Goal: Task Accomplishment & Management: Complete application form

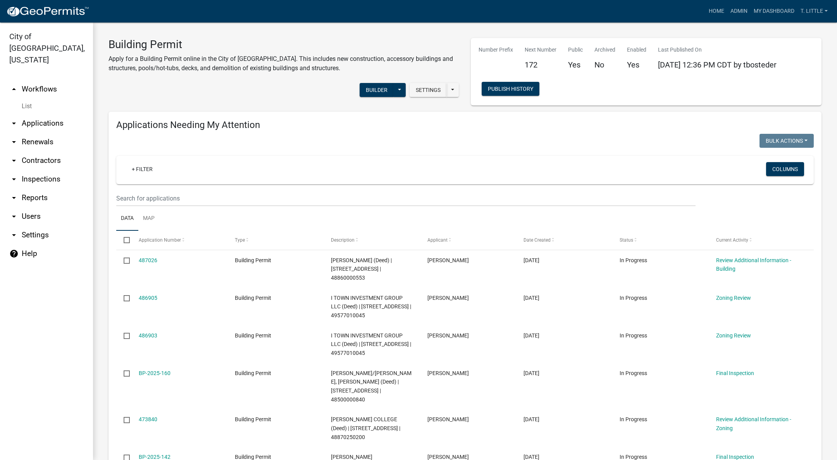
select select "3: 100"
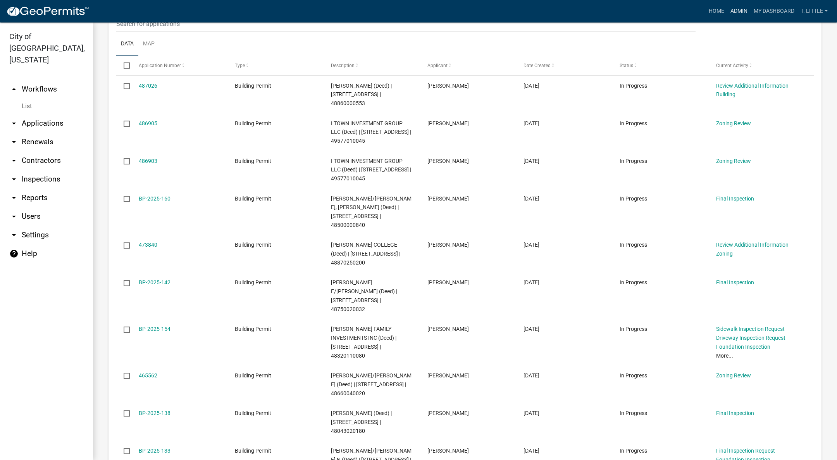
click at [746, 8] on link "Admin" at bounding box center [739, 11] width 23 height 15
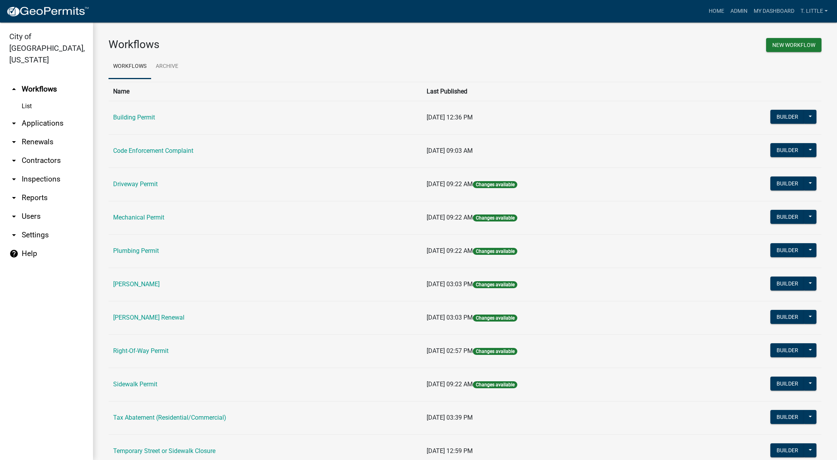
click at [152, 150] on link "Code Enforcement Complaint" at bounding box center [153, 150] width 80 height 7
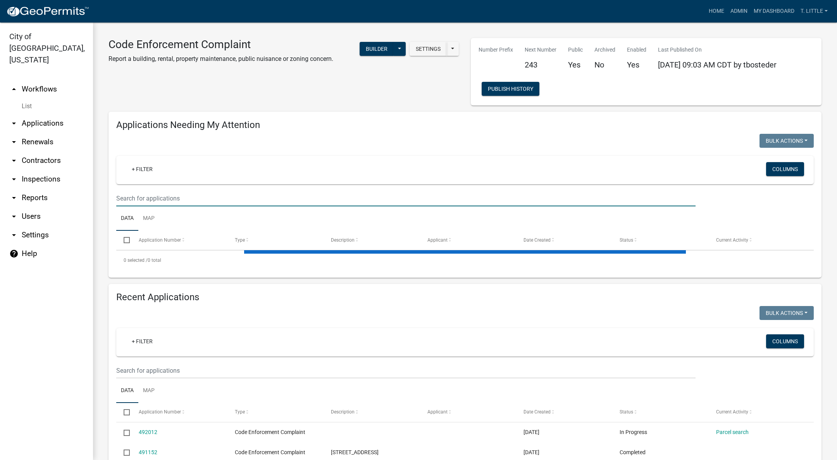
click at [304, 191] on input "text" at bounding box center [405, 198] width 579 height 16
click at [307, 372] on input "text" at bounding box center [405, 370] width 579 height 16
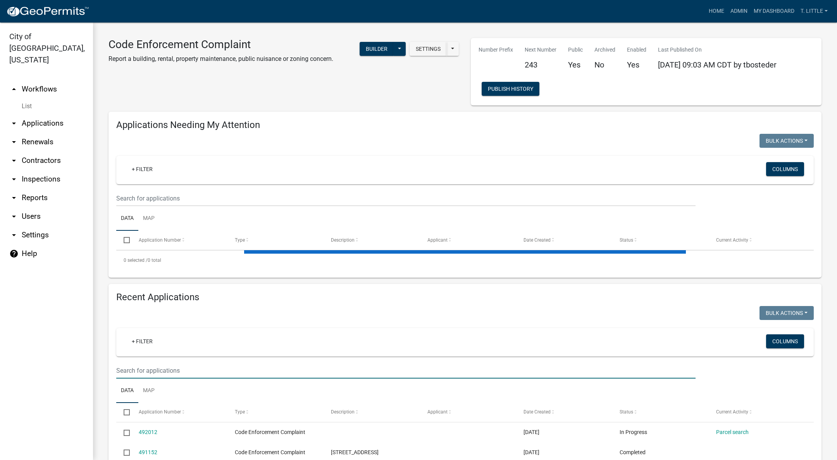
select select "3: 100"
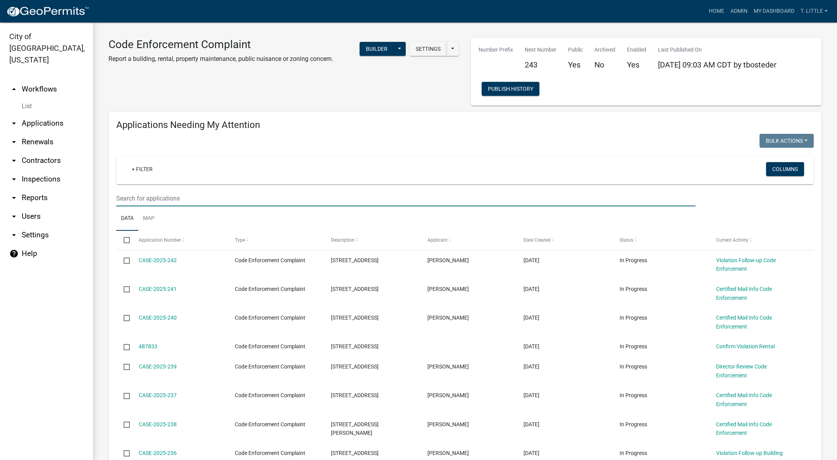
click at [319, 200] on input "text" at bounding box center [405, 198] width 579 height 16
click at [765, 11] on link "My Dashboard" at bounding box center [774, 11] width 47 height 15
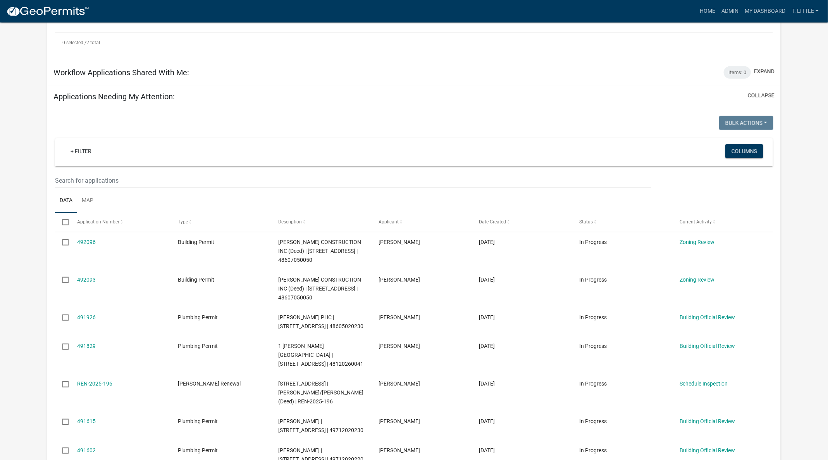
scroll to position [291, 0]
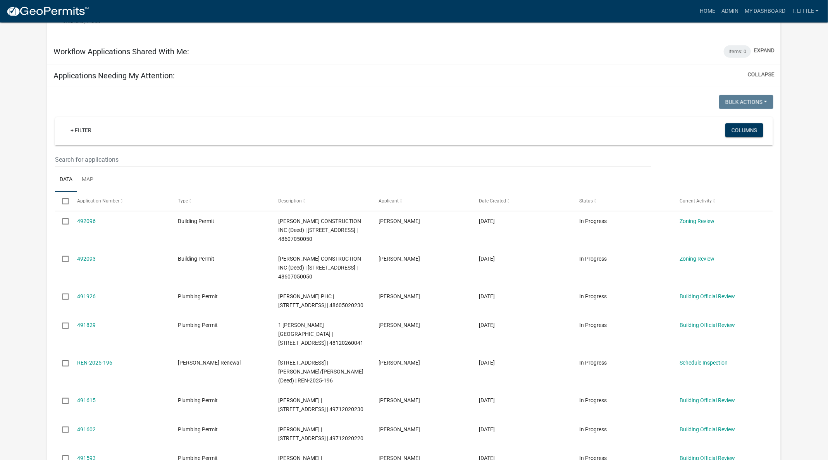
click at [86, 324] on link "491829" at bounding box center [86, 325] width 19 height 6
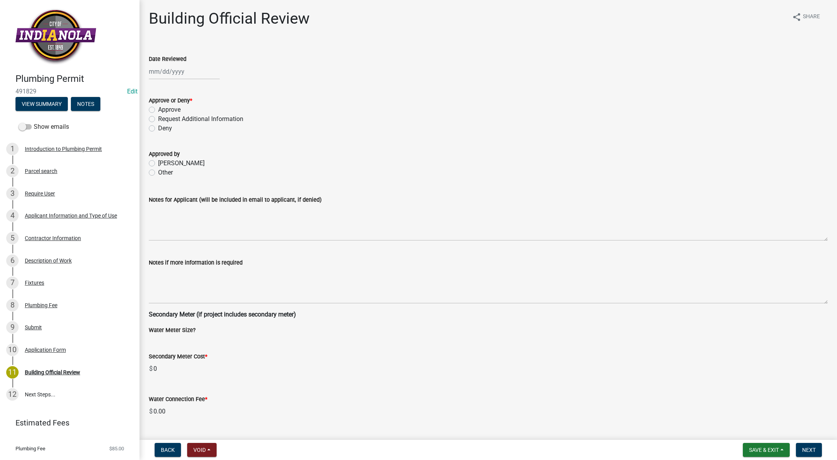
click at [52, 171] on div "Parcel search" at bounding box center [41, 170] width 33 height 5
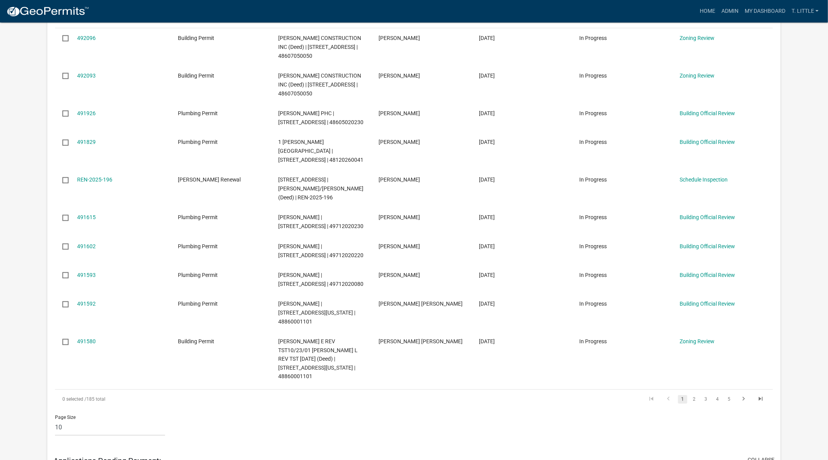
scroll to position [455, 0]
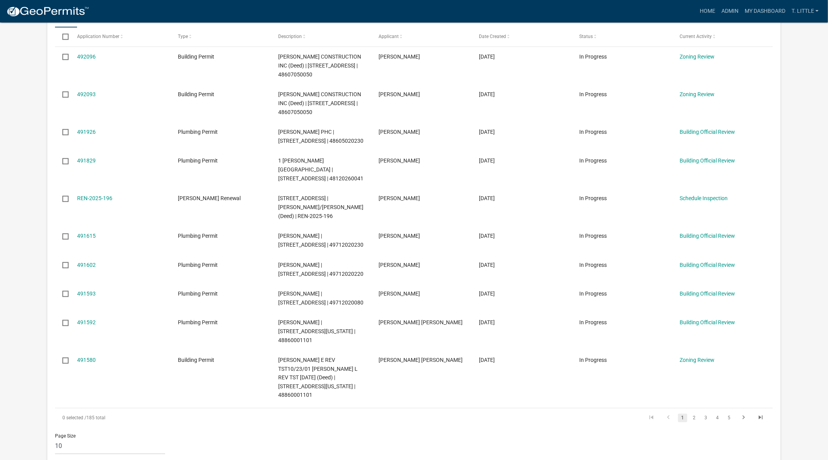
click at [693, 414] on link "2" at bounding box center [694, 418] width 9 height 9
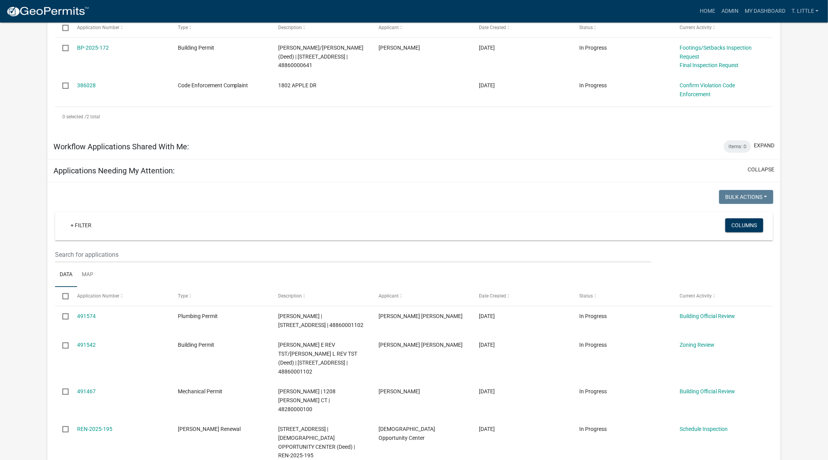
scroll to position [164, 0]
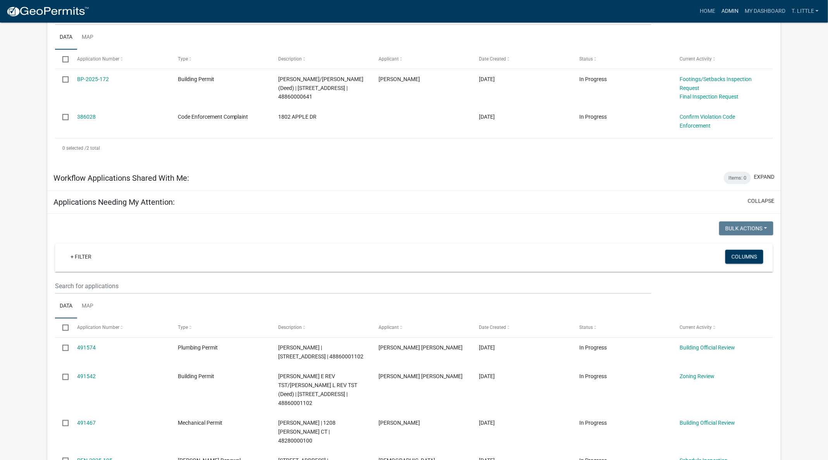
click at [734, 14] on link "Admin" at bounding box center [730, 11] width 23 height 15
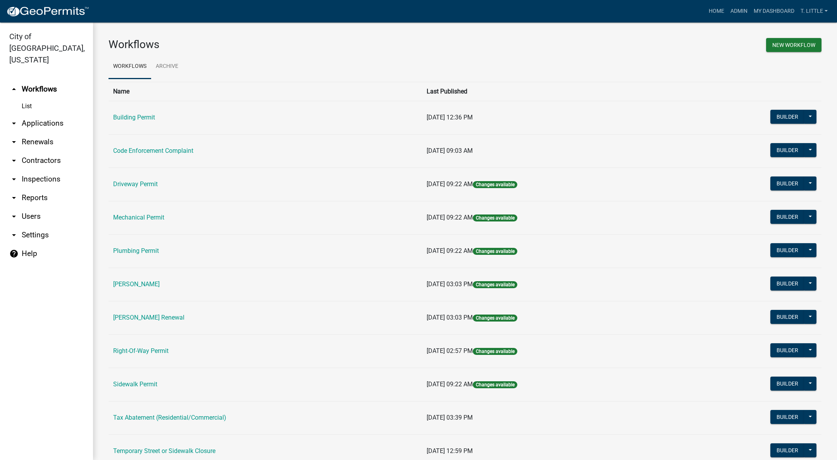
click at [135, 245] on td "Plumbing Permit" at bounding box center [266, 250] width 314 height 33
click at [134, 247] on link "Plumbing Permit" at bounding box center [136, 250] width 46 height 7
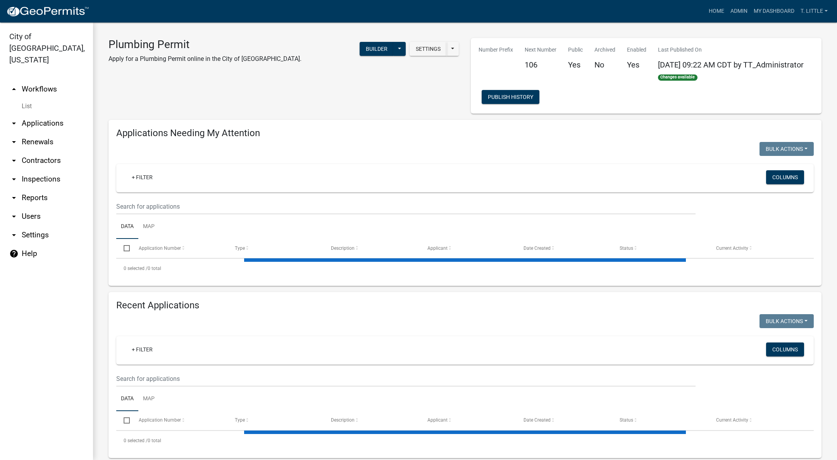
select select "3: 100"
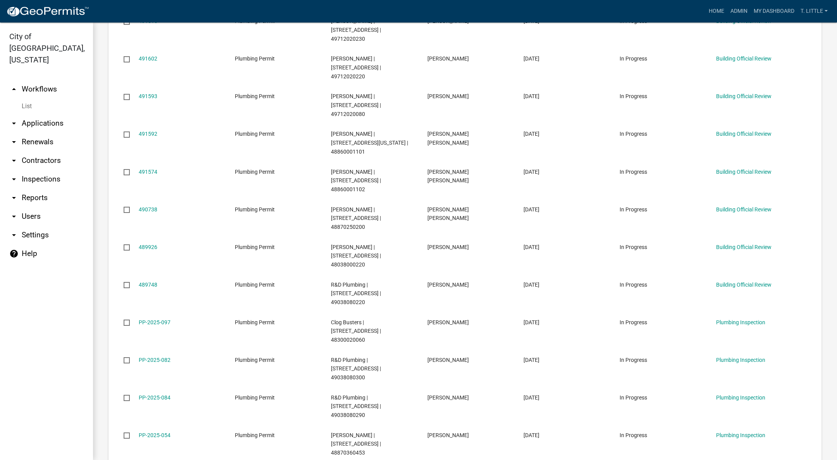
scroll to position [349, 0]
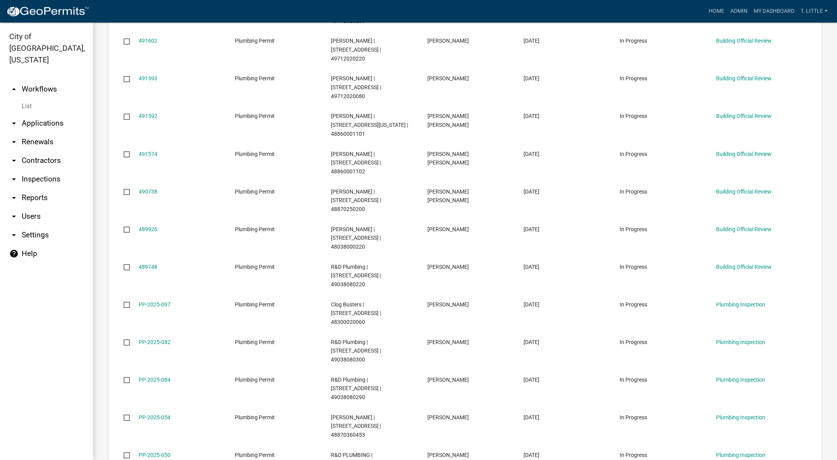
click at [145, 264] on link "489748" at bounding box center [148, 267] width 19 height 6
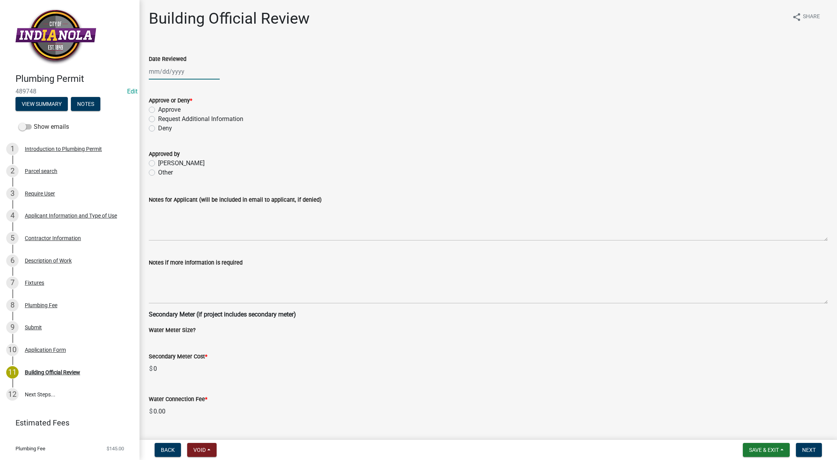
click at [164, 72] on div at bounding box center [184, 72] width 71 height 16
select select "10"
select select "2025"
click at [166, 136] on div "14" at bounding box center [169, 137] width 12 height 12
type input "[DATE]"
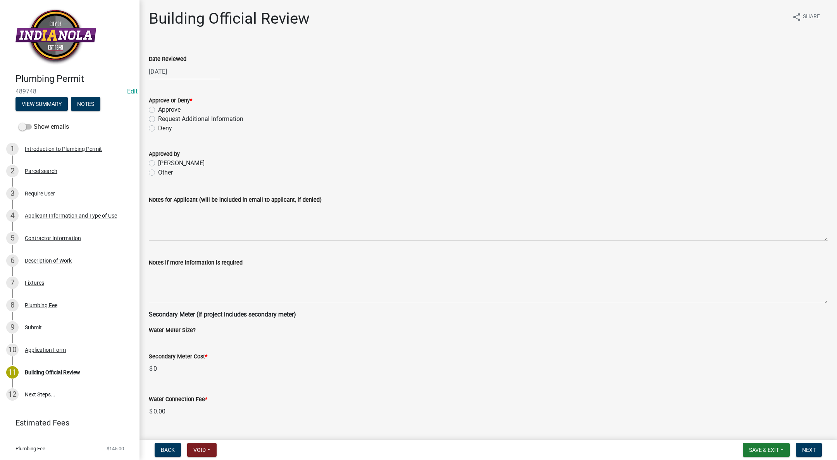
click at [158, 109] on label "Approve" at bounding box center [169, 109] width 22 height 9
click at [158, 109] on input "Approve" at bounding box center [160, 107] width 5 height 5
radio input "true"
click at [158, 163] on label "[PERSON_NAME]" at bounding box center [181, 163] width 47 height 9
click at [158, 163] on input "[PERSON_NAME]" at bounding box center [160, 161] width 5 height 5
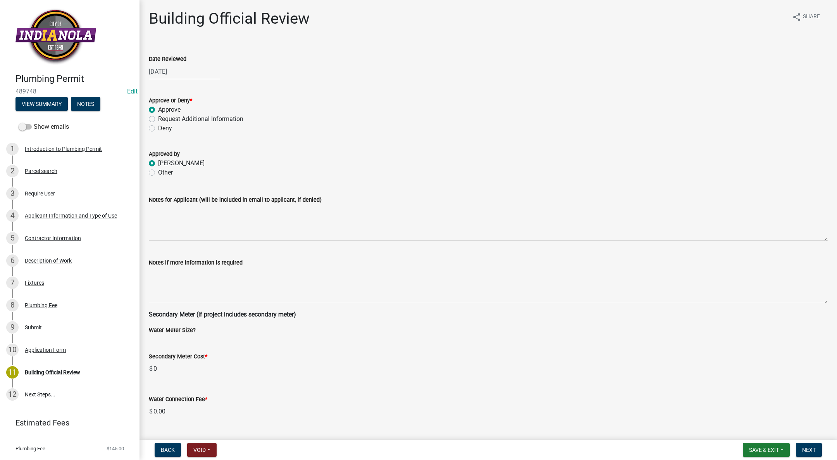
radio input "true"
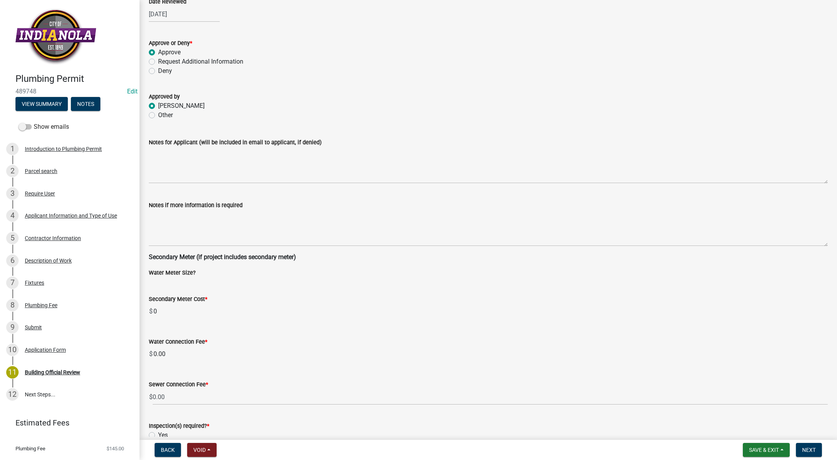
scroll to position [106, 0]
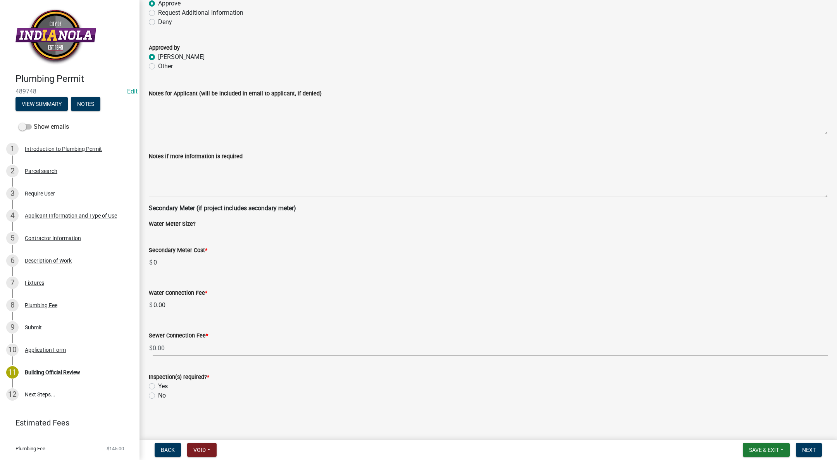
click at [158, 386] on label "Yes" at bounding box center [163, 385] width 10 height 9
click at [158, 386] on input "Yes" at bounding box center [160, 383] width 5 height 5
radio input "true"
click at [806, 452] on span "Next" at bounding box center [809, 450] width 14 height 6
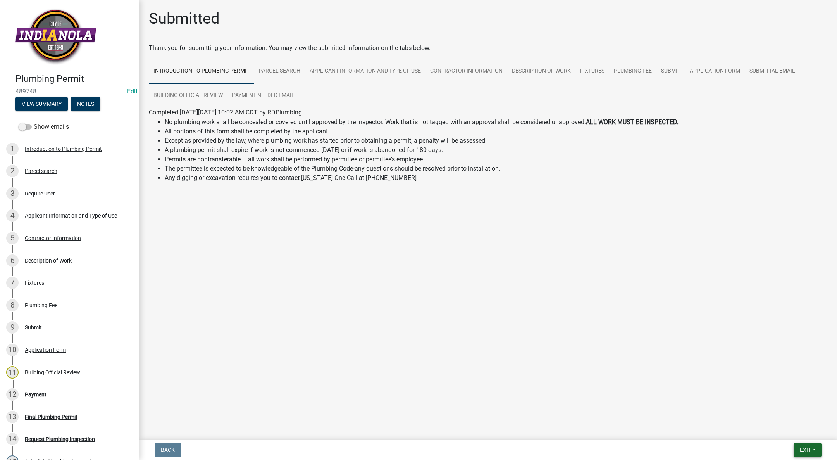
click at [812, 443] on button "Exit" at bounding box center [808, 450] width 28 height 14
click at [792, 433] on button "Save & Exit" at bounding box center [791, 429] width 62 height 19
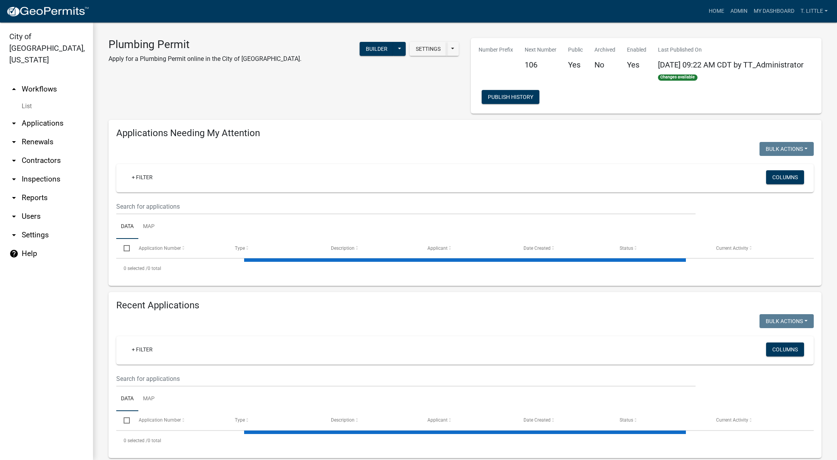
select select "3: 100"
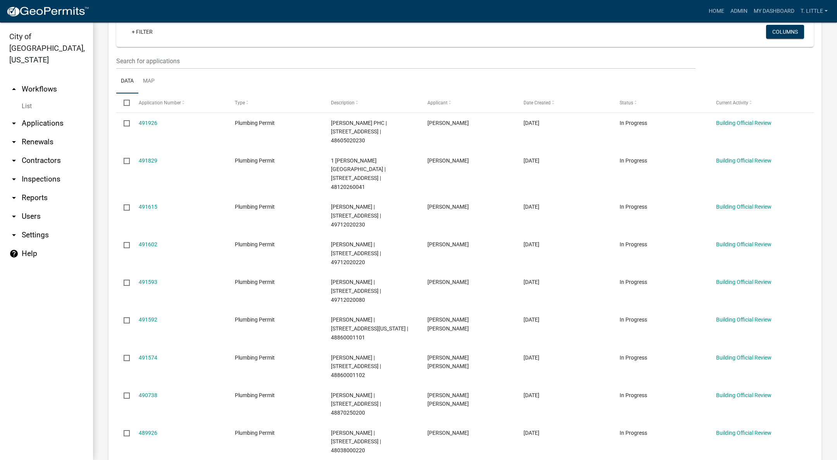
scroll to position [174, 0]
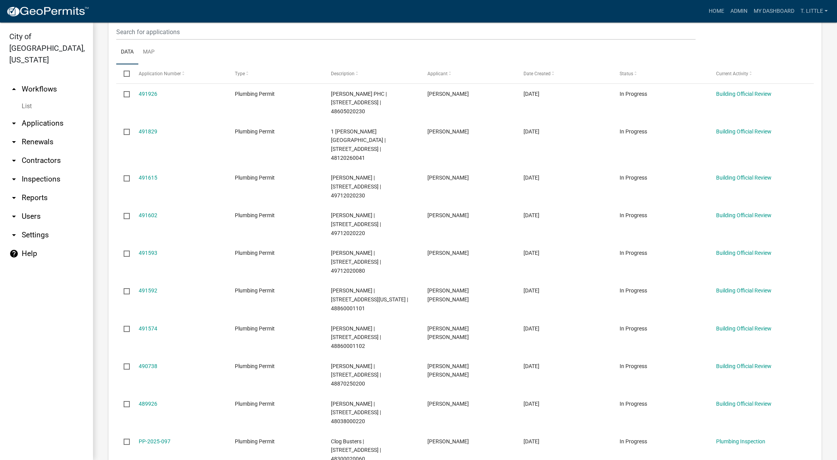
click at [153, 393] on datatable-body-cell "489926" at bounding box center [179, 412] width 96 height 38
click at [152, 399] on div "489926" at bounding box center [179, 403] width 81 height 9
click at [148, 400] on link "489926" at bounding box center [148, 403] width 19 height 6
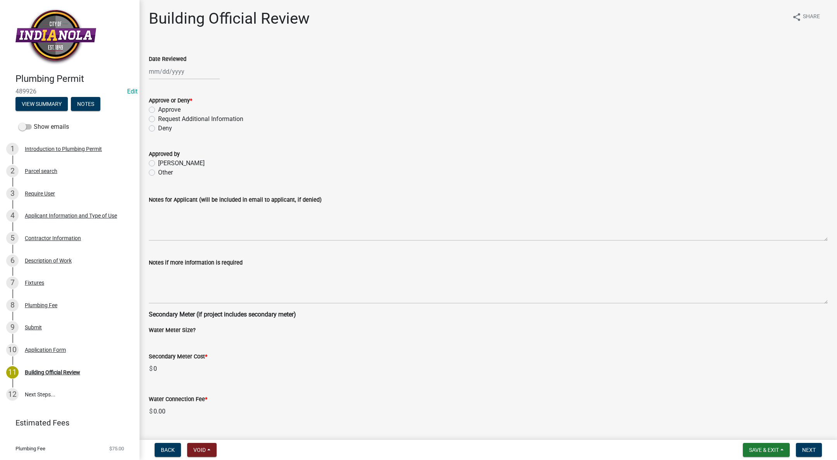
click at [172, 73] on div at bounding box center [184, 72] width 71 height 16
select select "10"
select select "2025"
click at [167, 135] on div "14" at bounding box center [169, 137] width 12 height 12
type input "[DATE]"
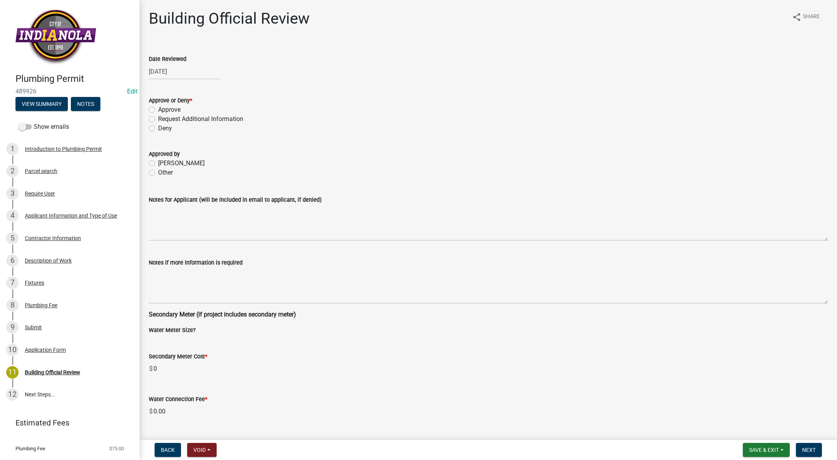
click at [158, 107] on label "Approve" at bounding box center [169, 109] width 22 height 9
click at [158, 107] on input "Approve" at bounding box center [160, 107] width 5 height 5
radio input "true"
click at [158, 162] on label "[PERSON_NAME]" at bounding box center [181, 163] width 47 height 9
click at [158, 162] on input "[PERSON_NAME]" at bounding box center [160, 161] width 5 height 5
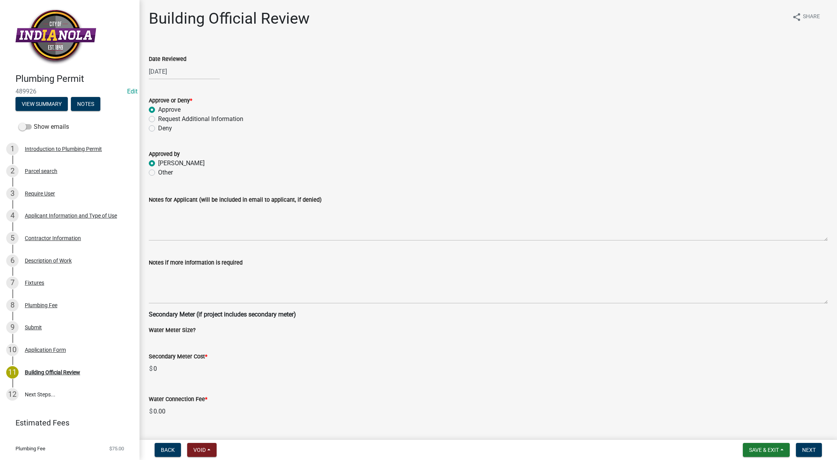
radio input "true"
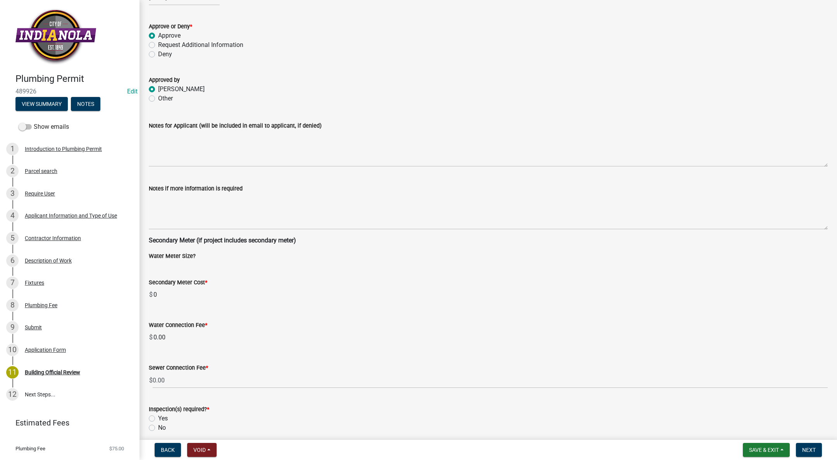
scroll to position [106, 0]
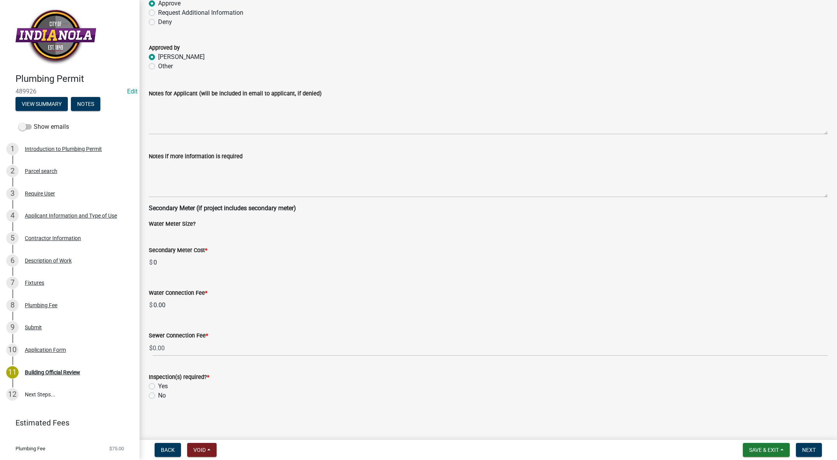
click at [155, 381] on div "Yes" at bounding box center [488, 385] width 679 height 9
click at [158, 384] on label "Yes" at bounding box center [163, 385] width 10 height 9
click at [158, 384] on input "Yes" at bounding box center [160, 383] width 5 height 5
radio input "true"
click at [809, 450] on span "Next" at bounding box center [809, 450] width 14 height 6
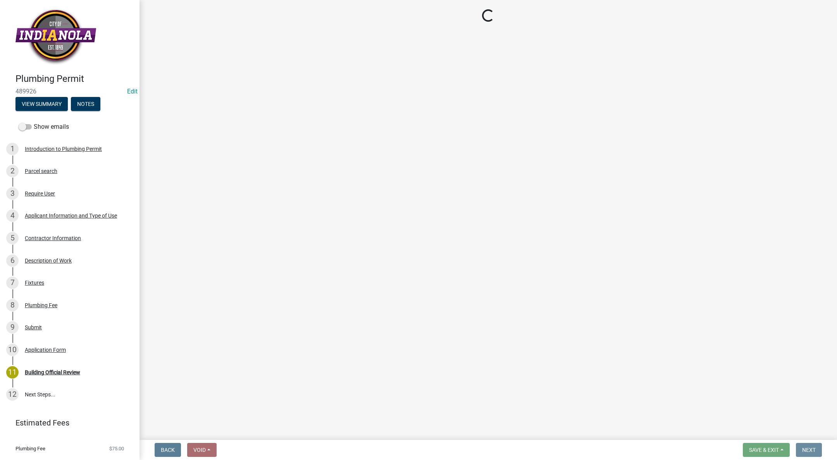
scroll to position [0, 0]
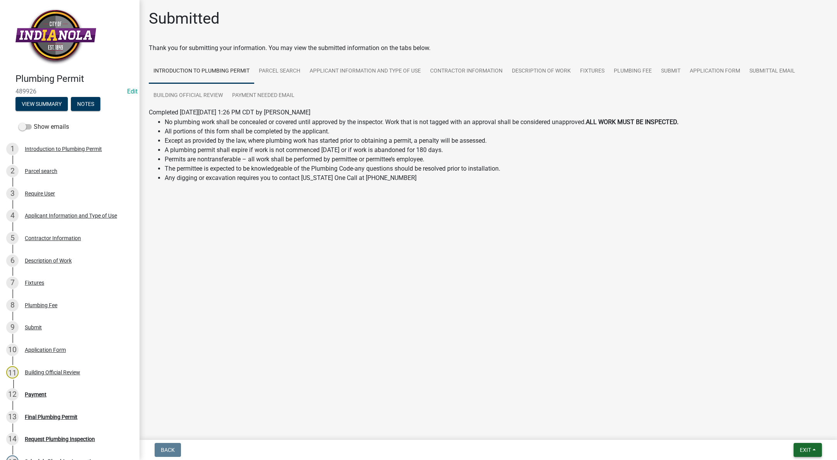
click at [805, 445] on button "Exit" at bounding box center [808, 450] width 28 height 14
click at [799, 434] on button "Save & Exit" at bounding box center [791, 429] width 62 height 19
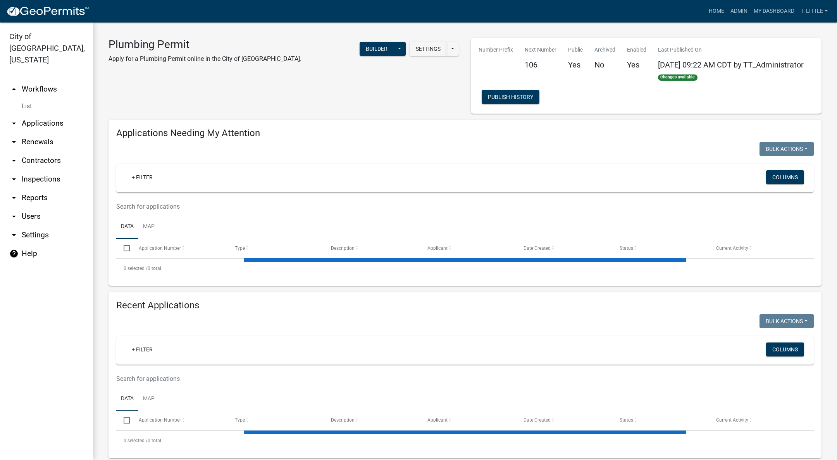
select select "3: 100"
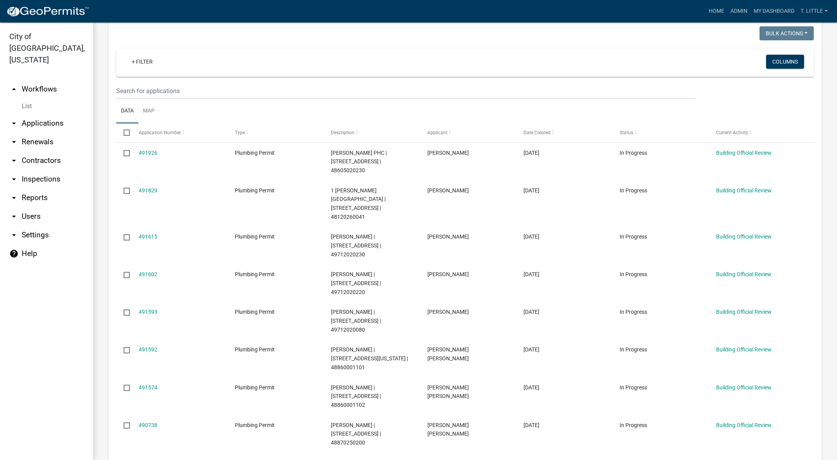
scroll to position [174, 0]
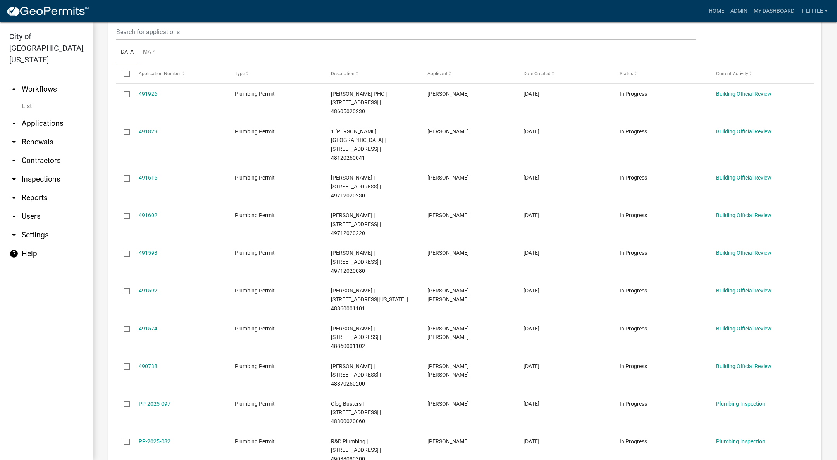
click at [141, 363] on link "490738" at bounding box center [148, 366] width 19 height 6
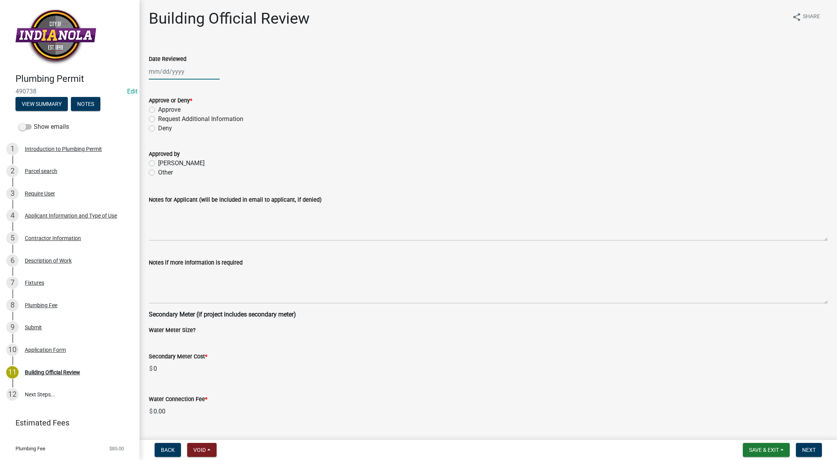
click at [165, 70] on div at bounding box center [184, 72] width 71 height 16
select select "10"
select select "2025"
click at [167, 133] on div "14" at bounding box center [169, 137] width 12 height 12
type input "[DATE]"
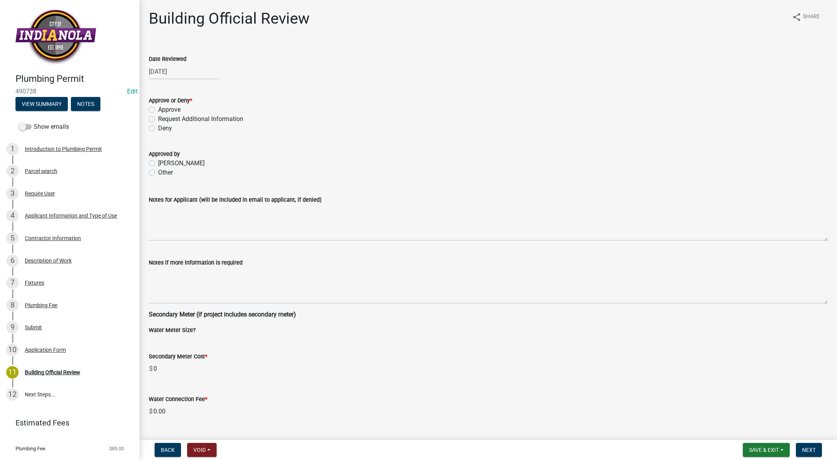
click at [158, 107] on label "Approve" at bounding box center [169, 109] width 22 height 9
click at [158, 107] on input "Approve" at bounding box center [160, 107] width 5 height 5
radio input "true"
click at [158, 163] on label "[PERSON_NAME]" at bounding box center [181, 163] width 47 height 9
click at [158, 163] on input "[PERSON_NAME]" at bounding box center [160, 161] width 5 height 5
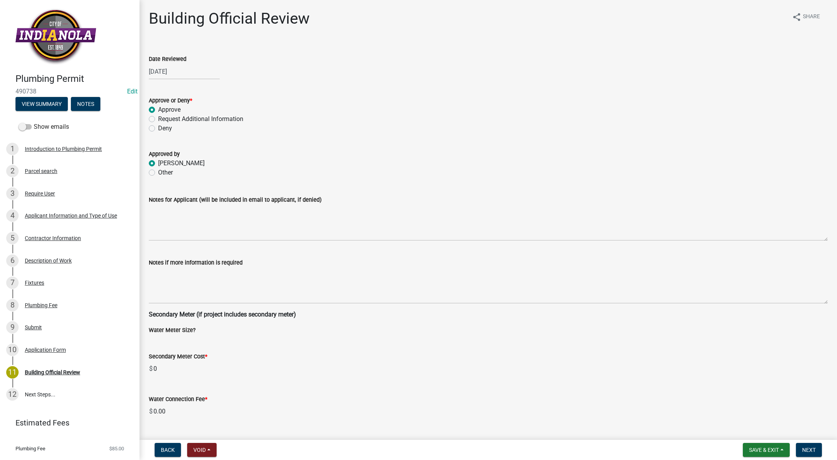
radio input "true"
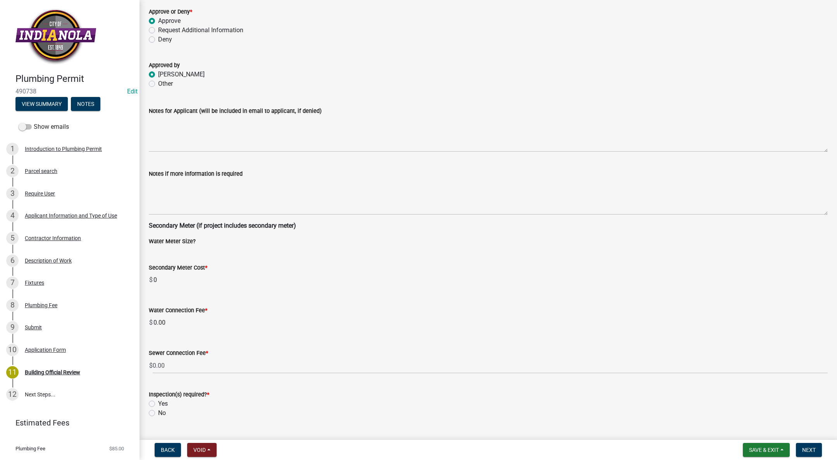
scroll to position [106, 0]
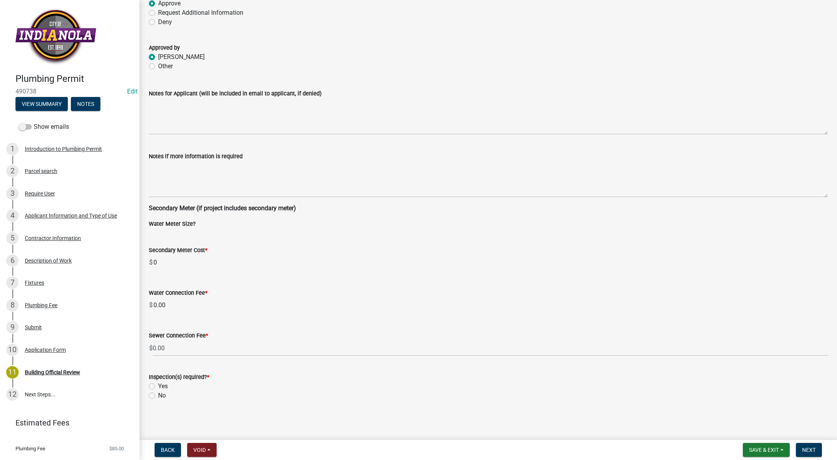
click at [158, 384] on label "Yes" at bounding box center [163, 385] width 10 height 9
click at [158, 384] on input "Yes" at bounding box center [160, 383] width 5 height 5
radio input "true"
click at [807, 447] on span "Next" at bounding box center [809, 450] width 14 height 6
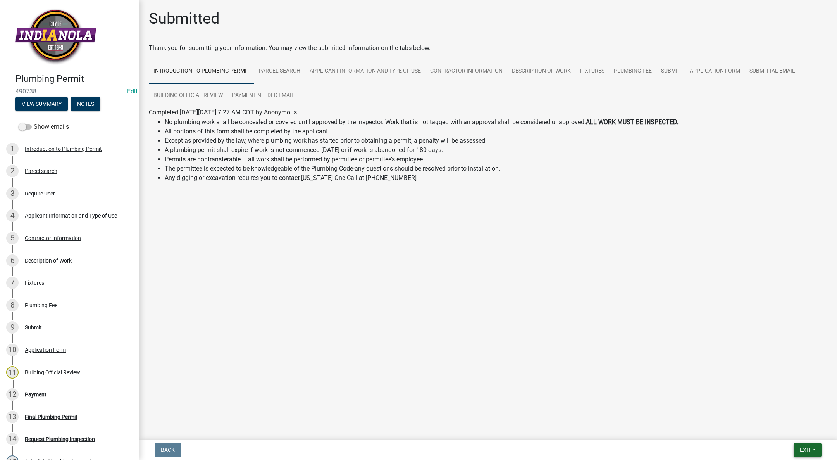
click at [800, 447] on span "Exit" at bounding box center [805, 450] width 11 height 6
click at [793, 435] on button "Save & Exit" at bounding box center [791, 429] width 62 height 19
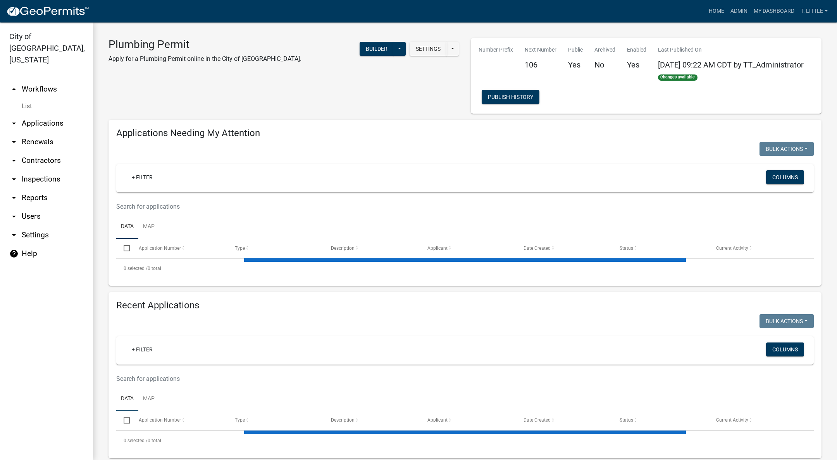
select select "3: 100"
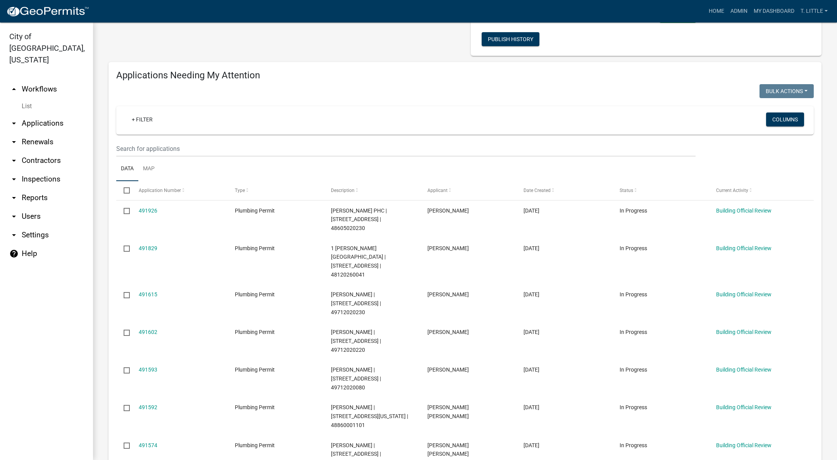
scroll to position [174, 0]
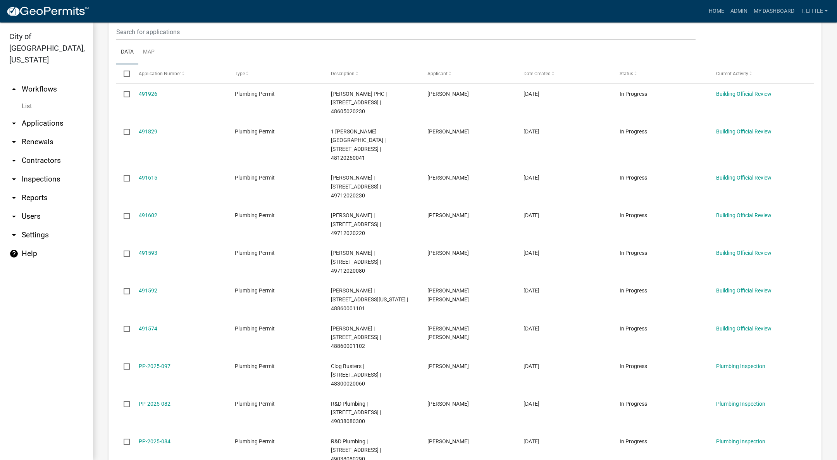
click at [146, 325] on link "491574" at bounding box center [148, 328] width 19 height 6
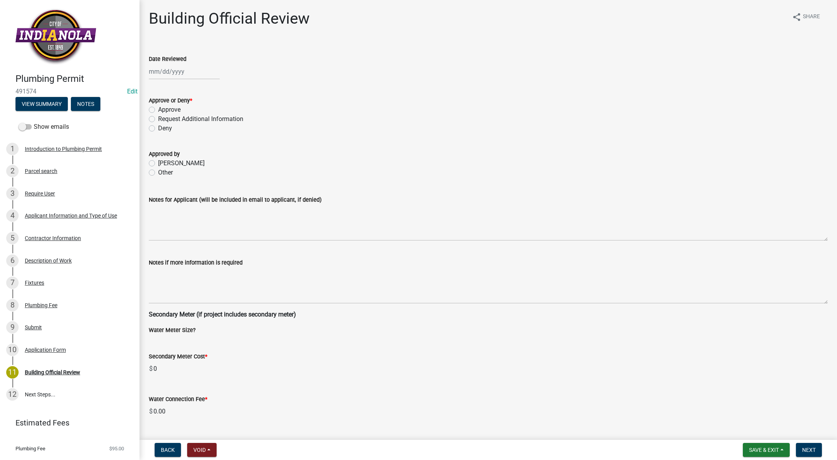
click at [179, 69] on div at bounding box center [184, 72] width 71 height 16
select select "10"
select select "2025"
click at [162, 136] on div "13" at bounding box center [156, 137] width 12 height 12
type input "[DATE]"
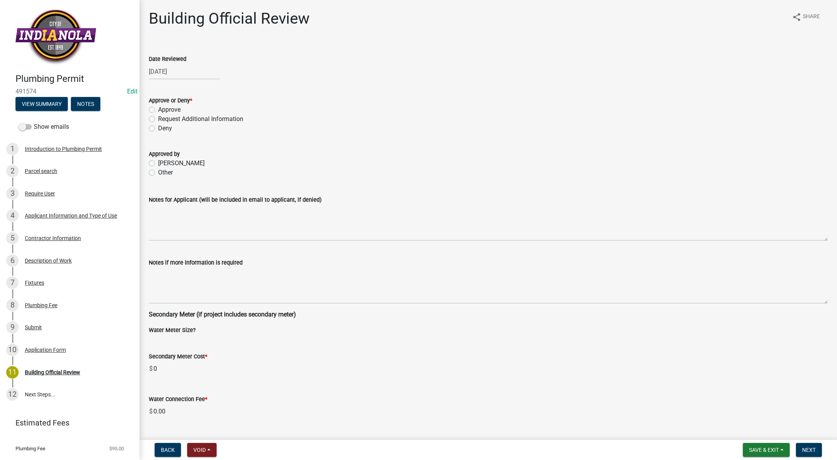
click at [162, 69] on div "[DATE]" at bounding box center [184, 72] width 71 height 16
select select "10"
select select "2025"
click at [172, 135] on div "14" at bounding box center [169, 137] width 12 height 12
type input "[DATE]"
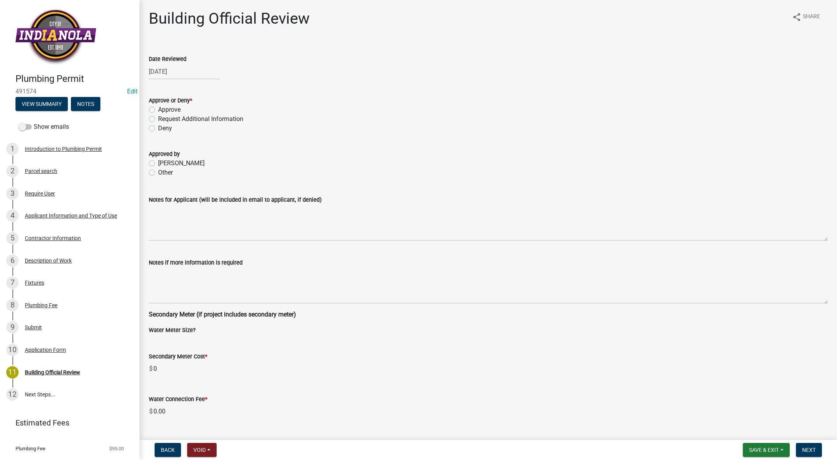
click at [158, 108] on label "Approve" at bounding box center [169, 109] width 22 height 9
click at [158, 108] on input "Approve" at bounding box center [160, 107] width 5 height 5
radio input "true"
click at [158, 162] on label "[PERSON_NAME]" at bounding box center [181, 163] width 47 height 9
click at [158, 162] on input "[PERSON_NAME]" at bounding box center [160, 161] width 5 height 5
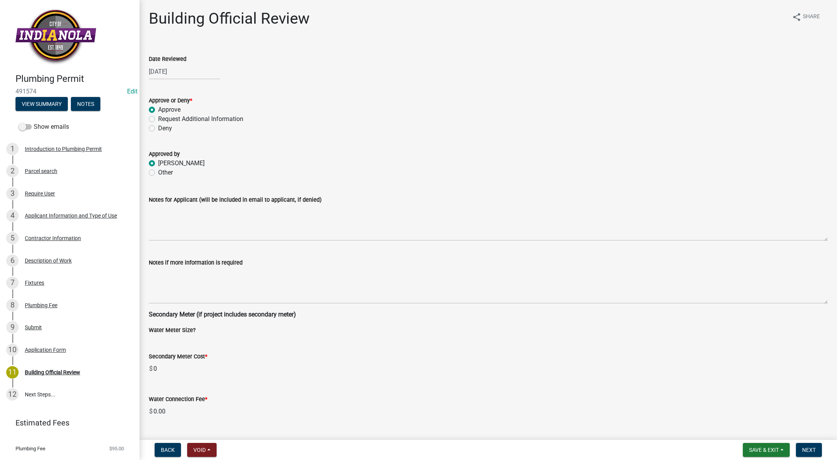
radio input "true"
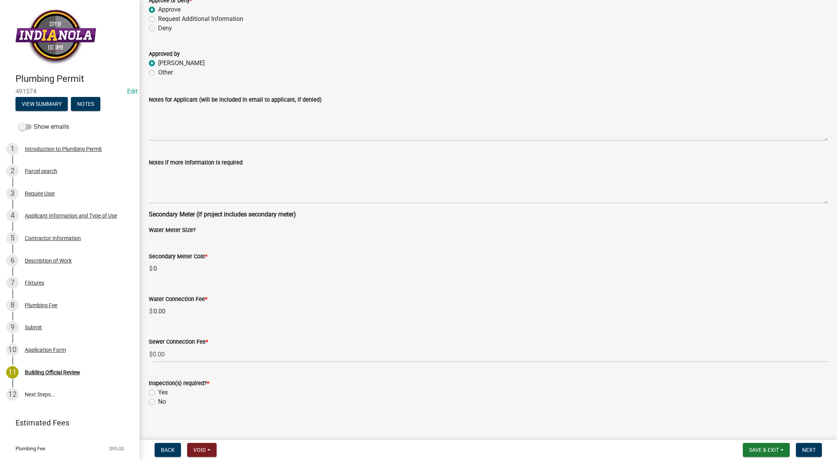
scroll to position [106, 0]
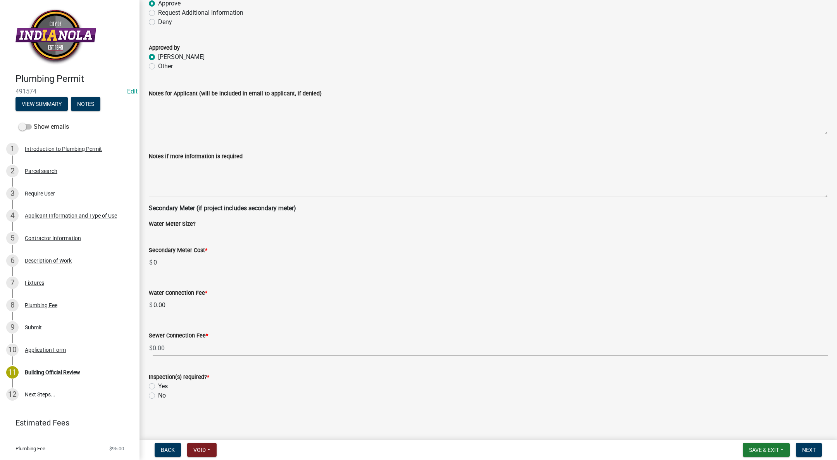
click at [158, 385] on label "Yes" at bounding box center [163, 385] width 10 height 9
click at [158, 385] on input "Yes" at bounding box center [160, 383] width 5 height 5
radio input "true"
click at [805, 449] on span "Next" at bounding box center [809, 450] width 14 height 6
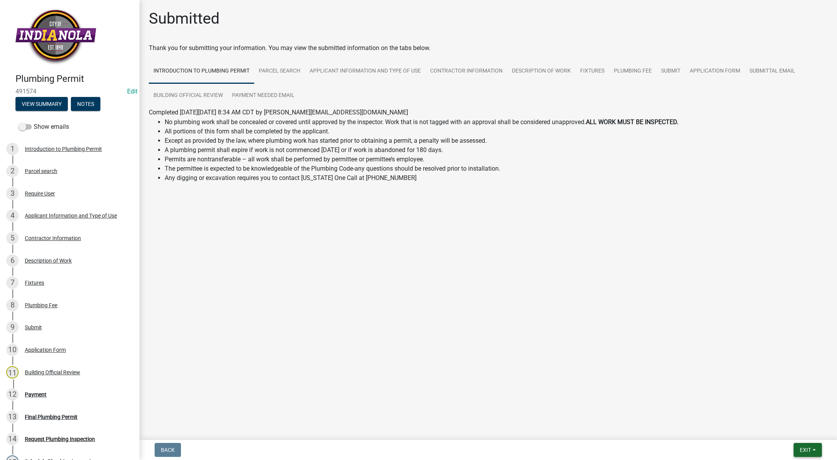
click at [804, 447] on span "Exit" at bounding box center [805, 450] width 11 height 6
click at [792, 433] on button "Save & Exit" at bounding box center [791, 429] width 62 height 19
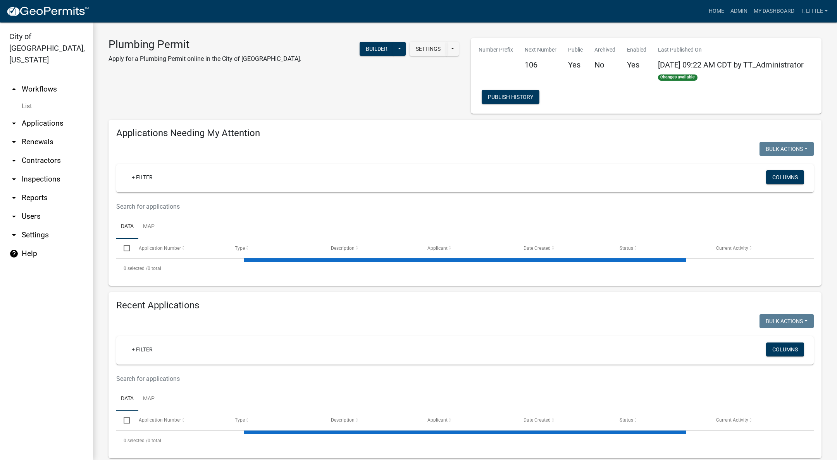
select select "3: 100"
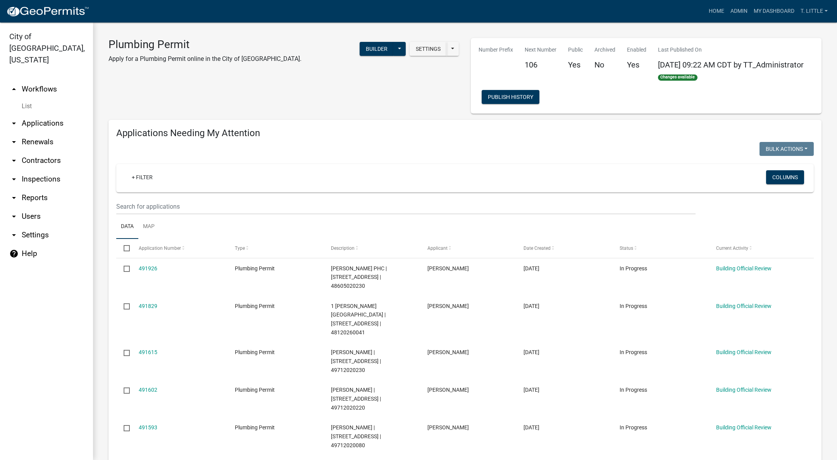
click at [151, 459] on div "491592" at bounding box center [179, 464] width 81 height 9
click at [151, 459] on link "491592" at bounding box center [148, 465] width 19 height 6
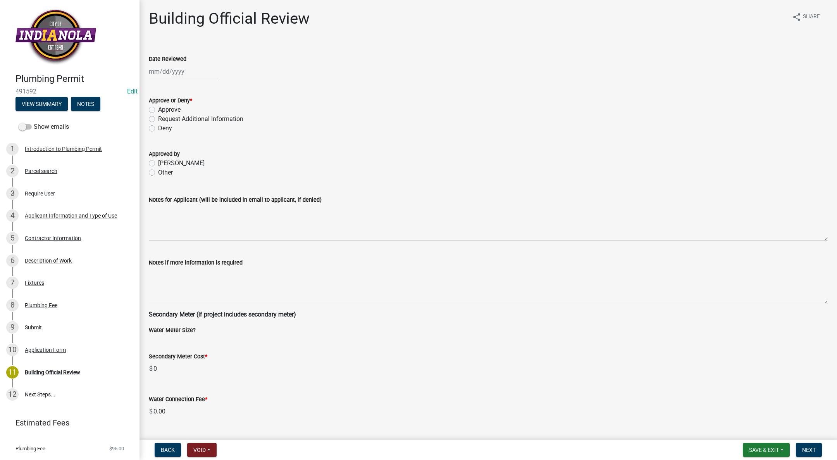
click at [167, 68] on div at bounding box center [184, 72] width 71 height 16
select select "10"
select select "2025"
click at [169, 135] on div "14" at bounding box center [169, 137] width 12 height 12
type input "[DATE]"
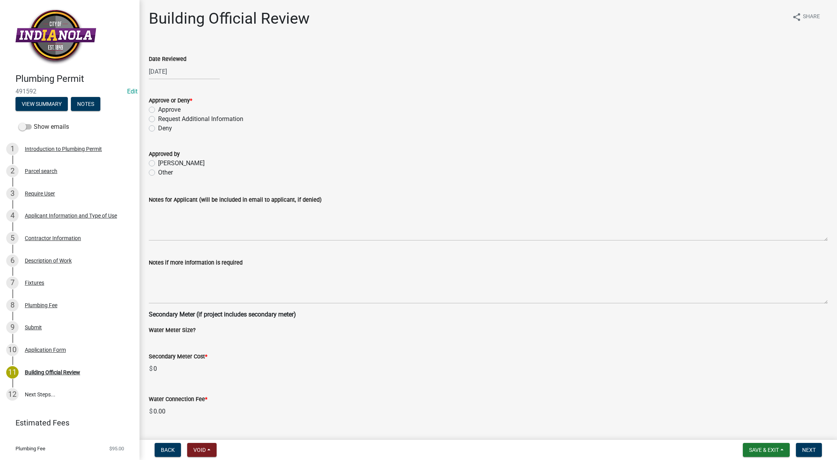
click at [158, 109] on label "Approve" at bounding box center [169, 109] width 22 height 9
click at [158, 109] on input "Approve" at bounding box center [160, 107] width 5 height 5
radio input "true"
click at [158, 162] on label "[PERSON_NAME]" at bounding box center [181, 163] width 47 height 9
click at [158, 162] on input "[PERSON_NAME]" at bounding box center [160, 161] width 5 height 5
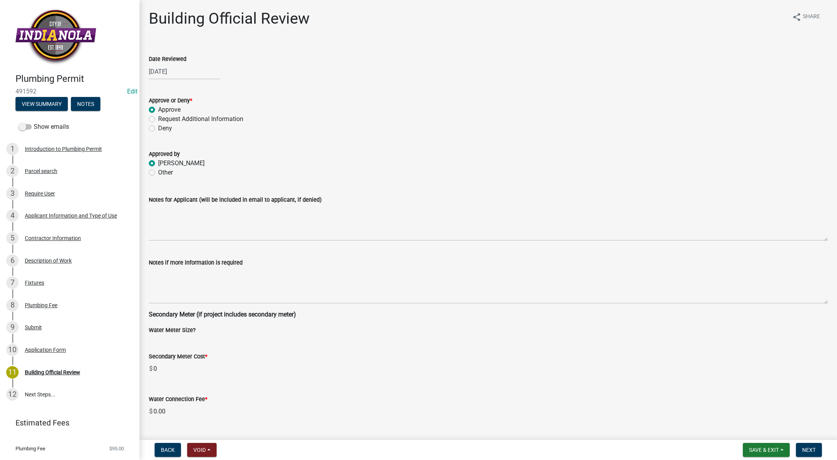
radio input "true"
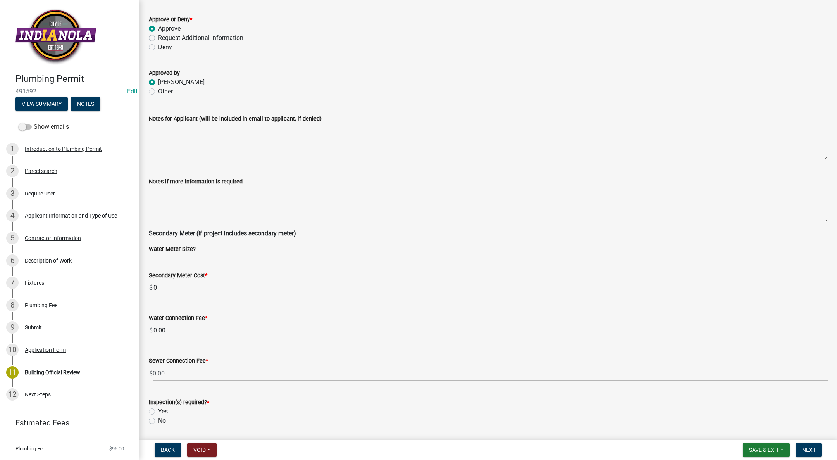
scroll to position [106, 0]
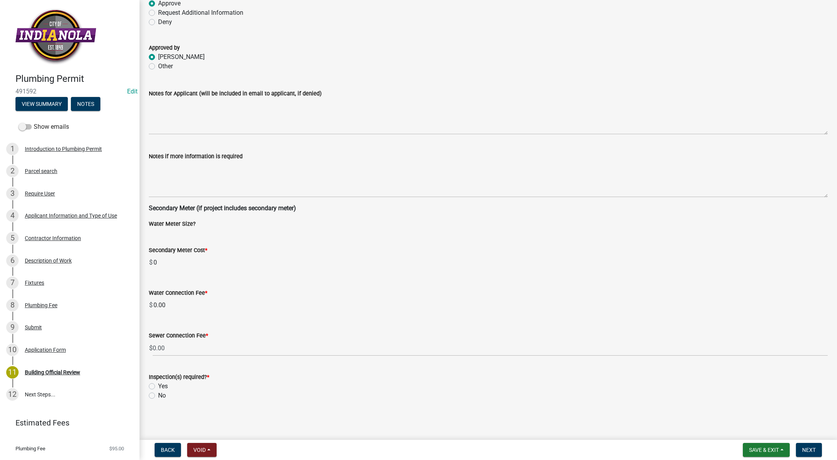
click at [158, 385] on label "Yes" at bounding box center [163, 385] width 10 height 9
click at [158, 385] on input "Yes" at bounding box center [160, 383] width 5 height 5
radio input "true"
click at [812, 444] on button "Next" at bounding box center [809, 450] width 26 height 14
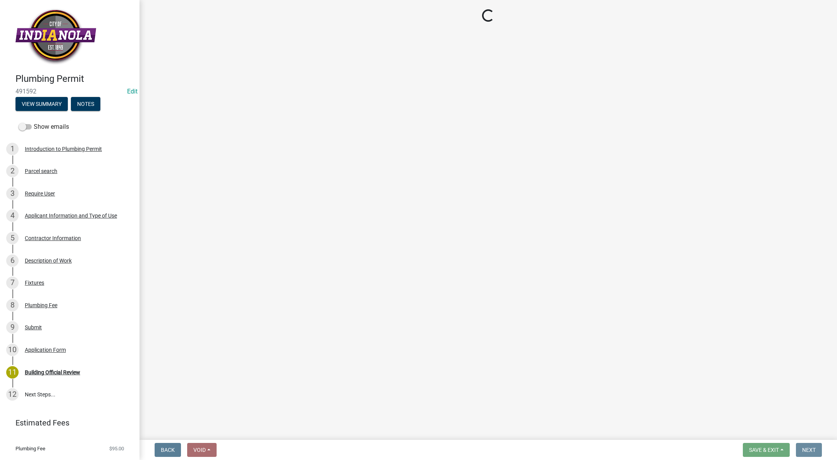
scroll to position [0, 0]
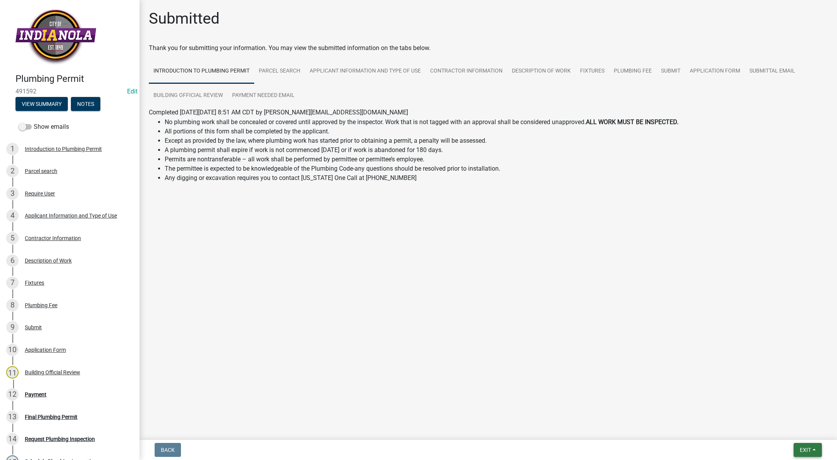
click at [801, 449] on span "Exit" at bounding box center [805, 450] width 11 height 6
click at [773, 424] on button "Save & Exit" at bounding box center [791, 429] width 62 height 19
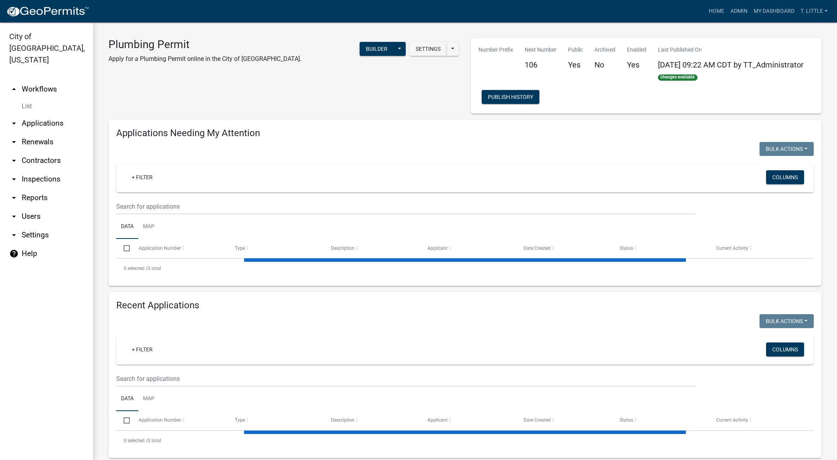
select select "3: 100"
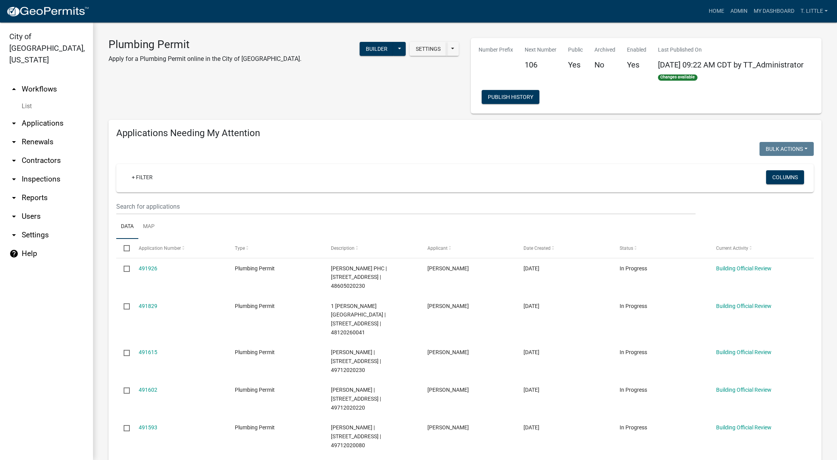
click at [146, 424] on link "491593" at bounding box center [148, 427] width 19 height 6
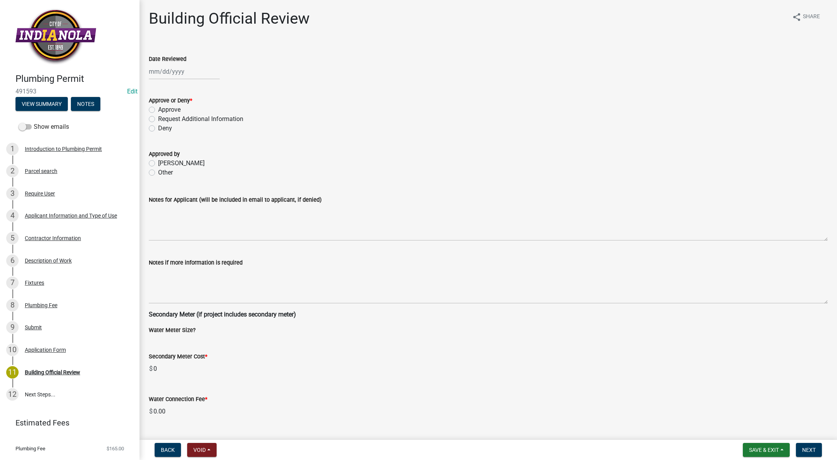
select select "10"
select select "2025"
click at [164, 71] on div "[PERSON_NAME] Feb Mar Apr [PERSON_NAME][DATE] Oct Nov [DATE] 1526 1527 1528 152…" at bounding box center [184, 72] width 71 height 16
click at [168, 133] on div "14" at bounding box center [169, 137] width 12 height 12
type input "[DATE]"
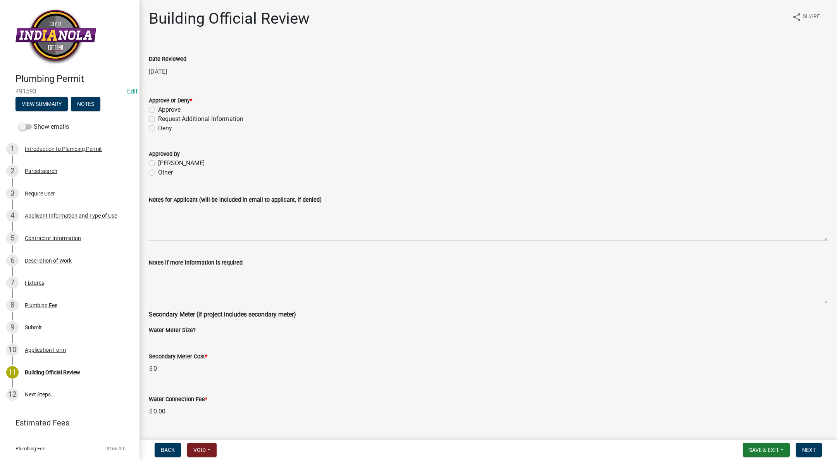
click at [152, 113] on div "Approve" at bounding box center [488, 109] width 679 height 9
click at [158, 110] on label "Approve" at bounding box center [169, 109] width 22 height 9
click at [158, 110] on input "Approve" at bounding box center [160, 107] width 5 height 5
radio input "true"
click at [148, 162] on div "Approved by [PERSON_NAME] Other" at bounding box center [488, 158] width 691 height 37
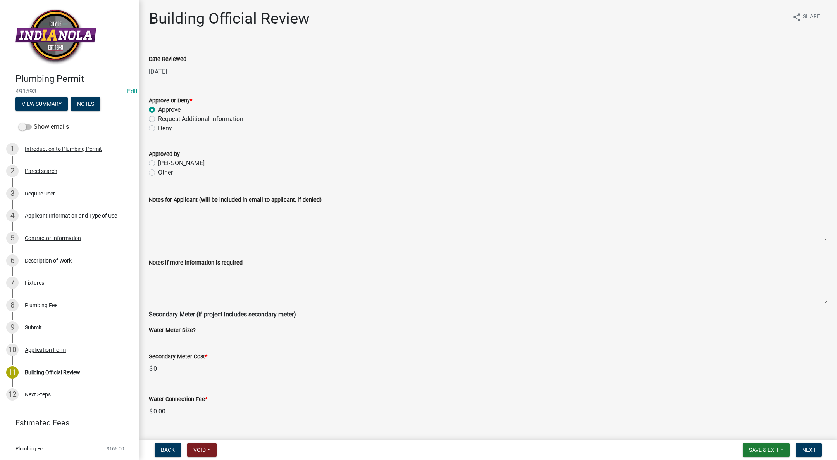
click at [158, 163] on label "[PERSON_NAME]" at bounding box center [181, 163] width 47 height 9
click at [158, 163] on input "[PERSON_NAME]" at bounding box center [160, 161] width 5 height 5
radio input "true"
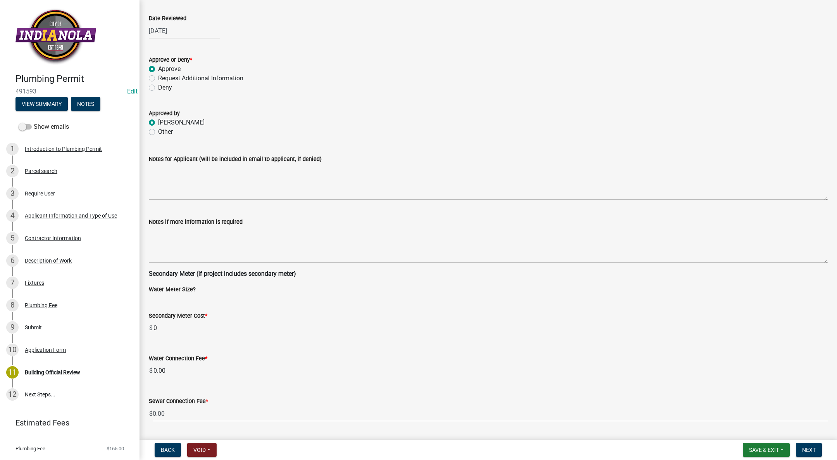
scroll to position [106, 0]
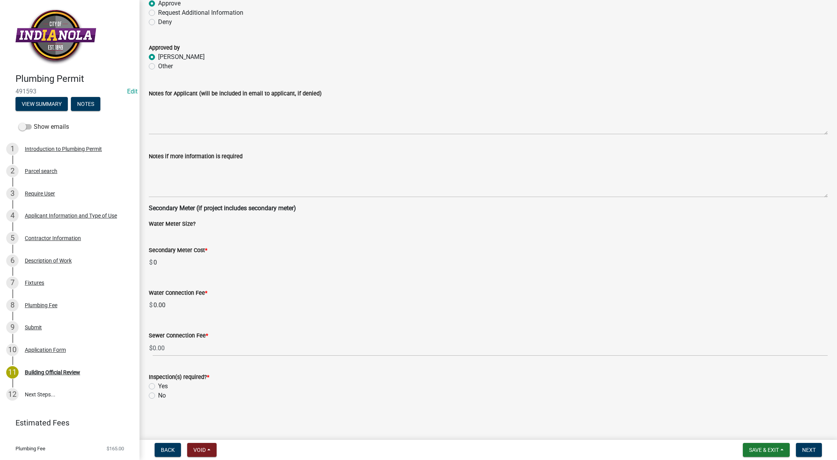
click at [158, 388] on label "Yes" at bounding box center [163, 385] width 10 height 9
click at [158, 386] on input "Yes" at bounding box center [160, 383] width 5 height 5
radio input "true"
click at [811, 445] on button "Next" at bounding box center [809, 450] width 26 height 14
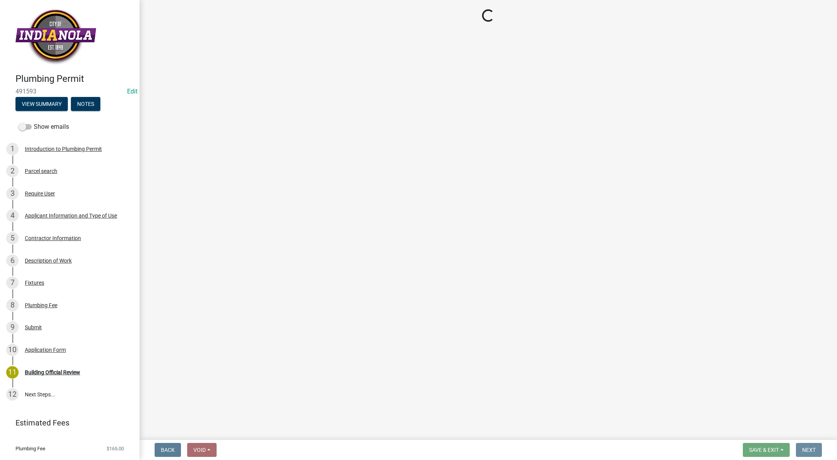
scroll to position [0, 0]
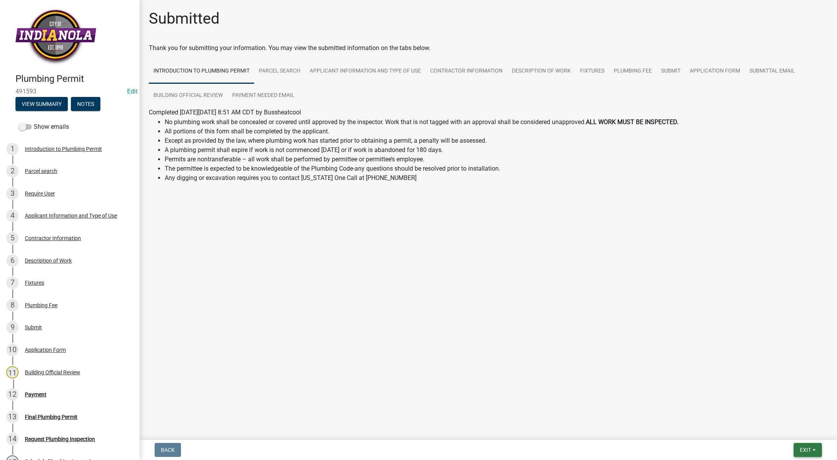
click at [807, 448] on span "Exit" at bounding box center [805, 450] width 11 height 6
click at [789, 429] on button "Save & Exit" at bounding box center [791, 429] width 62 height 19
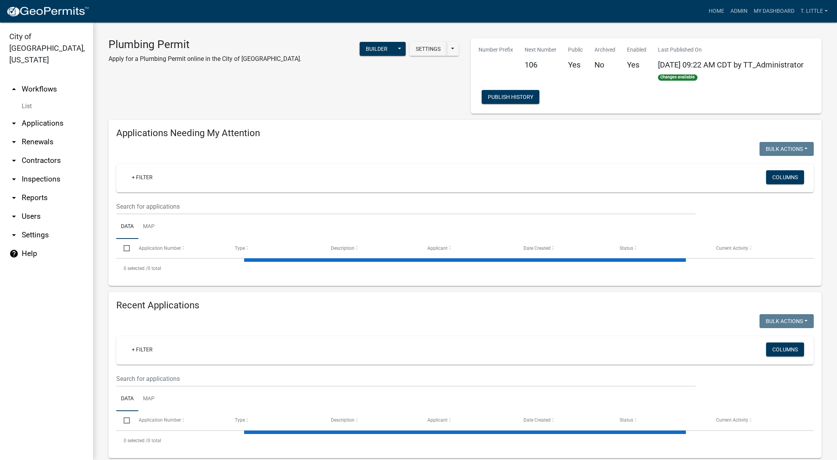
select select "3: 100"
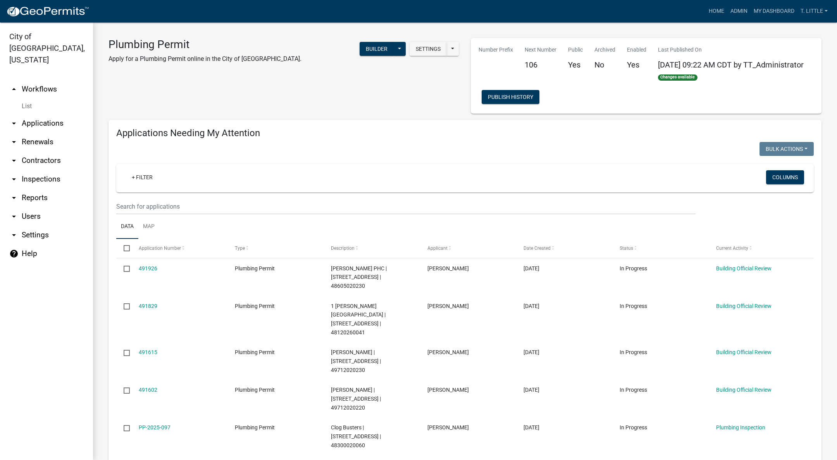
click at [145, 386] on link "491602" at bounding box center [148, 389] width 19 height 6
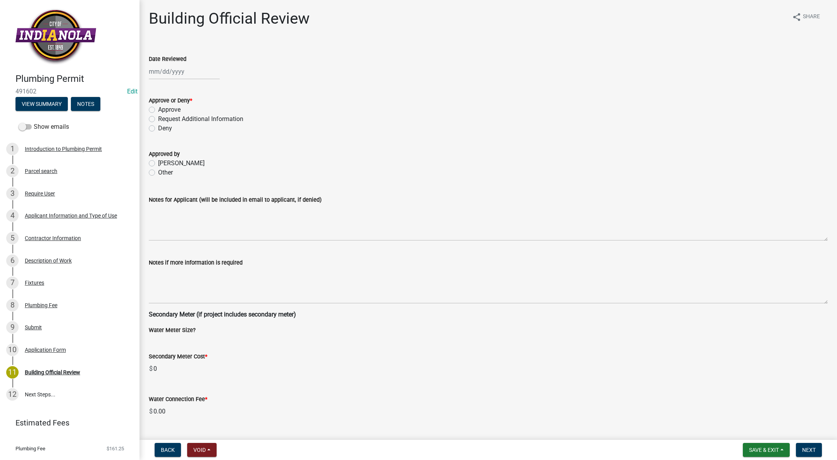
select select "10"
select select "2025"
click at [159, 77] on div "[PERSON_NAME] Feb Mar Apr [PERSON_NAME][DATE] Oct Nov [DATE] 1526 1527 1528 152…" at bounding box center [184, 72] width 71 height 16
click at [168, 138] on div "14" at bounding box center [169, 137] width 12 height 12
type input "[DATE]"
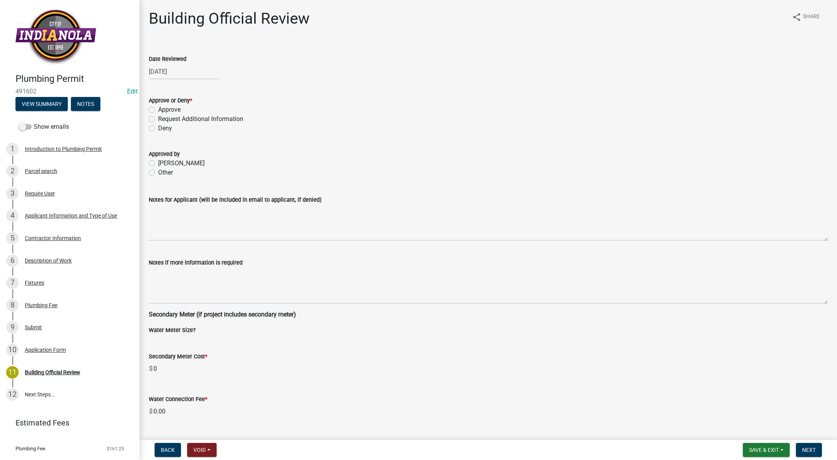
click at [158, 108] on label "Approve" at bounding box center [169, 109] width 22 height 9
click at [158, 108] on input "Approve" at bounding box center [160, 107] width 5 height 5
radio input "true"
click at [158, 163] on label "[PERSON_NAME]" at bounding box center [181, 163] width 47 height 9
click at [158, 163] on input "[PERSON_NAME]" at bounding box center [160, 161] width 5 height 5
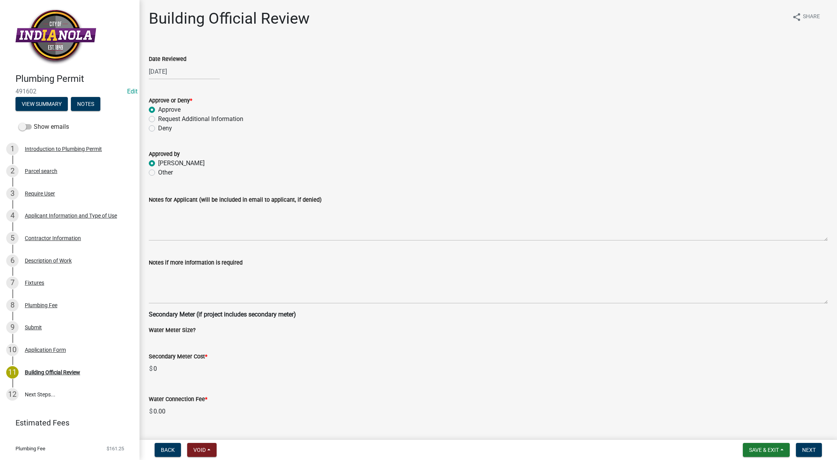
radio input "true"
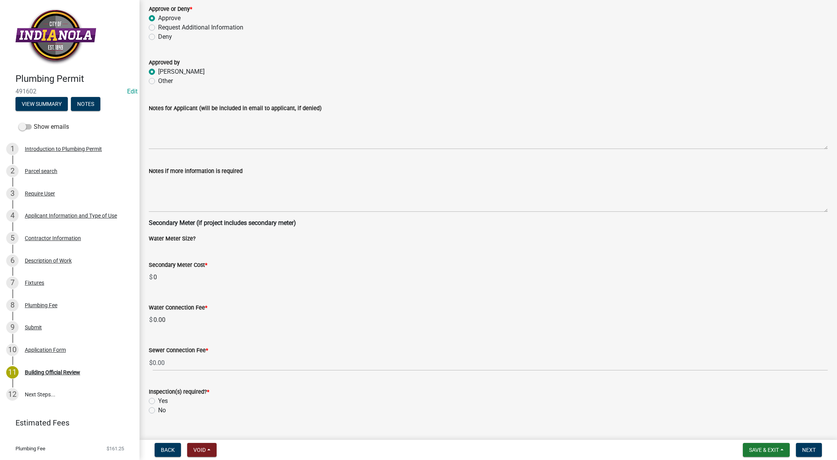
scroll to position [106, 0]
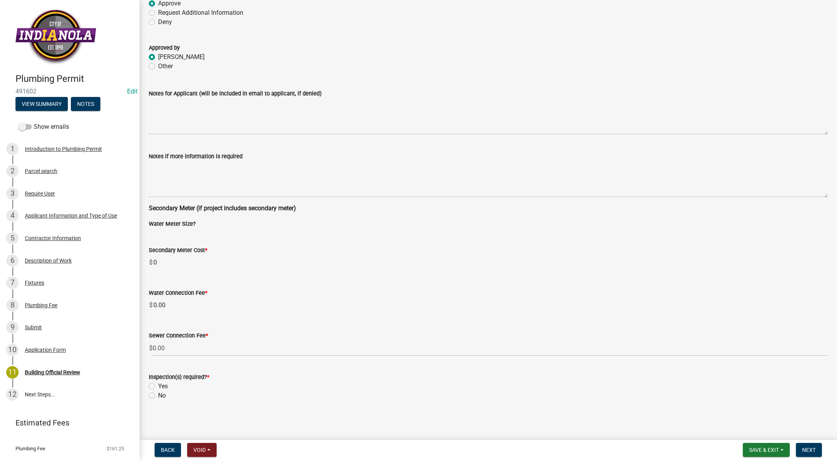
drag, startPoint x: 151, startPoint y: 386, endPoint x: 186, endPoint y: 390, distance: 34.8
click at [158, 386] on label "Yes" at bounding box center [163, 385] width 10 height 9
click at [158, 386] on input "Yes" at bounding box center [160, 383] width 5 height 5
radio input "true"
click at [807, 447] on span "Next" at bounding box center [809, 450] width 14 height 6
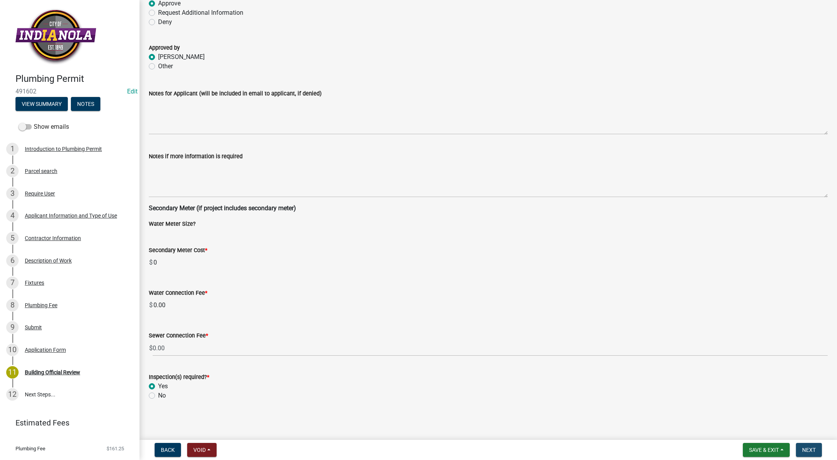
scroll to position [0, 0]
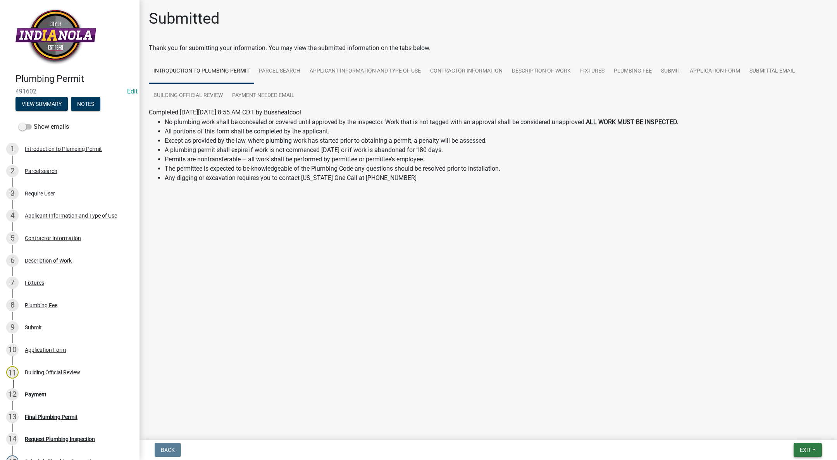
click at [798, 447] on button "Exit" at bounding box center [808, 450] width 28 height 14
click at [792, 436] on button "Save & Exit" at bounding box center [791, 429] width 62 height 19
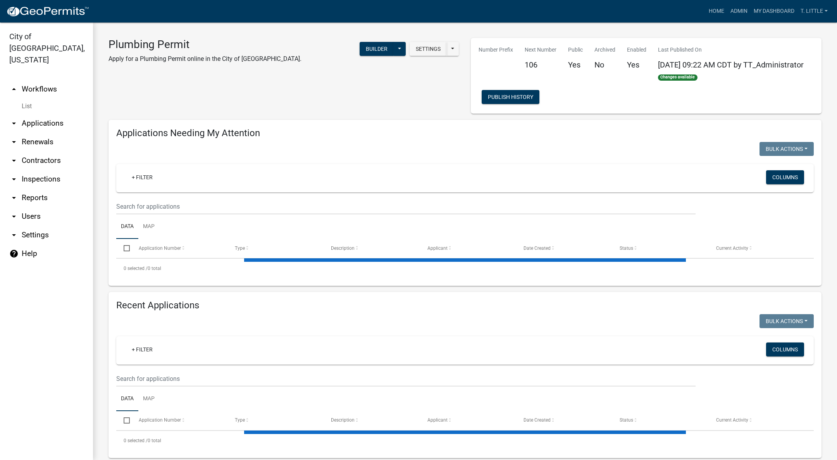
select select "3: 100"
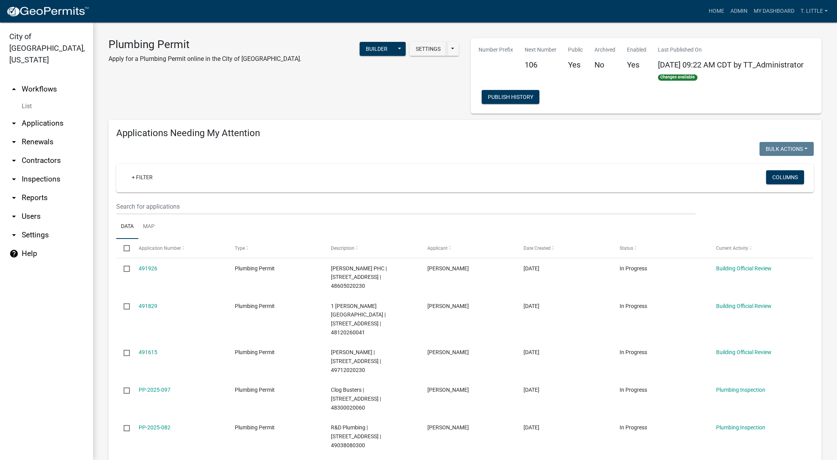
click at [143, 349] on link "491615" at bounding box center [148, 352] width 19 height 6
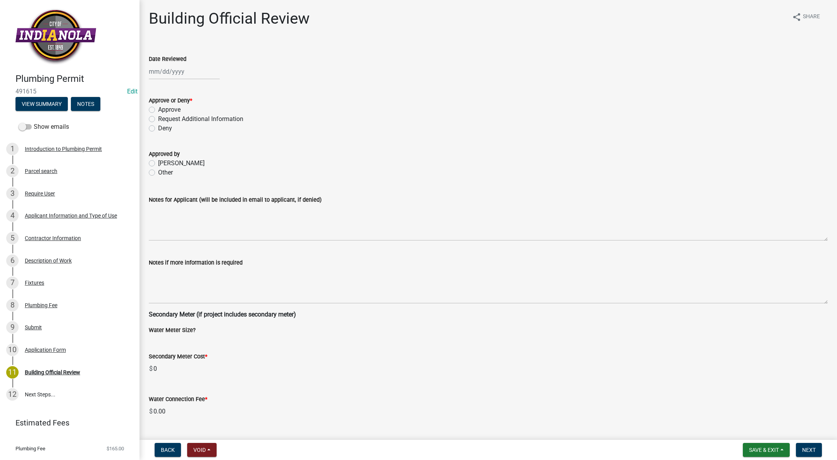
click at [162, 74] on div at bounding box center [184, 72] width 71 height 16
select select "10"
select select "2025"
click at [169, 136] on div "14" at bounding box center [169, 137] width 12 height 12
type input "[DATE]"
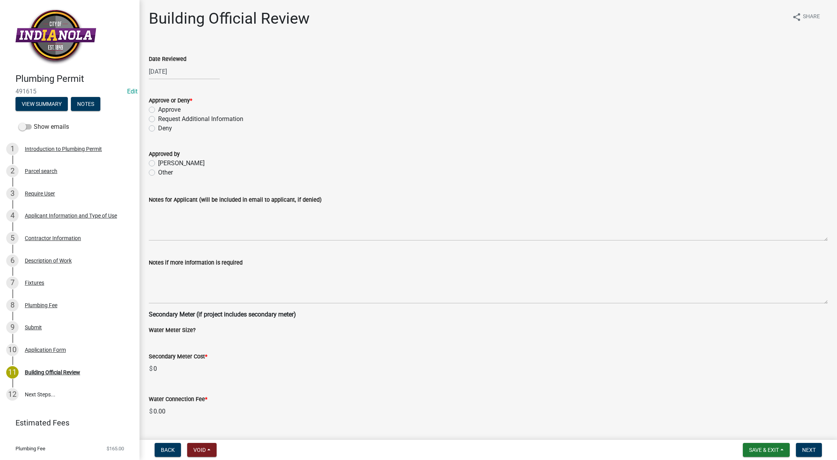
click at [158, 109] on label "Approve" at bounding box center [169, 109] width 22 height 9
click at [158, 109] on input "Approve" at bounding box center [160, 107] width 5 height 5
radio input "true"
click at [158, 162] on label "[PERSON_NAME]" at bounding box center [181, 163] width 47 height 9
click at [158, 162] on input "[PERSON_NAME]" at bounding box center [160, 161] width 5 height 5
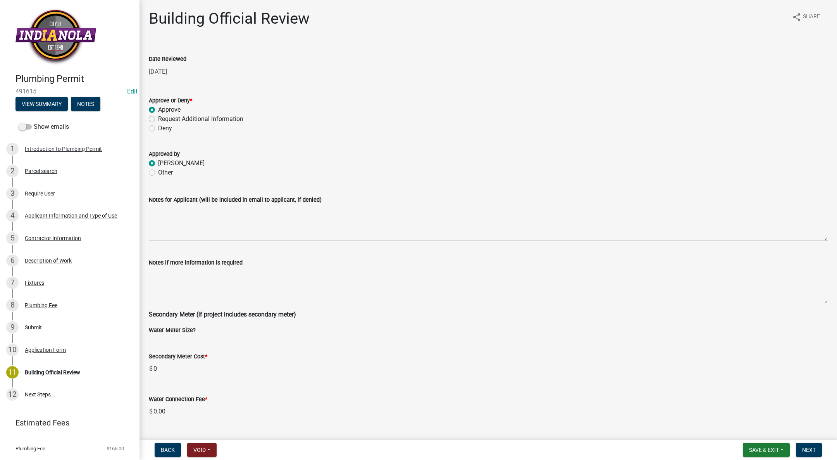
radio input "true"
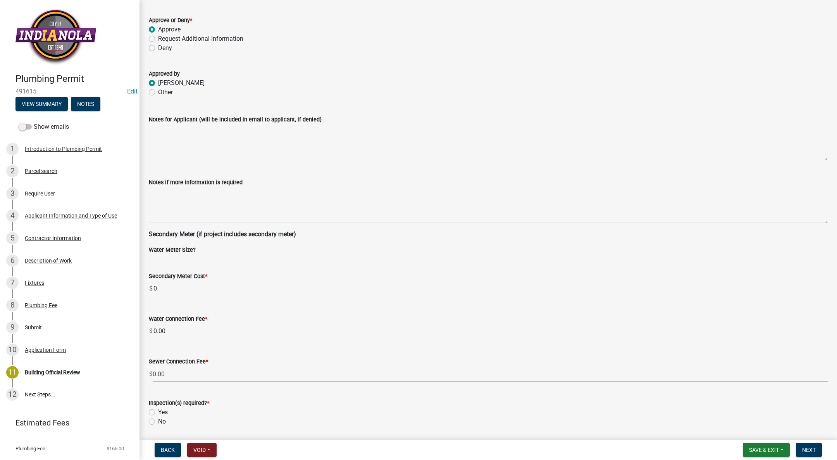
scroll to position [106, 0]
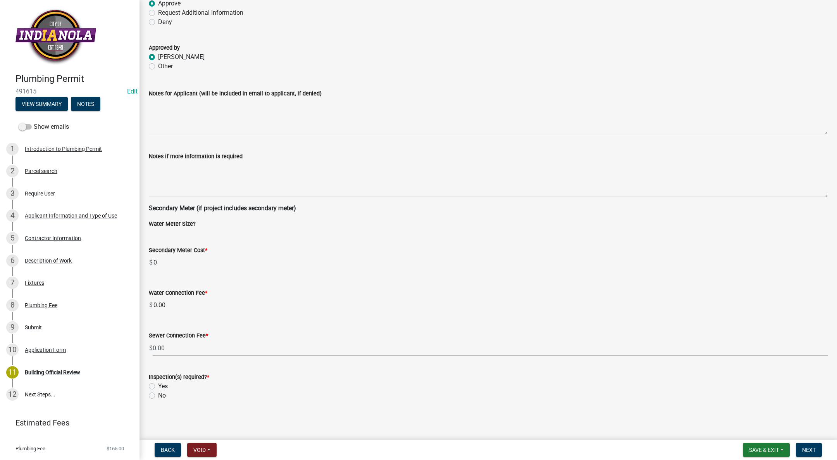
click at [158, 386] on label "Yes" at bounding box center [163, 385] width 10 height 9
click at [158, 386] on input "Yes" at bounding box center [160, 383] width 5 height 5
radio input "true"
click at [810, 447] on span "Next" at bounding box center [809, 450] width 14 height 6
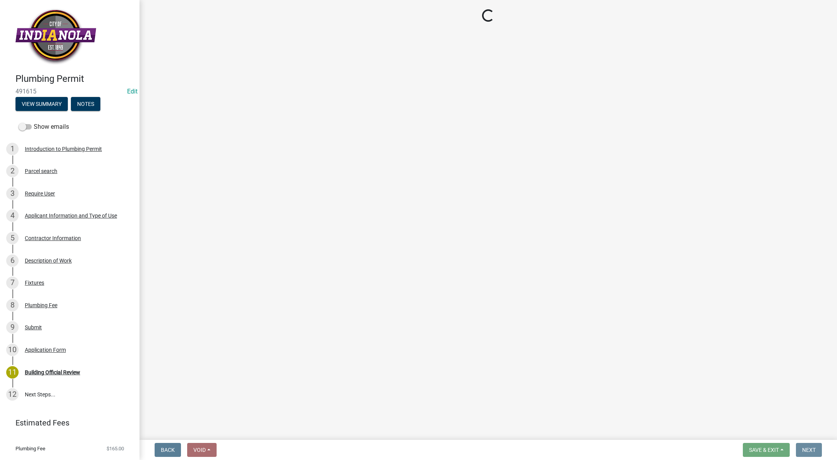
scroll to position [0, 0]
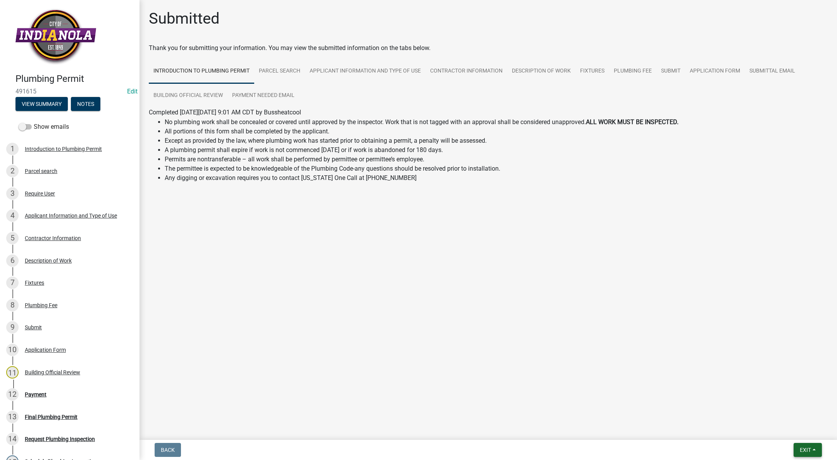
click at [808, 446] on button "Exit" at bounding box center [808, 450] width 28 height 14
click at [793, 434] on button "Save & Exit" at bounding box center [791, 429] width 62 height 19
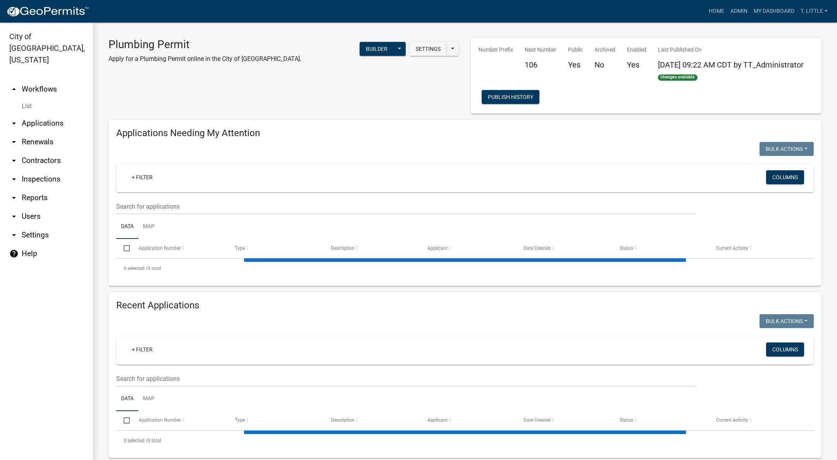
select select "3: 100"
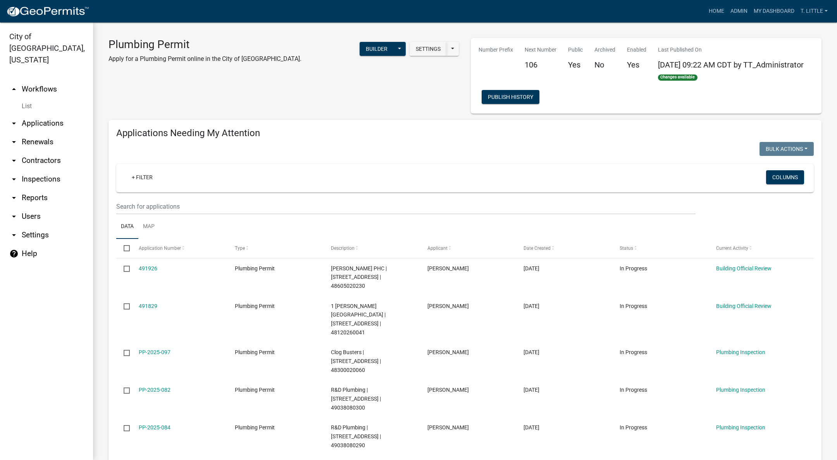
click at [147, 303] on link "491829" at bounding box center [148, 306] width 19 height 6
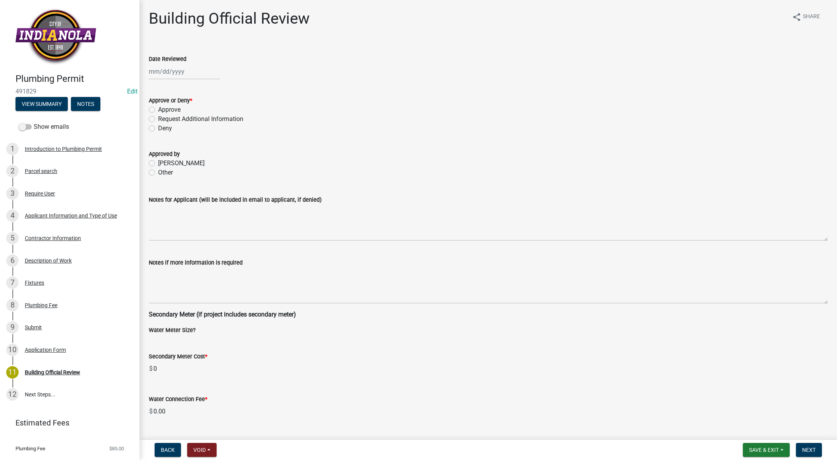
click at [167, 63] on div "Date Reviewed" at bounding box center [488, 58] width 679 height 9
click at [164, 67] on div at bounding box center [184, 72] width 71 height 16
select select "10"
select select "2025"
click at [165, 135] on div "14" at bounding box center [169, 137] width 12 height 12
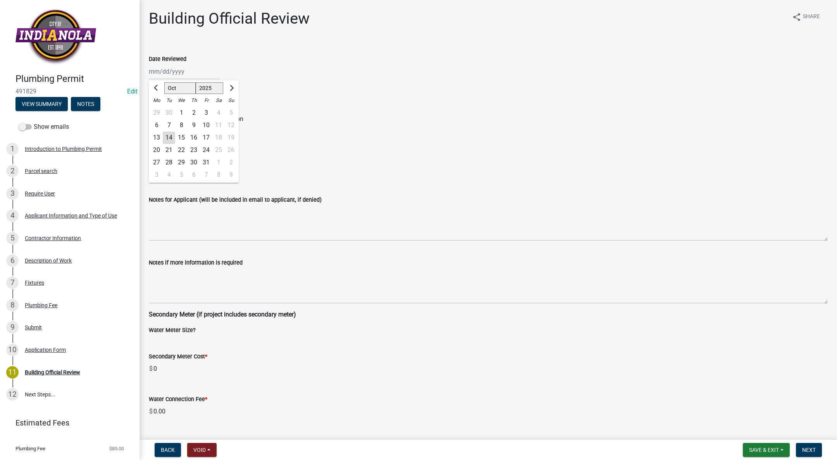
type input "[DATE]"
click at [158, 110] on label "Approve" at bounding box center [169, 109] width 22 height 9
click at [158, 110] on input "Approve" at bounding box center [160, 107] width 5 height 5
radio input "true"
click at [158, 163] on label "[PERSON_NAME]" at bounding box center [181, 163] width 47 height 9
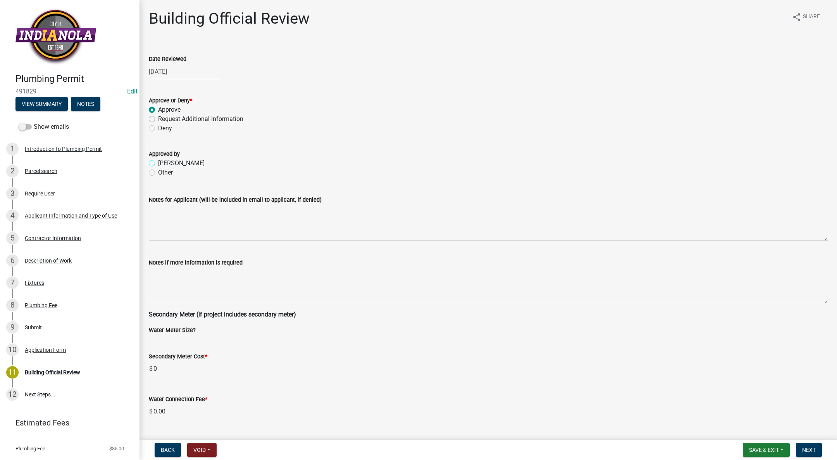
click at [158, 163] on input "[PERSON_NAME]" at bounding box center [160, 161] width 5 height 5
radio input "true"
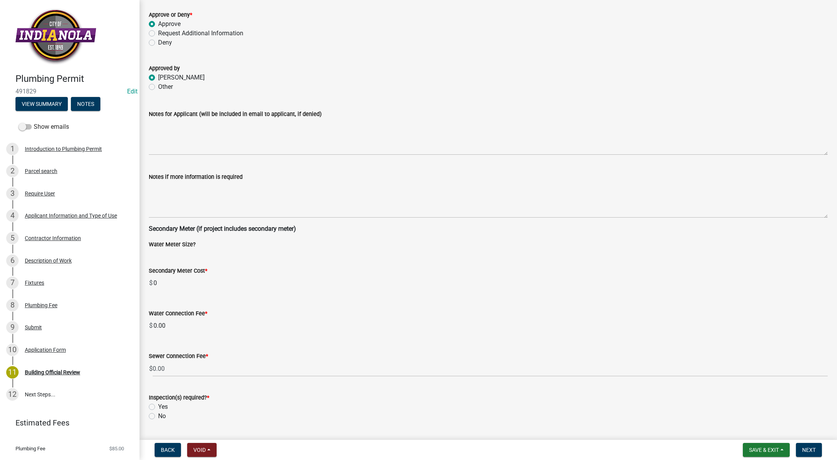
scroll to position [106, 0]
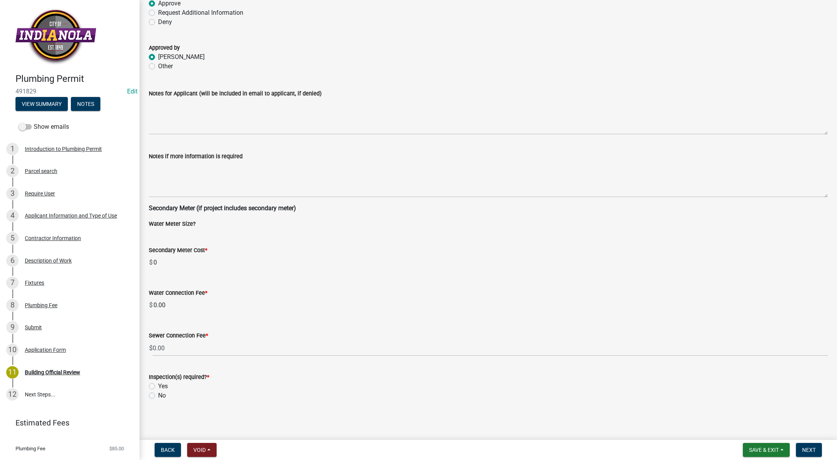
click at [150, 381] on div "Yes" at bounding box center [488, 385] width 679 height 9
click at [158, 386] on label "Yes" at bounding box center [163, 385] width 10 height 9
click at [158, 386] on input "Yes" at bounding box center [160, 383] width 5 height 5
radio input "true"
click at [807, 444] on button "Next" at bounding box center [809, 450] width 26 height 14
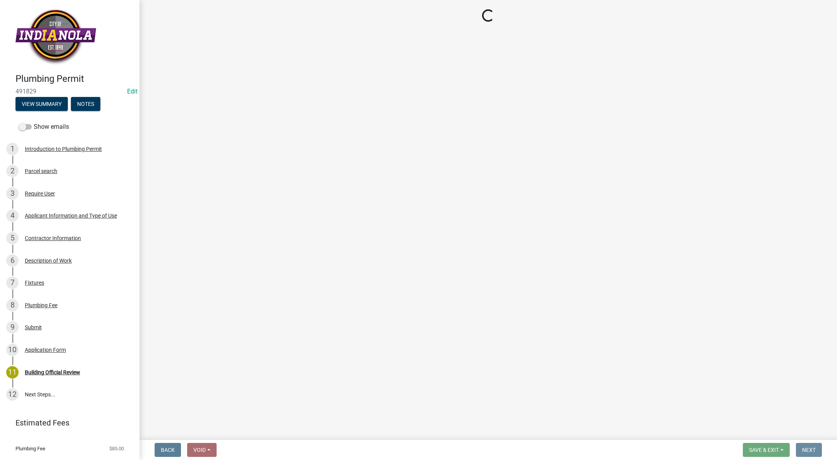
scroll to position [0, 0]
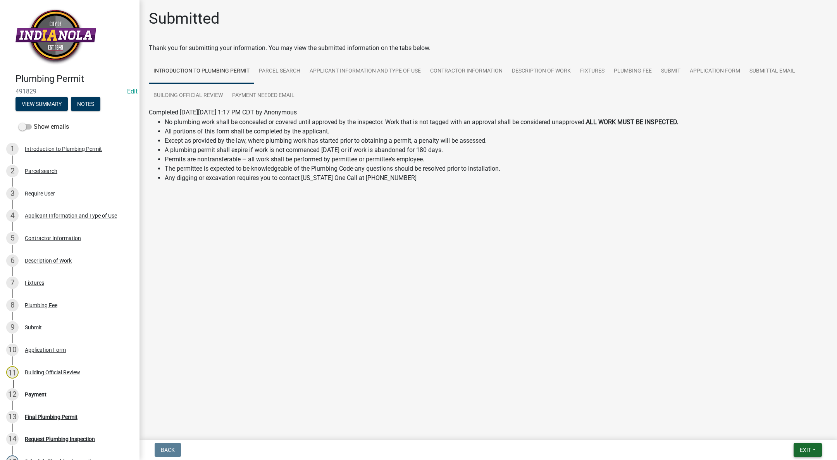
click at [804, 445] on button "Exit" at bounding box center [808, 450] width 28 height 14
click at [793, 417] on button "Save" at bounding box center [791, 411] width 62 height 19
click at [806, 447] on span "Exit" at bounding box center [805, 450] width 11 height 6
click at [798, 430] on button "Save & Exit" at bounding box center [791, 429] width 62 height 19
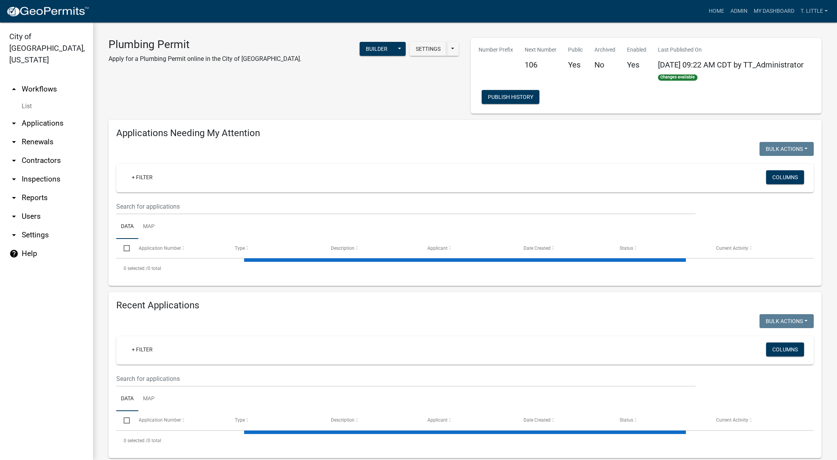
select select "3: 100"
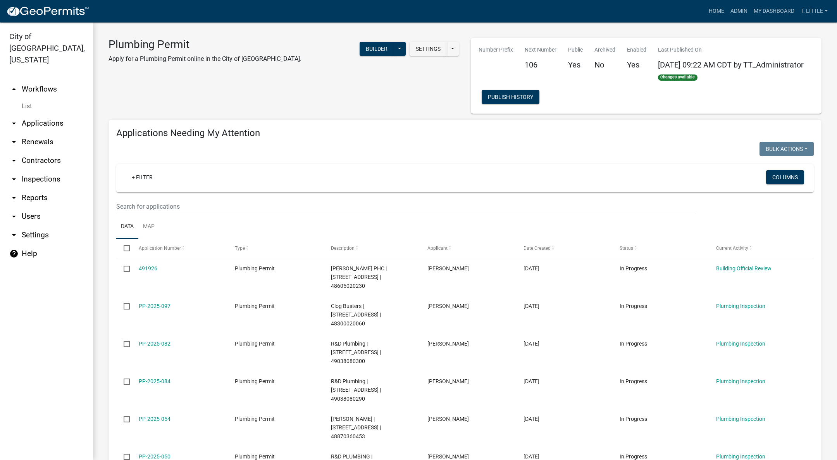
click at [150, 267] on link "491926" at bounding box center [148, 268] width 19 height 6
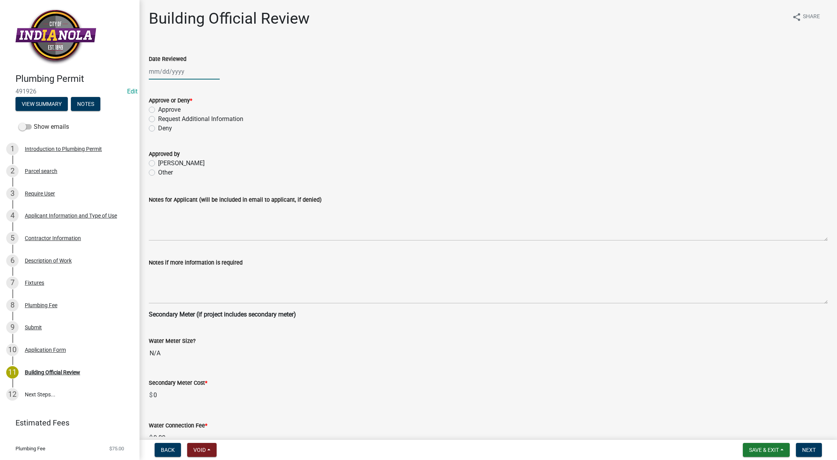
click at [161, 71] on div at bounding box center [184, 72] width 71 height 16
select select "10"
select select "2025"
click at [168, 133] on div "14" at bounding box center [169, 137] width 12 height 12
type input "[DATE]"
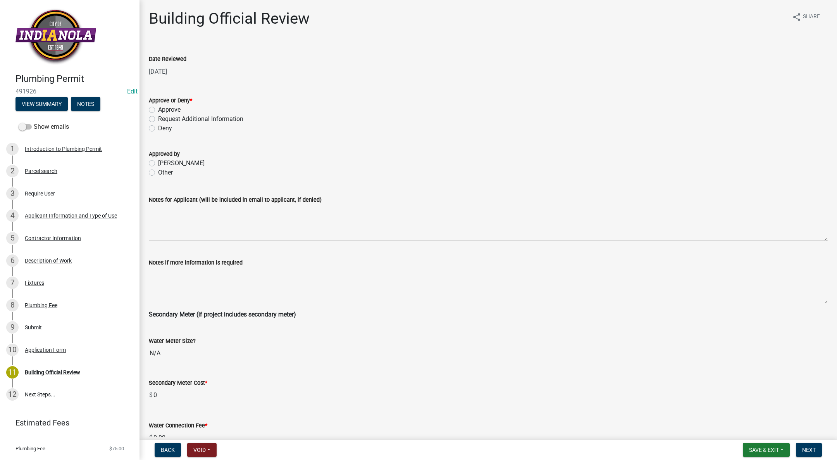
click at [158, 110] on label "Approve" at bounding box center [169, 109] width 22 height 9
click at [158, 110] on input "Approve" at bounding box center [160, 107] width 5 height 5
radio input "true"
click at [158, 163] on label "[PERSON_NAME]" at bounding box center [181, 163] width 47 height 9
click at [158, 163] on input "[PERSON_NAME]" at bounding box center [160, 161] width 5 height 5
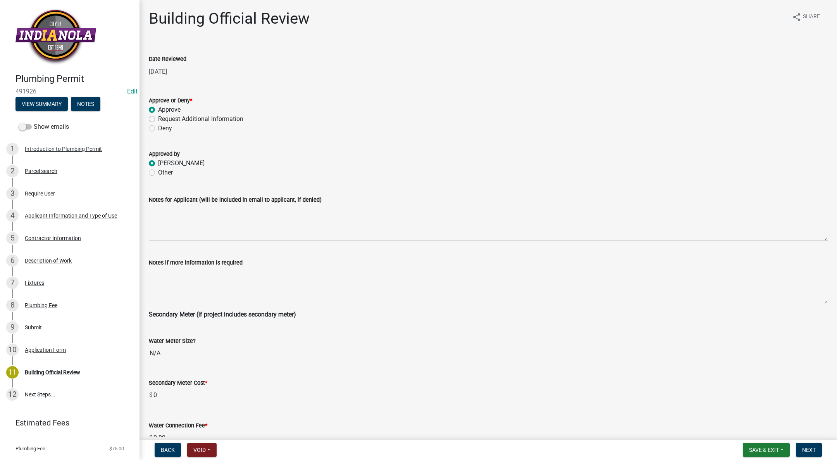
radio input "true"
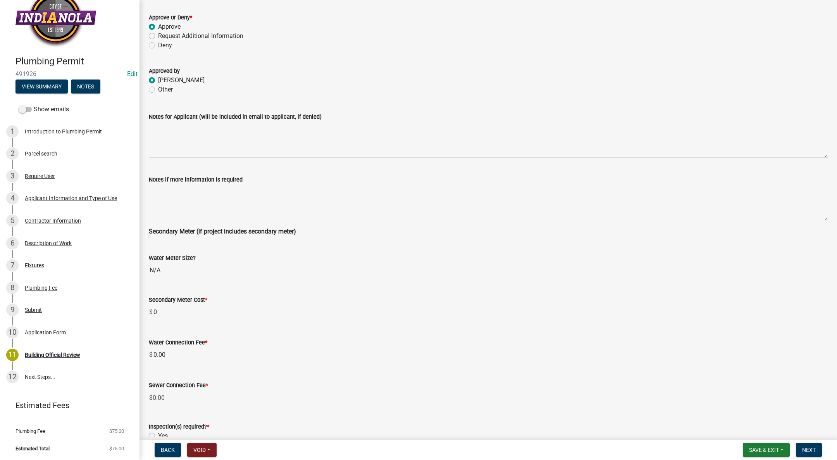
scroll to position [133, 0]
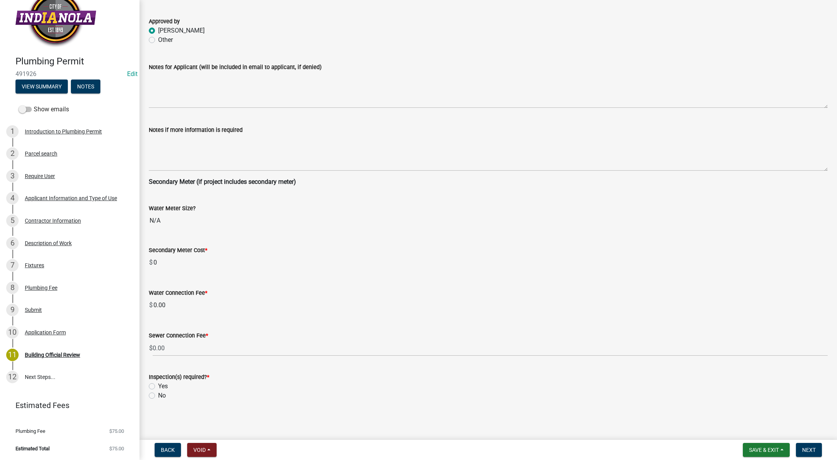
click at [158, 385] on label "Yes" at bounding box center [163, 385] width 10 height 9
click at [158, 385] on input "Yes" at bounding box center [160, 383] width 5 height 5
radio input "true"
click at [807, 449] on span "Next" at bounding box center [809, 450] width 14 height 6
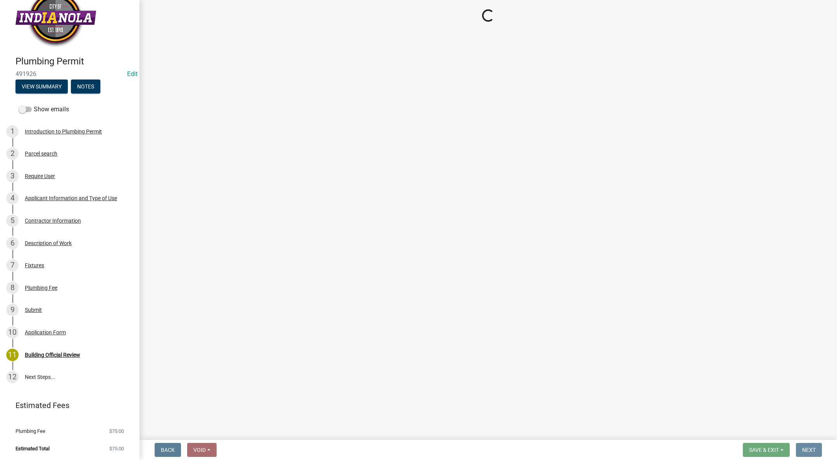
scroll to position [0, 0]
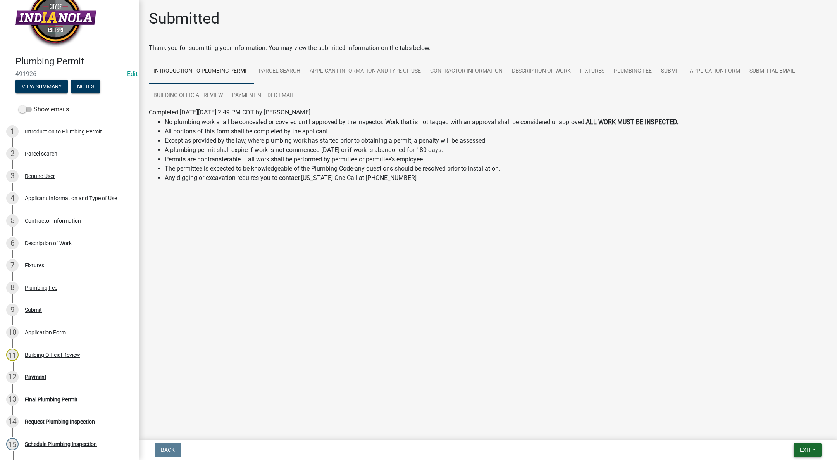
click at [804, 449] on span "Exit" at bounding box center [805, 450] width 11 height 6
click at [795, 429] on button "Save & Exit" at bounding box center [791, 429] width 62 height 19
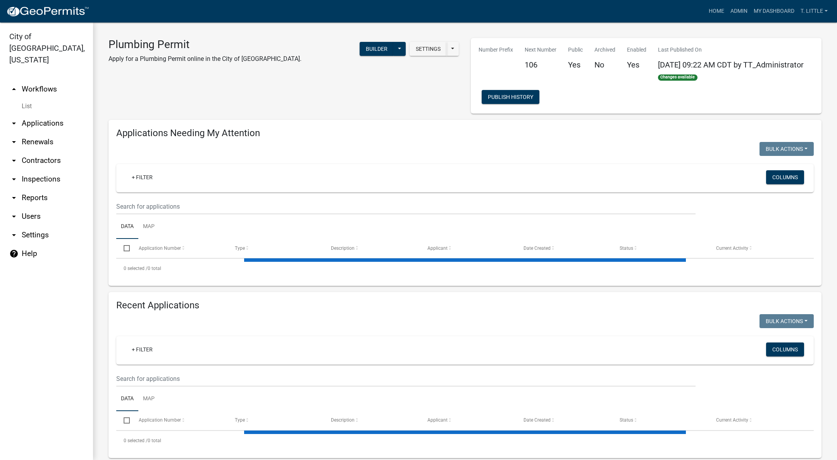
select select "3: 100"
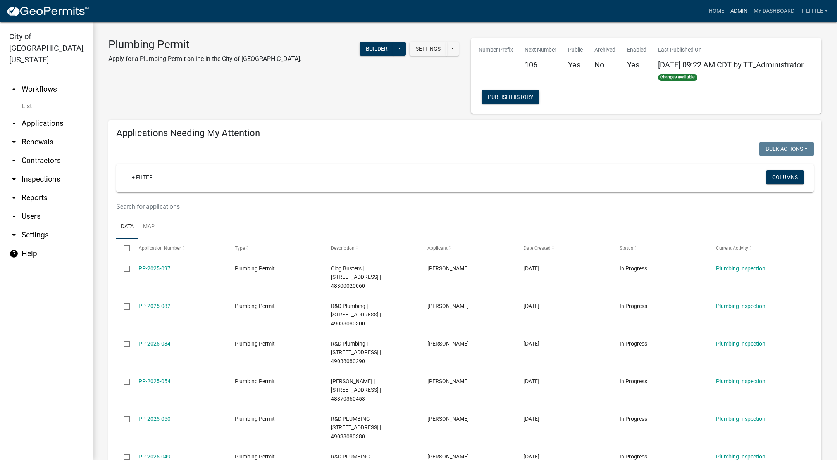
click at [735, 9] on link "Admin" at bounding box center [739, 11] width 23 height 15
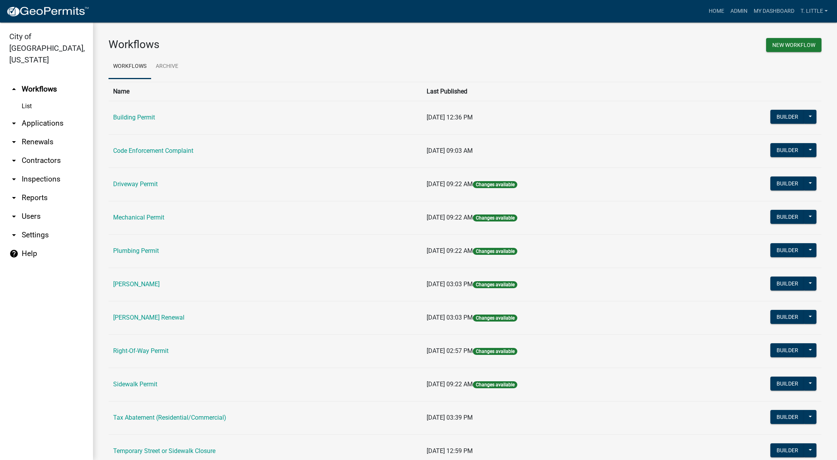
click at [129, 217] on link "Mechanical Permit" at bounding box center [138, 217] width 51 height 7
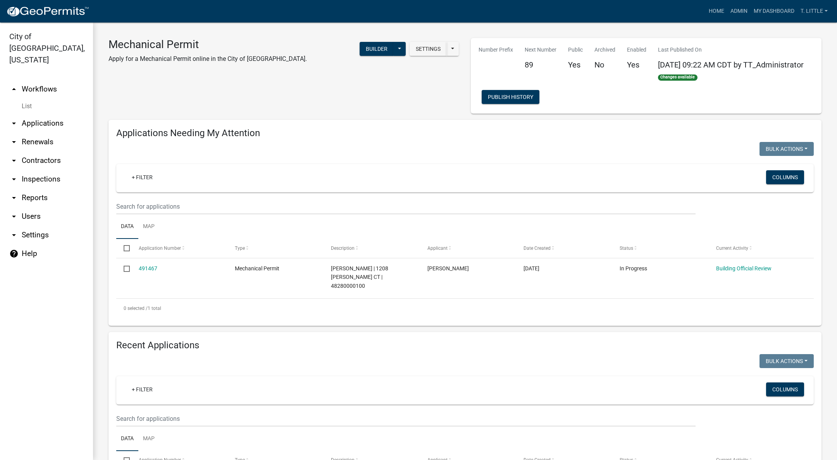
click at [152, 267] on link "491467" at bounding box center [148, 268] width 19 height 6
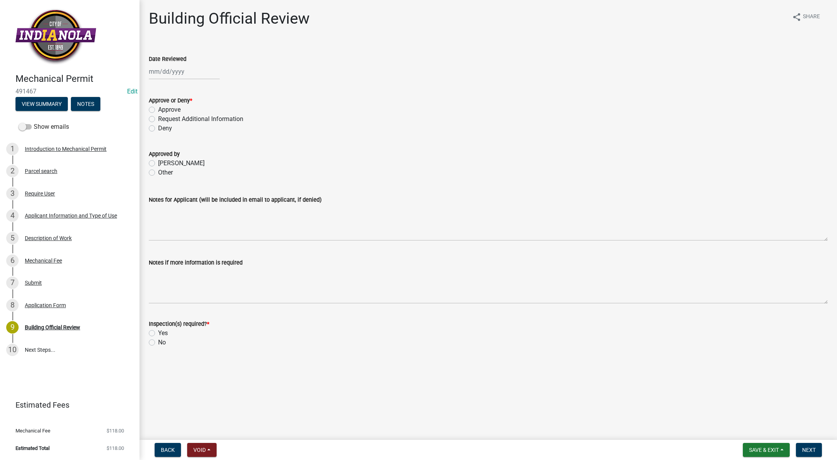
click at [171, 69] on div at bounding box center [184, 72] width 71 height 16
select select "10"
select select "2025"
click at [172, 138] on div "14" at bounding box center [169, 137] width 12 height 12
type input "[DATE]"
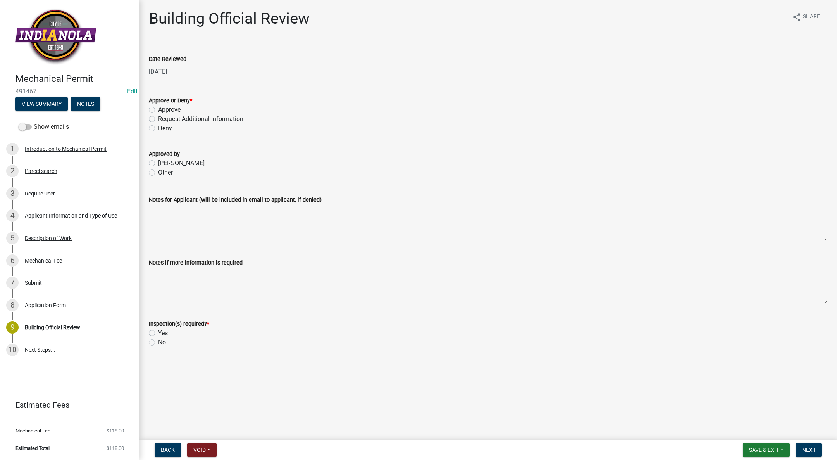
click at [158, 111] on label "Approve" at bounding box center [169, 109] width 22 height 9
click at [158, 110] on input "Approve" at bounding box center [160, 107] width 5 height 5
radio input "true"
click at [158, 162] on label "[PERSON_NAME]" at bounding box center [181, 163] width 47 height 9
click at [158, 162] on input "[PERSON_NAME]" at bounding box center [160, 161] width 5 height 5
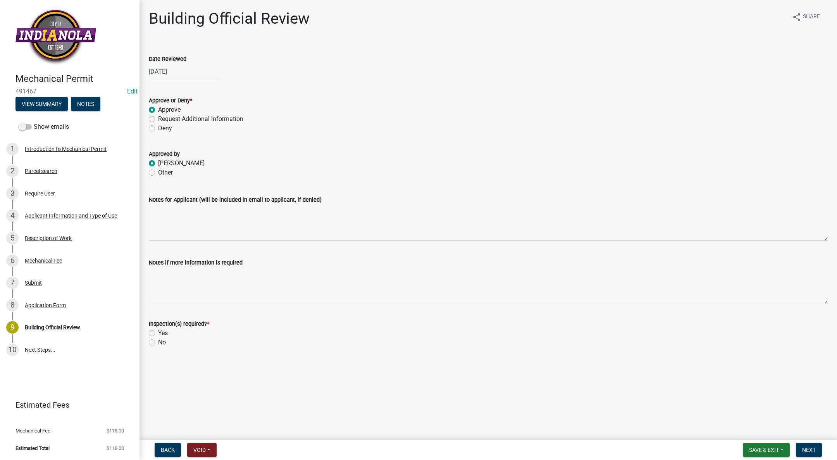
radio input "true"
click at [158, 333] on label "Yes" at bounding box center [163, 332] width 10 height 9
click at [158, 333] on input "Yes" at bounding box center [160, 330] width 5 height 5
radio input "true"
click at [808, 450] on span "Next" at bounding box center [809, 450] width 14 height 6
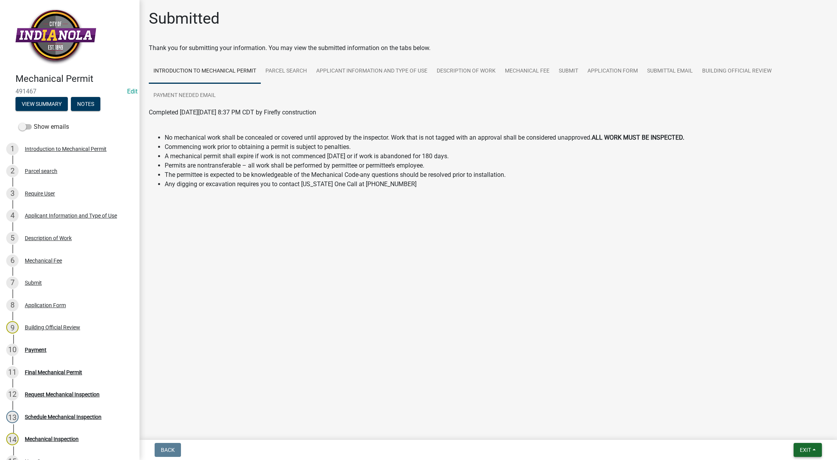
click at [815, 451] on button "Exit" at bounding box center [808, 450] width 28 height 14
click at [804, 424] on button "Save & Exit" at bounding box center [791, 429] width 62 height 19
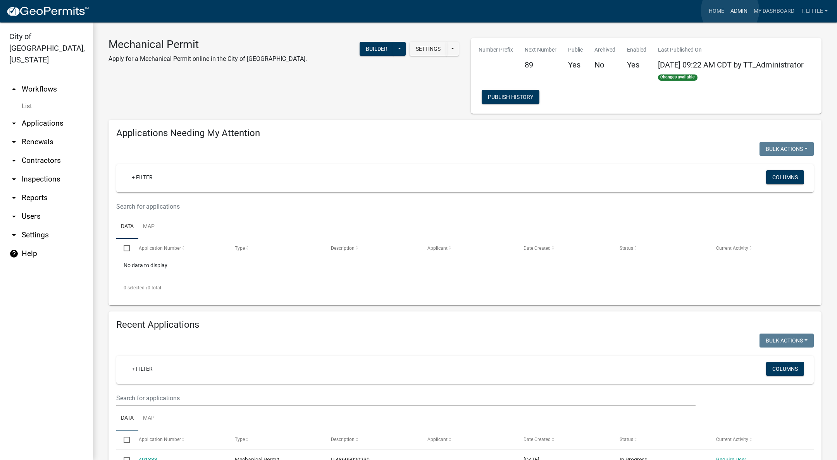
click at [730, 10] on link "Admin" at bounding box center [739, 11] width 23 height 15
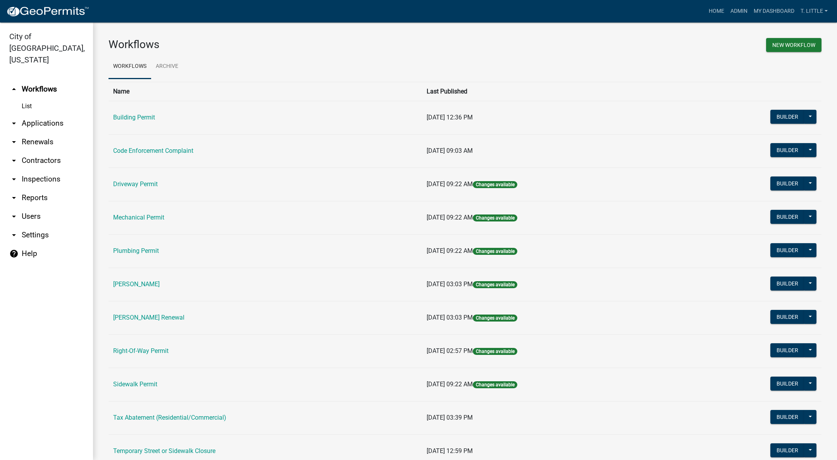
click at [128, 180] on link "Driveway Permit" at bounding box center [135, 183] width 45 height 7
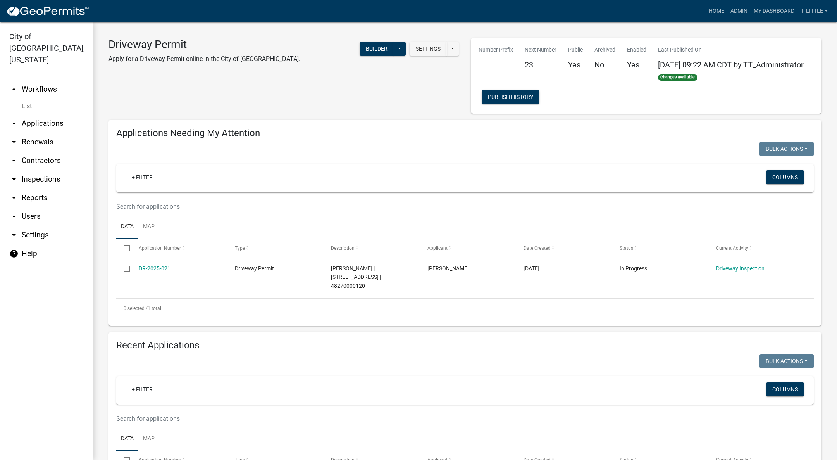
click at [161, 267] on link "DR-2025-021" at bounding box center [155, 268] width 32 height 6
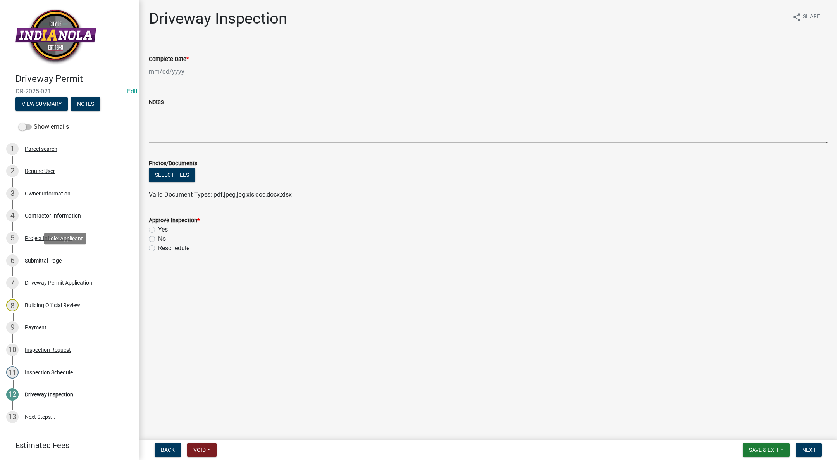
click at [42, 261] on div "Submittal Page" at bounding box center [43, 260] width 37 height 5
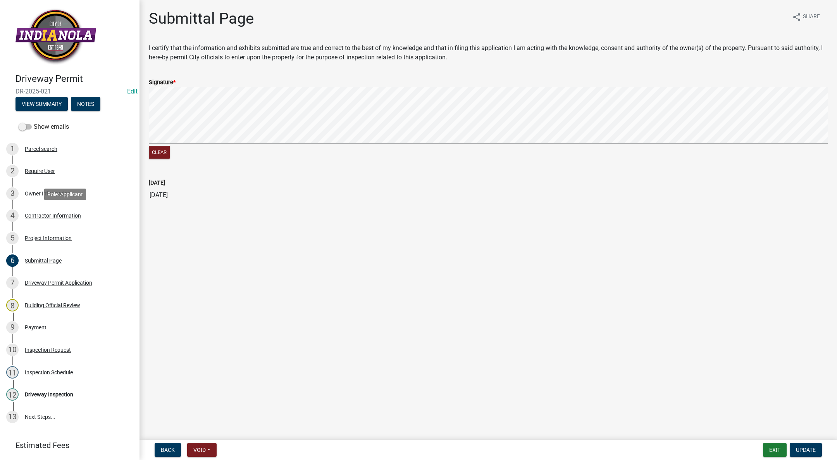
click at [57, 218] on div "Contractor Information" at bounding box center [53, 215] width 56 height 5
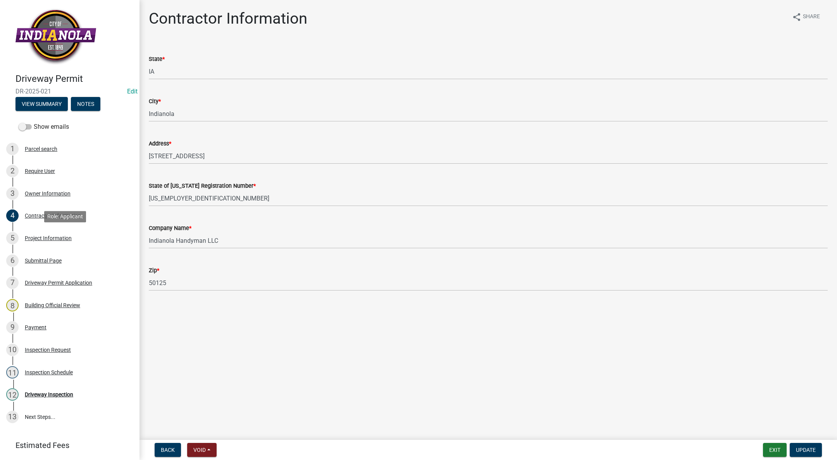
click at [51, 235] on div "Project Information" at bounding box center [48, 237] width 47 height 5
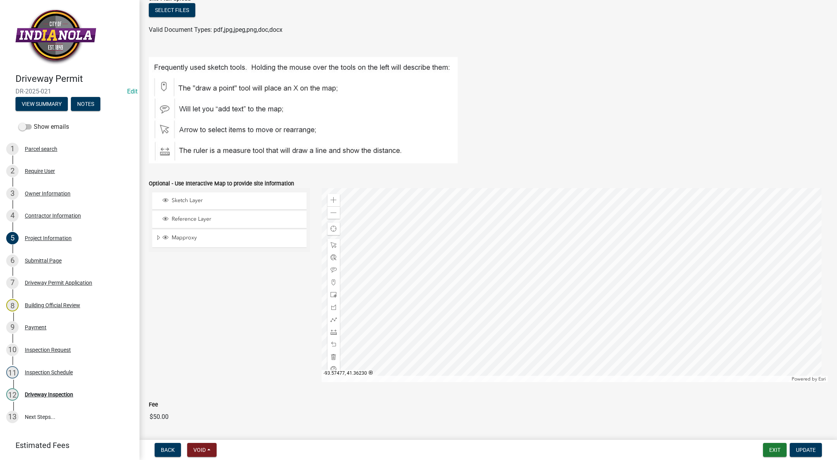
scroll to position [352, 0]
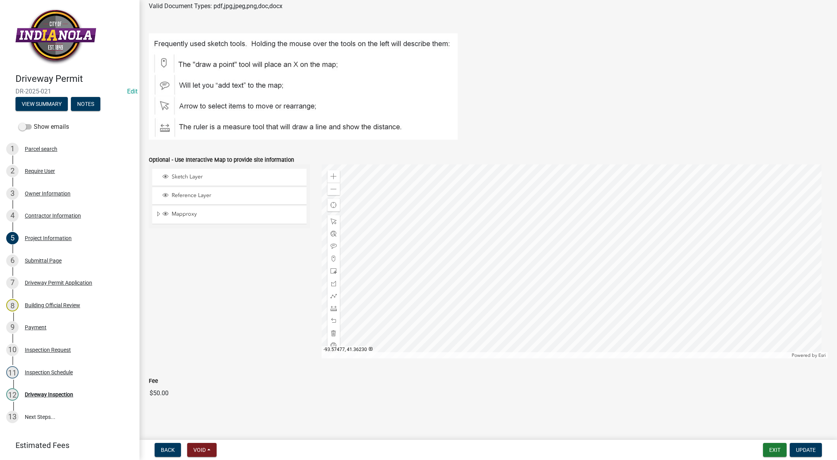
click at [61, 195] on div "Owner Information" at bounding box center [48, 193] width 46 height 5
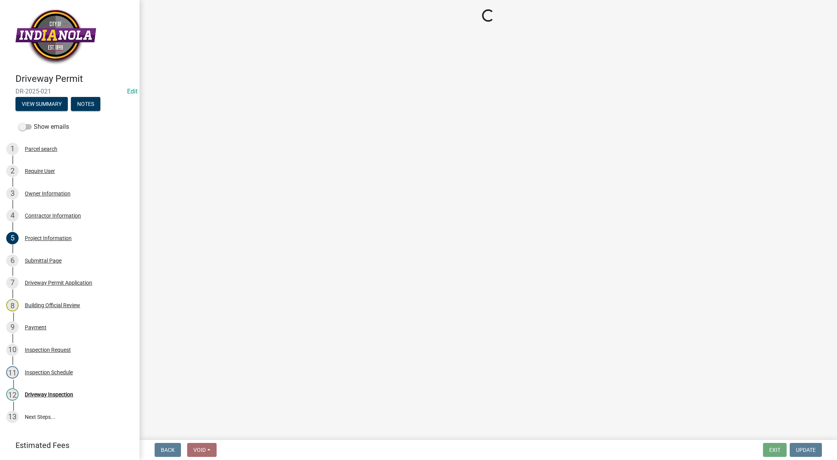
scroll to position [0, 0]
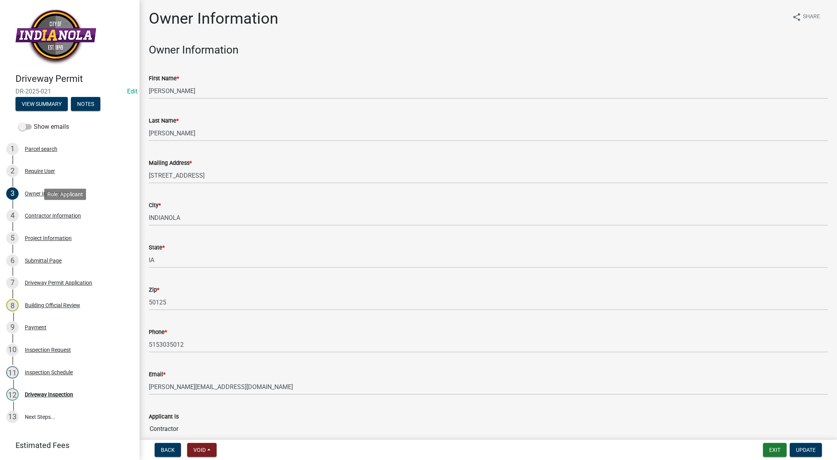
click at [51, 238] on div "Project Information" at bounding box center [48, 237] width 47 height 5
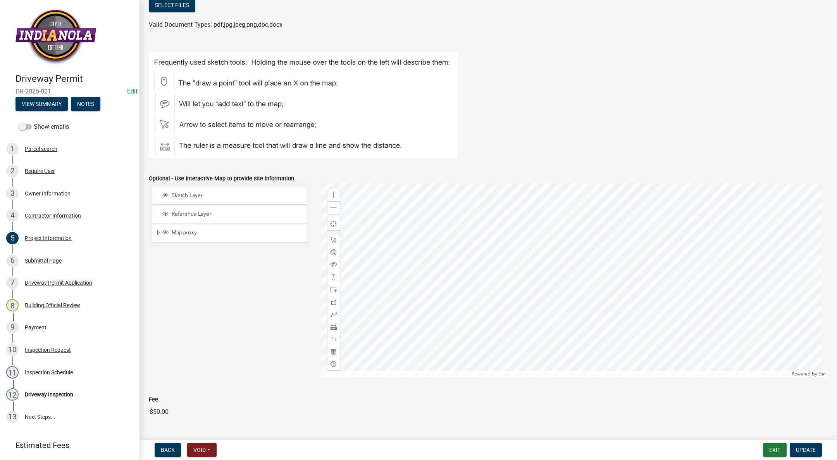
scroll to position [349, 0]
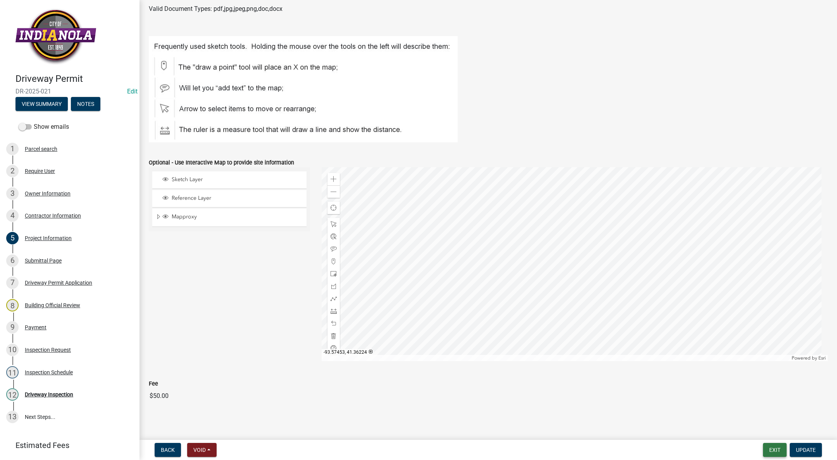
click at [770, 451] on button "Exit" at bounding box center [775, 450] width 24 height 14
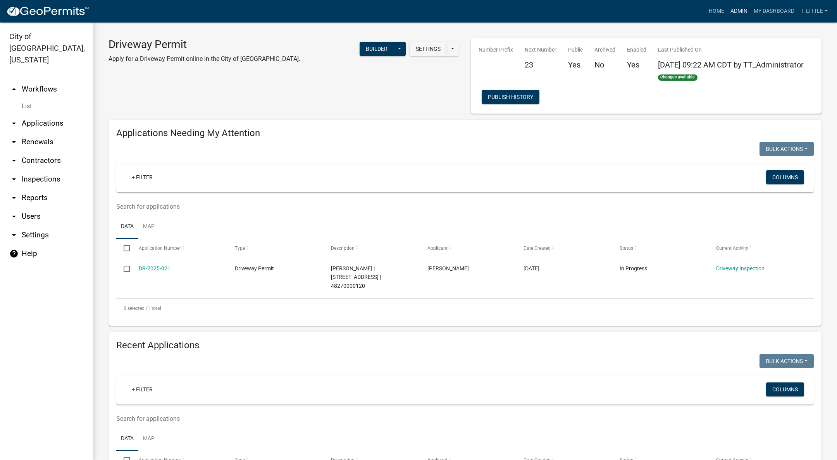
click at [737, 13] on link "Admin" at bounding box center [739, 11] width 23 height 15
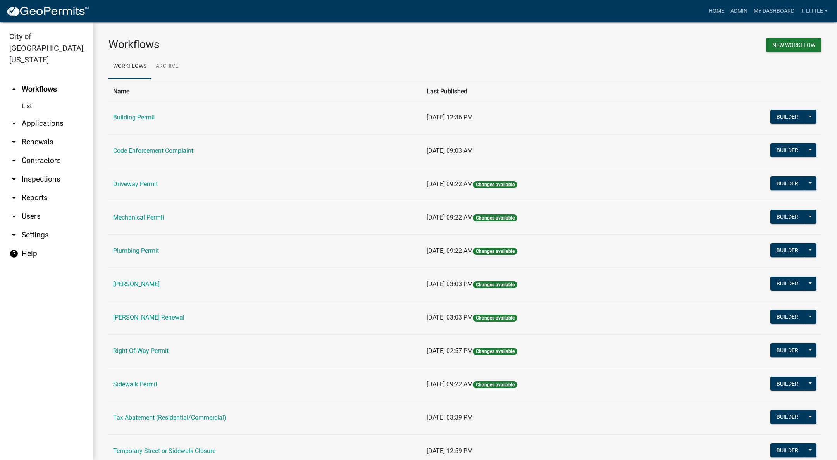
click at [128, 116] on link "Building Permit" at bounding box center [134, 117] width 42 height 7
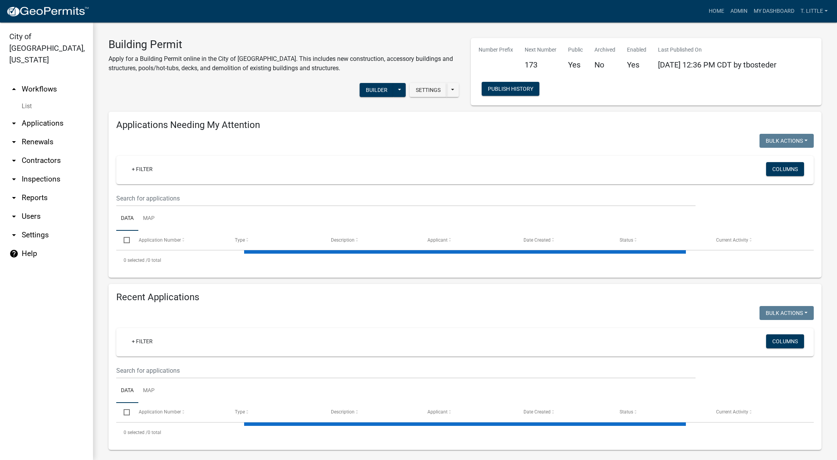
select select "3: 100"
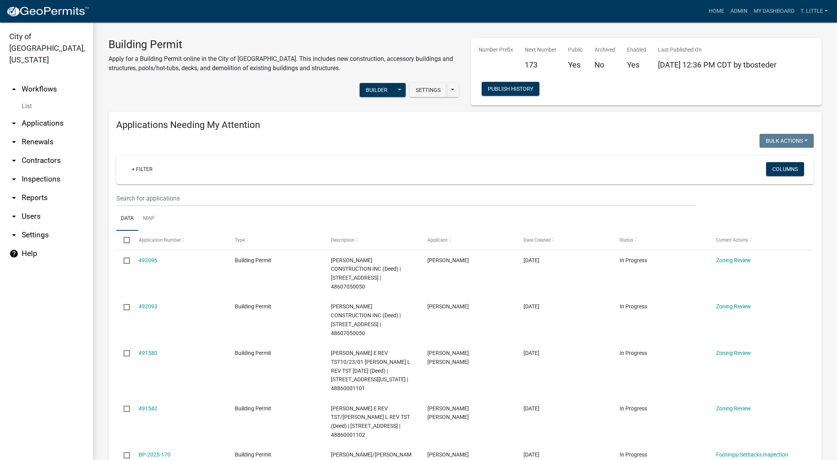
click at [151, 303] on link "492093" at bounding box center [148, 306] width 19 height 6
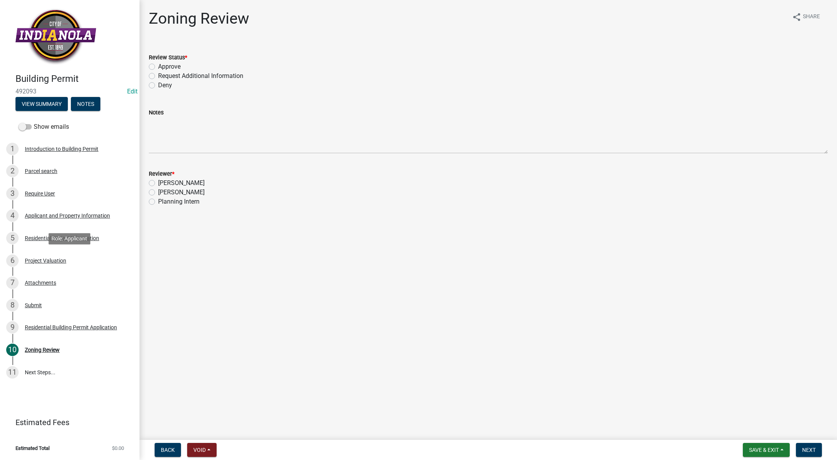
click at [50, 256] on div "6 Project Valuation" at bounding box center [66, 260] width 121 height 12
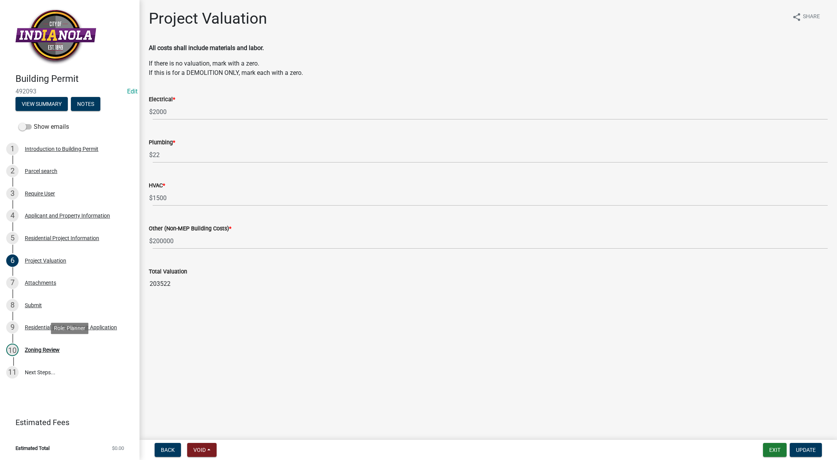
click at [43, 343] on link "10 Zoning Review" at bounding box center [70, 349] width 140 height 22
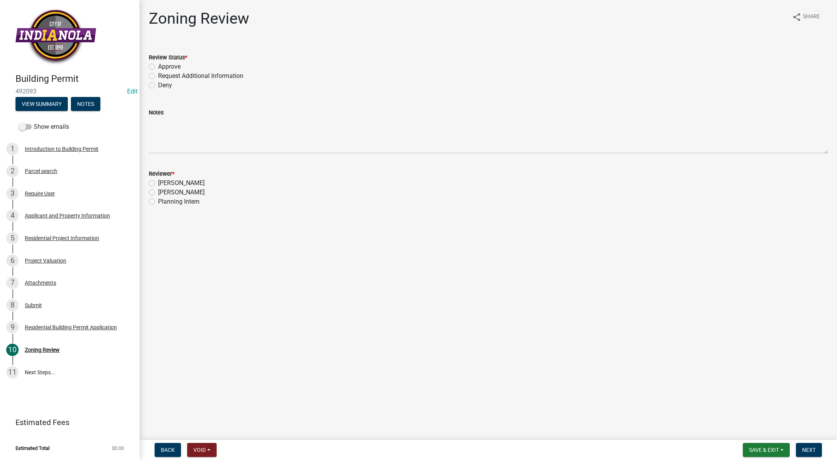
click at [158, 64] on label "Approve" at bounding box center [169, 66] width 22 height 9
click at [158, 64] on input "Approve" at bounding box center [160, 64] width 5 height 5
radio input "true"
click at [158, 193] on label "[PERSON_NAME]" at bounding box center [181, 192] width 47 height 9
click at [158, 193] on input "[PERSON_NAME]" at bounding box center [160, 190] width 5 height 5
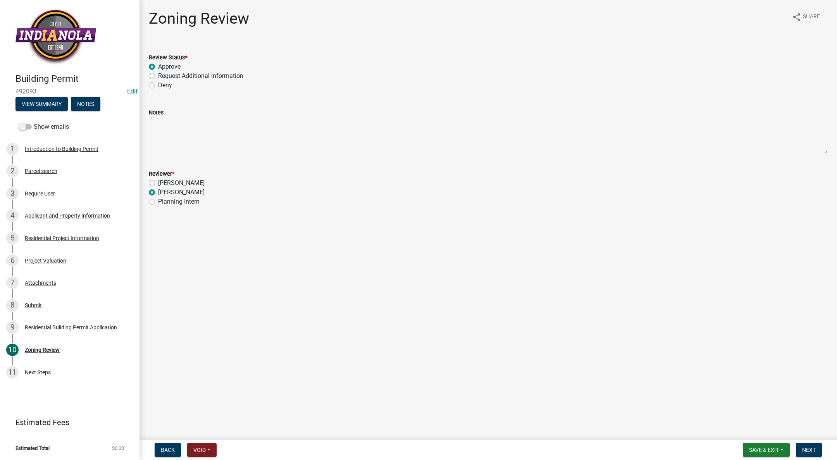
radio input "true"
click at [807, 450] on span "Next" at bounding box center [809, 450] width 14 height 6
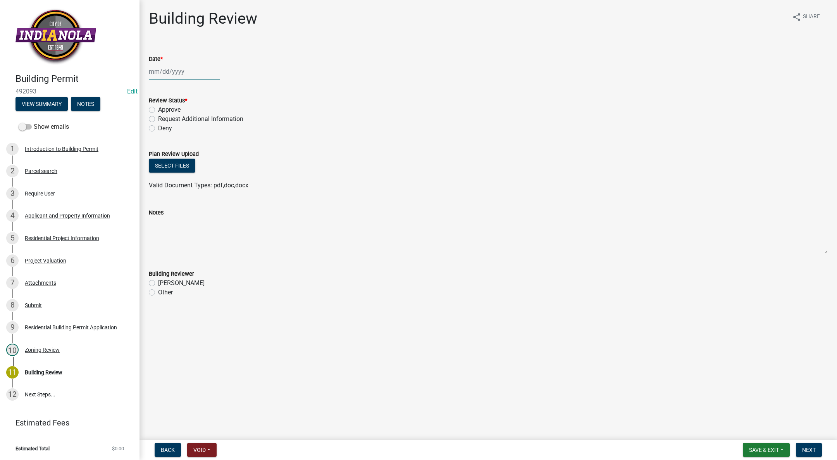
click at [157, 72] on div at bounding box center [184, 72] width 71 height 16
select select "10"
select select "2025"
click at [167, 131] on div "14" at bounding box center [169, 137] width 12 height 12
type input "[DATE]"
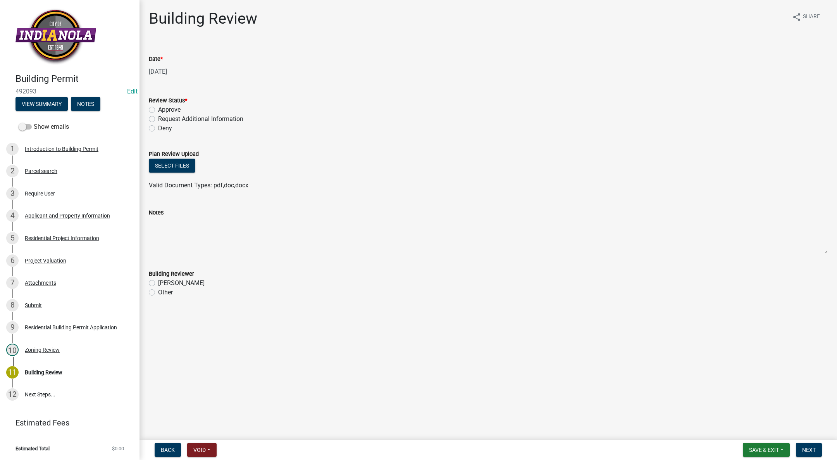
click at [158, 109] on label "Approve" at bounding box center [169, 109] width 22 height 9
click at [158, 109] on input "Approve" at bounding box center [160, 107] width 5 height 5
radio input "true"
click at [158, 282] on label "[PERSON_NAME]" at bounding box center [181, 282] width 47 height 9
click at [158, 282] on input "[PERSON_NAME]" at bounding box center [160, 280] width 5 height 5
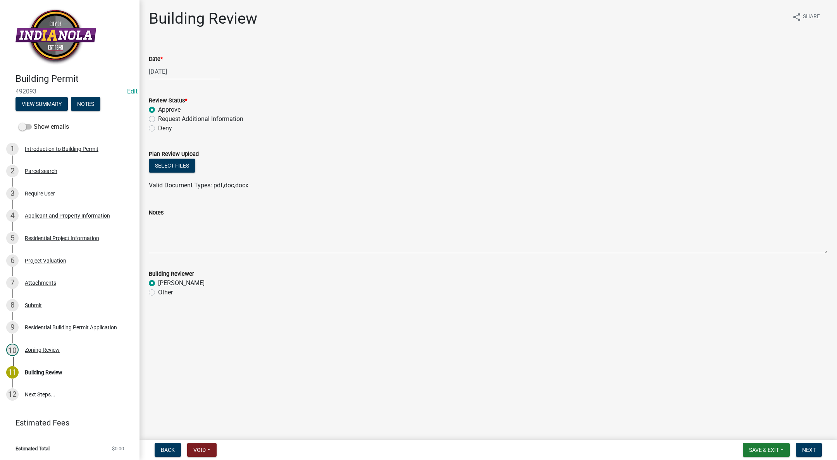
radio input "true"
click at [804, 450] on span "Next" at bounding box center [809, 450] width 14 height 6
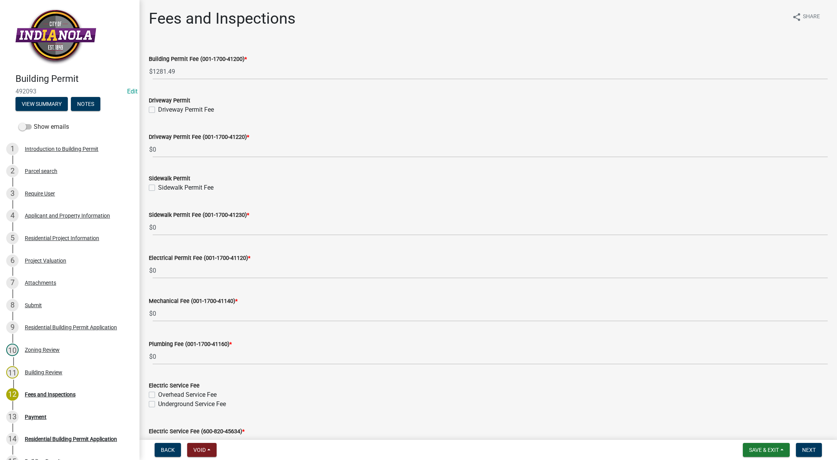
click at [158, 107] on label "Driveway Permit Fee" at bounding box center [186, 109] width 56 height 9
click at [158, 107] on input "Driveway Permit Fee" at bounding box center [160, 107] width 5 height 5
checkbox input "true"
click at [158, 188] on label "Sidewalk Permit Fee" at bounding box center [185, 187] width 55 height 9
click at [158, 188] on input "Sidewalk Permit Fee" at bounding box center [160, 185] width 5 height 5
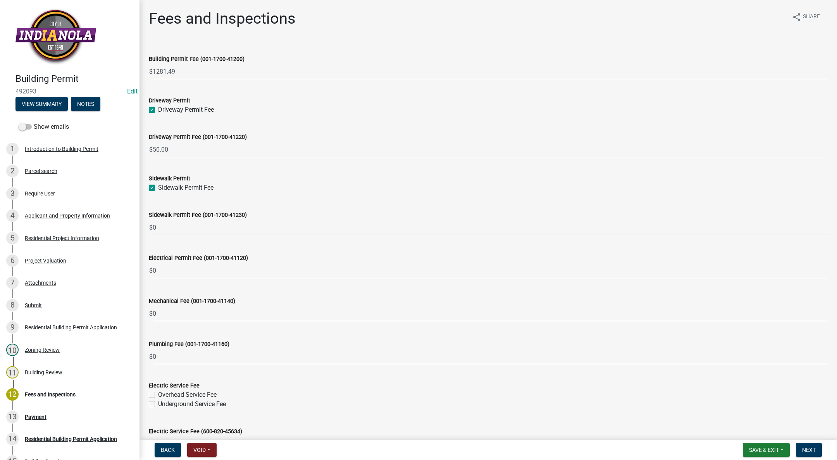
checkbox input "true"
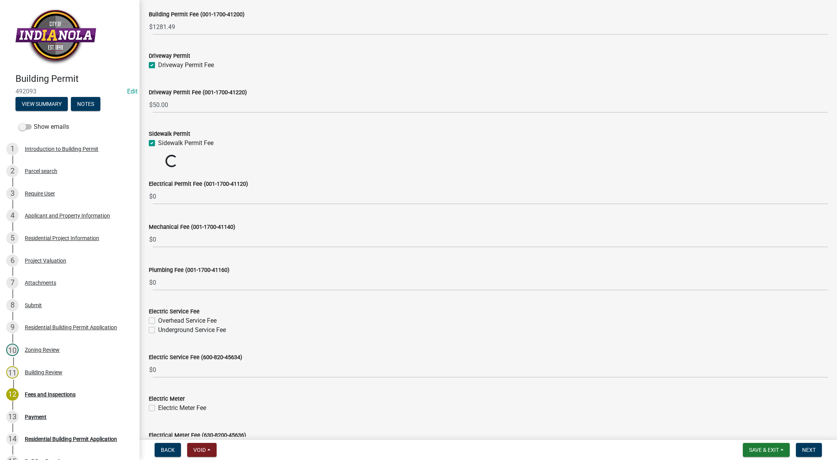
scroll to position [116, 0]
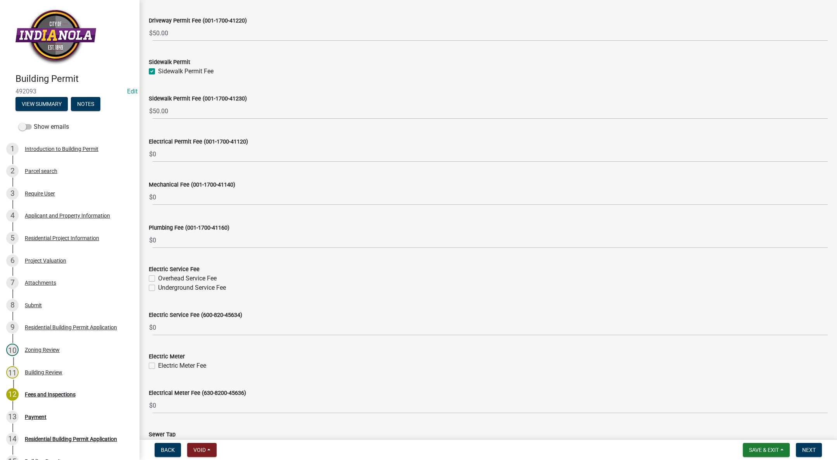
click at [158, 280] on label "Overhead Service Fee" at bounding box center [187, 278] width 59 height 9
click at [158, 279] on input "Overhead Service Fee" at bounding box center [160, 276] width 5 height 5
checkbox input "true"
checkbox input "false"
click at [158, 277] on label "Overhead Service Fee" at bounding box center [187, 278] width 59 height 9
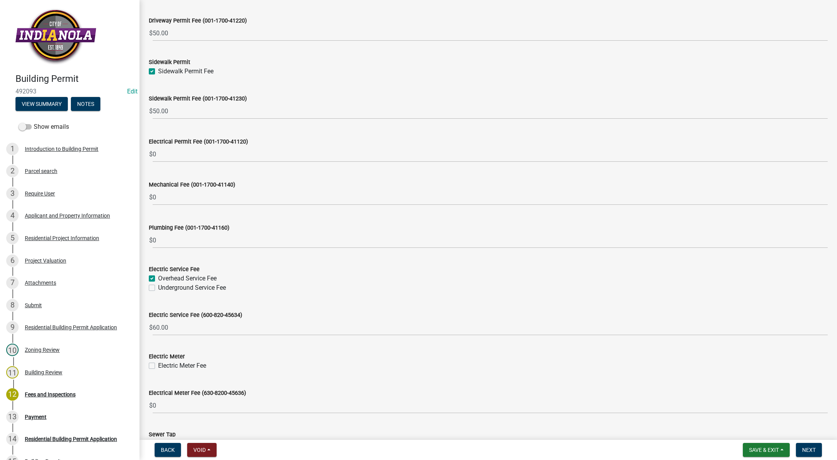
click at [158, 277] on input "Overhead Service Fee" at bounding box center [160, 276] width 5 height 5
checkbox input "false"
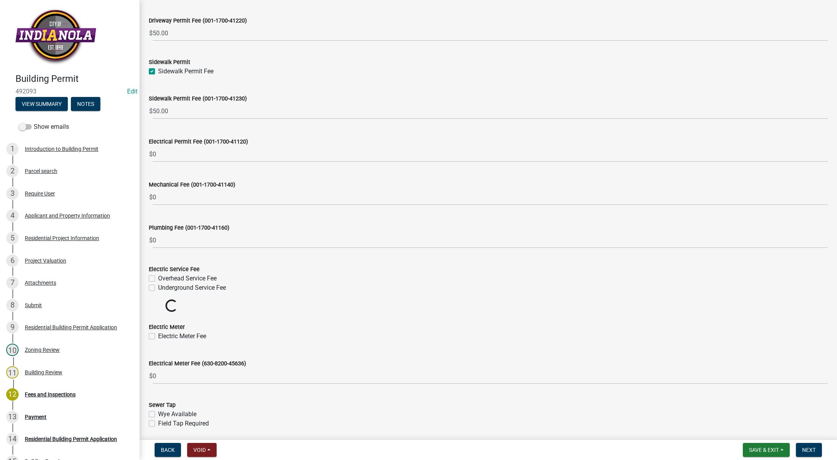
click at [158, 287] on label "Underground Service Fee" at bounding box center [192, 287] width 68 height 9
click at [158, 287] on input "Underground Service Fee" at bounding box center [160, 285] width 5 height 5
checkbox input "true"
checkbox input "false"
checkbox input "true"
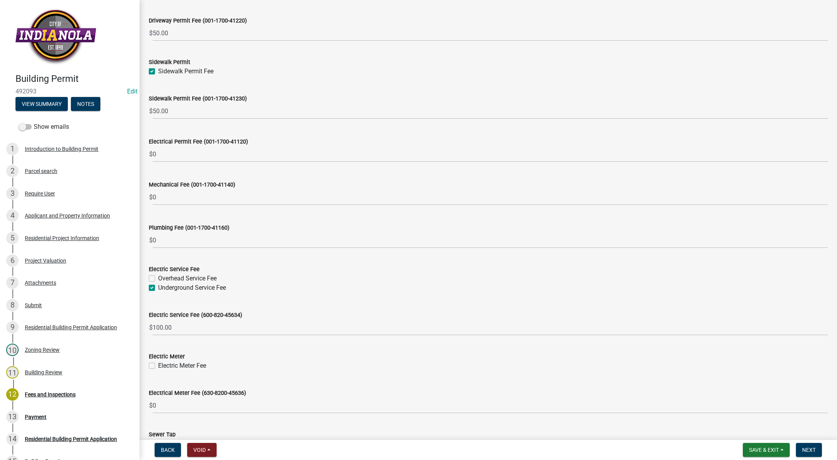
click at [158, 362] on label "Electric Meter Fee" at bounding box center [182, 365] width 48 height 9
click at [158, 362] on input "Electric Meter Fee" at bounding box center [160, 363] width 5 height 5
checkbox input "true"
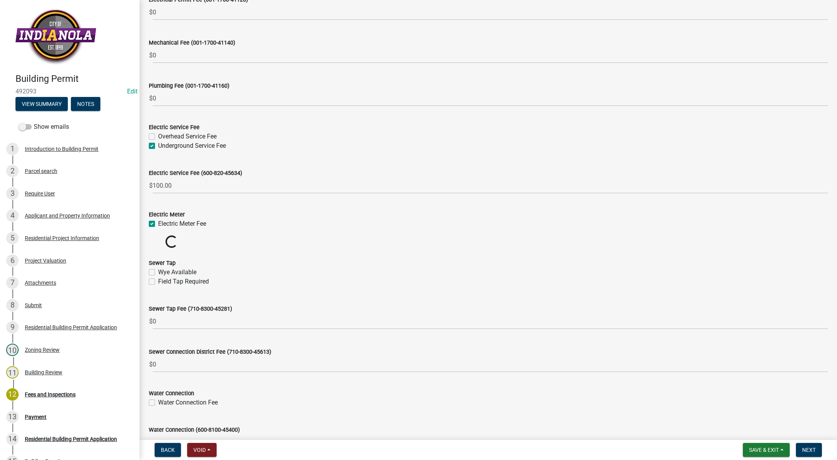
scroll to position [291, 0]
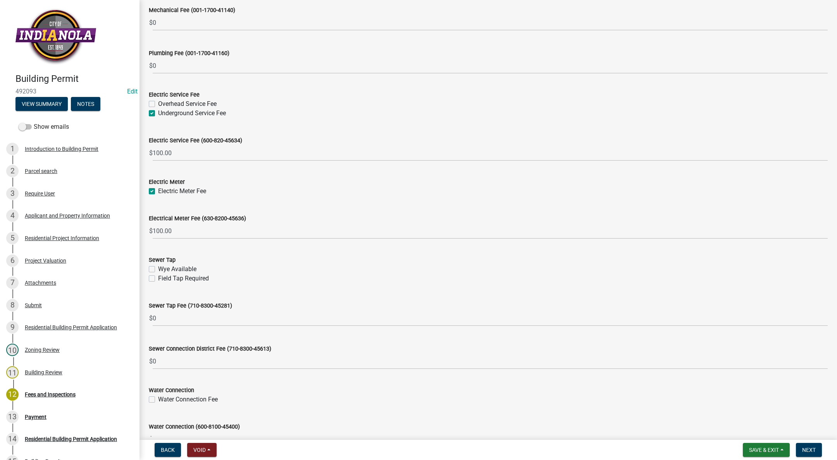
click at [158, 271] on label "Wye Available" at bounding box center [177, 268] width 38 height 9
click at [158, 269] on input "Wye Available" at bounding box center [160, 266] width 5 height 5
checkbox input "true"
checkbox input "false"
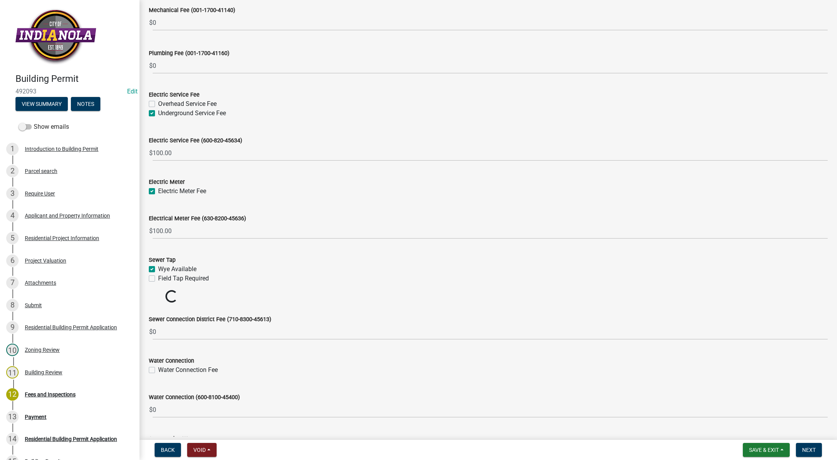
click at [158, 371] on label "Water Connection Fee" at bounding box center [188, 369] width 60 height 9
click at [158, 370] on input "Water Connection Fee" at bounding box center [160, 367] width 5 height 5
checkbox input "true"
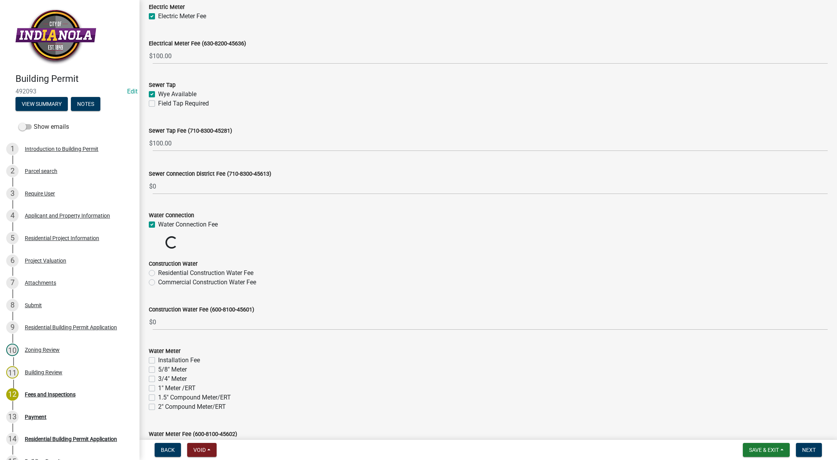
scroll to position [523, 0]
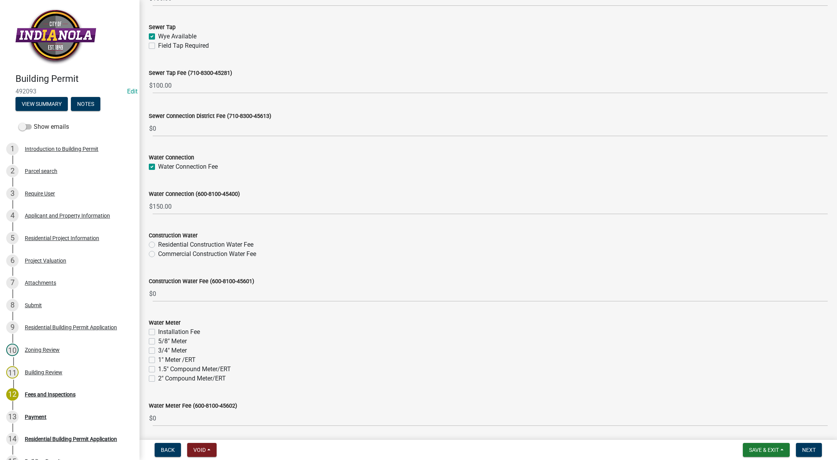
click at [158, 243] on label "Residential Construction Water Fee" at bounding box center [205, 244] width 95 height 9
click at [158, 243] on input "Residential Construction Water Fee" at bounding box center [160, 242] width 5 height 5
radio input "true"
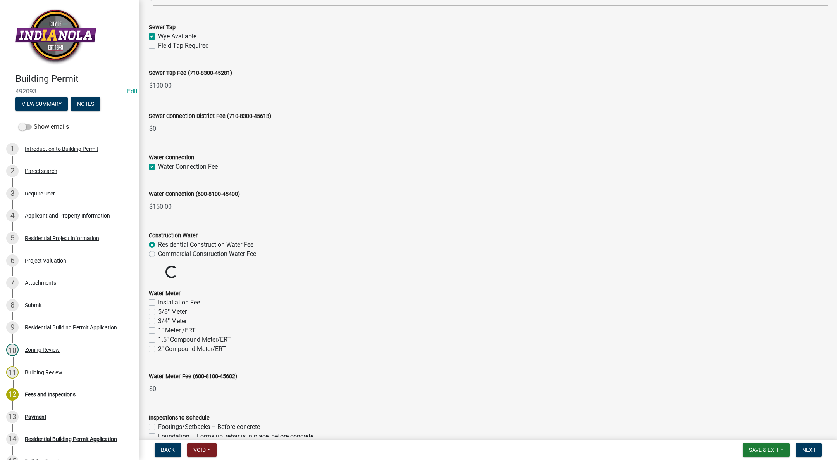
click at [158, 303] on label "Installation Fee" at bounding box center [179, 302] width 42 height 9
click at [158, 303] on input "Installation Fee" at bounding box center [160, 300] width 5 height 5
checkbox input "true"
checkbox input "false"
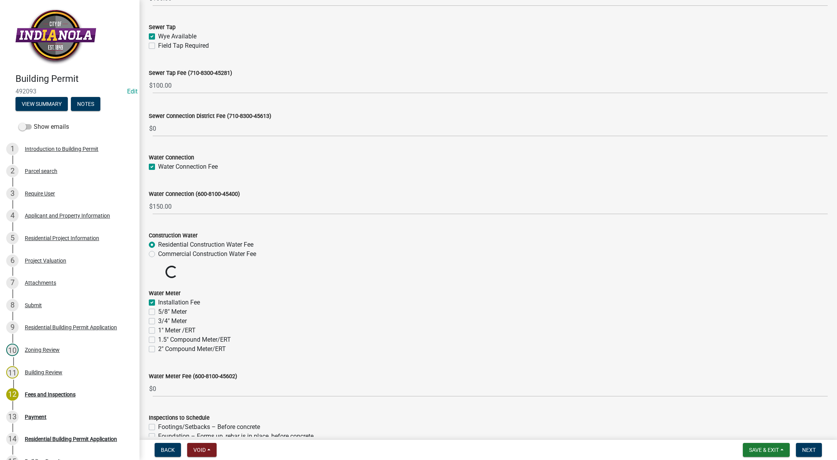
checkbox input "false"
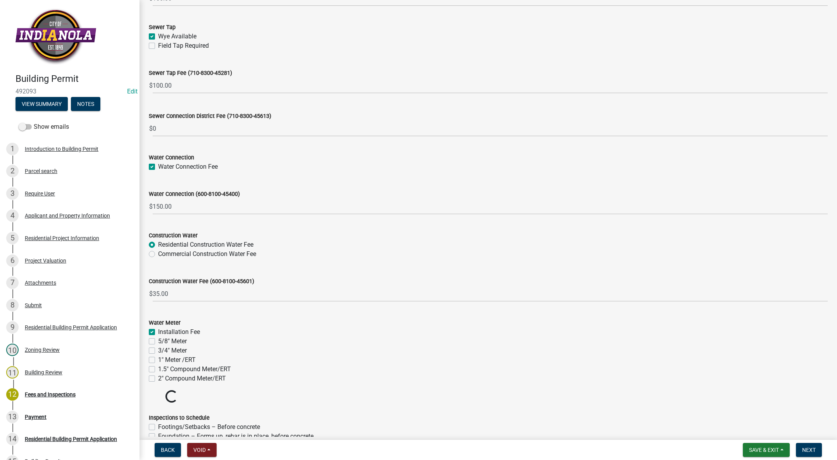
click at [158, 352] on label "3/4" Meter" at bounding box center [172, 350] width 29 height 9
click at [158, 351] on input "3/4" Meter" at bounding box center [160, 348] width 5 height 5
checkbox input "true"
checkbox input "false"
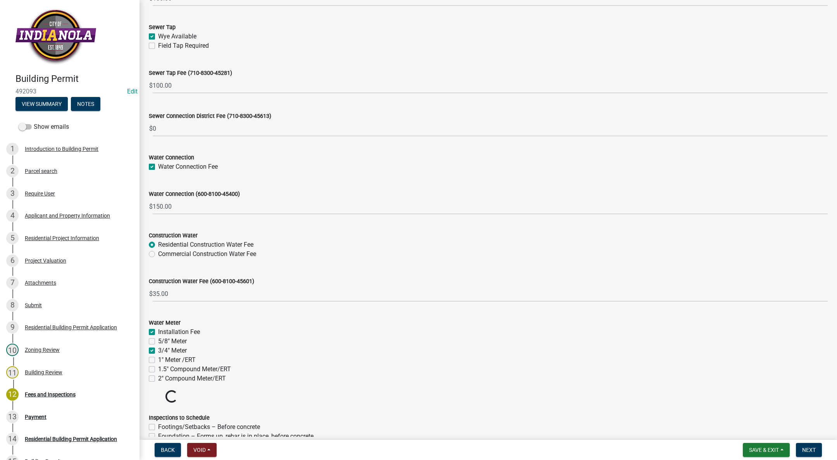
checkbox input "true"
checkbox input "false"
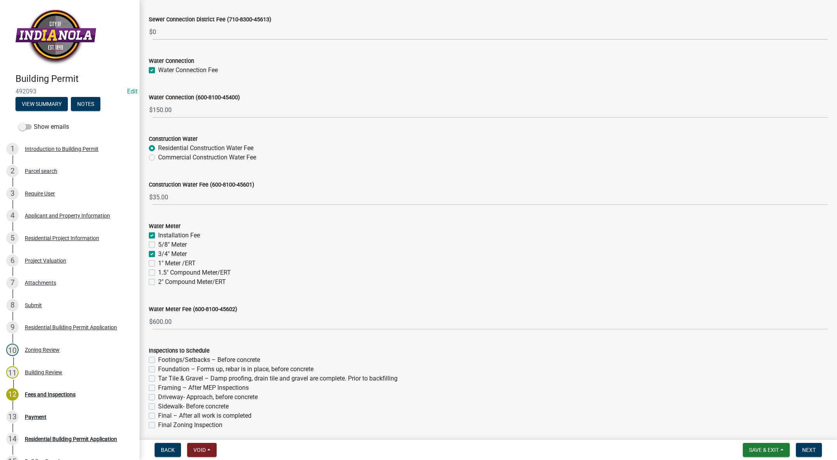
scroll to position [650, 0]
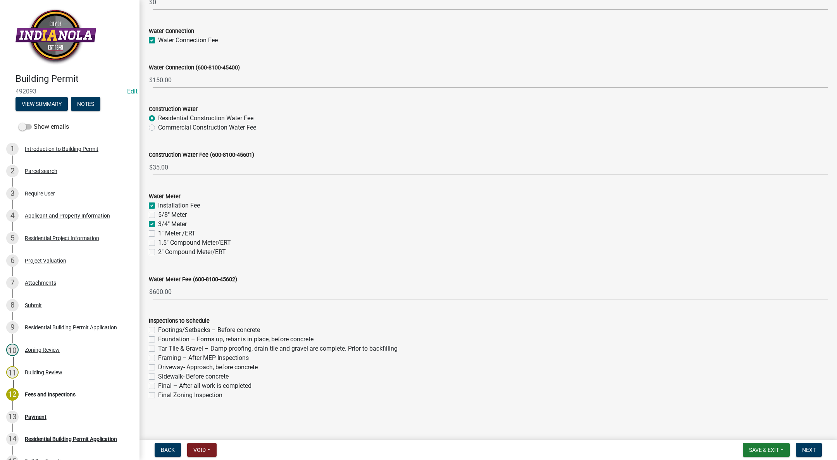
click at [158, 330] on label "Footings/Setbacks – Before concrete" at bounding box center [209, 329] width 102 height 9
click at [158, 330] on input "Footings/Setbacks – Before concrete" at bounding box center [160, 327] width 5 height 5
checkbox input "true"
checkbox input "false"
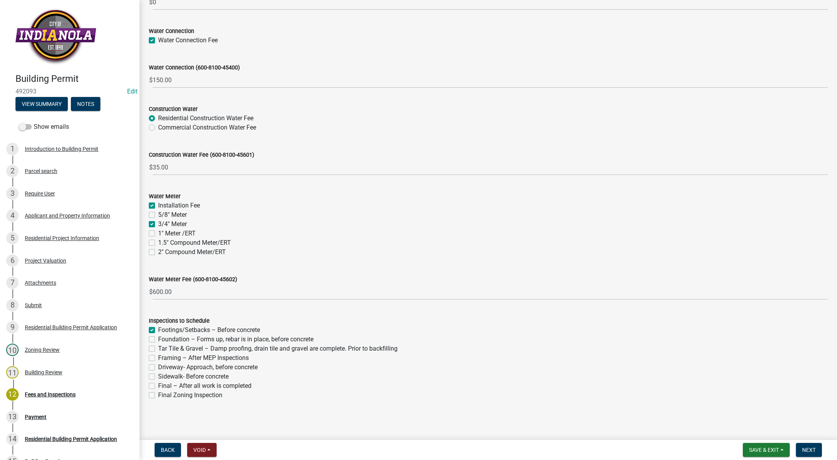
checkbox input "false"
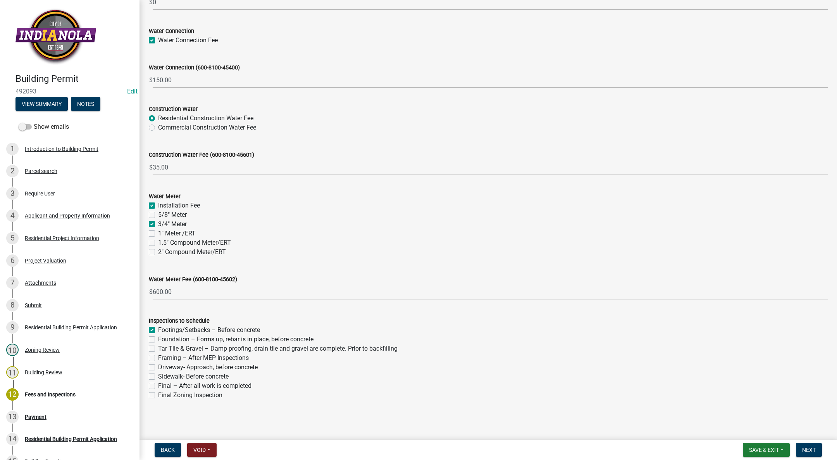
click at [158, 340] on label "Foundation – Forms up, rebar is in place, before concrete" at bounding box center [235, 339] width 155 height 9
click at [158, 340] on input "Foundation – Forms up, rebar is in place, before concrete" at bounding box center [160, 337] width 5 height 5
checkbox input "true"
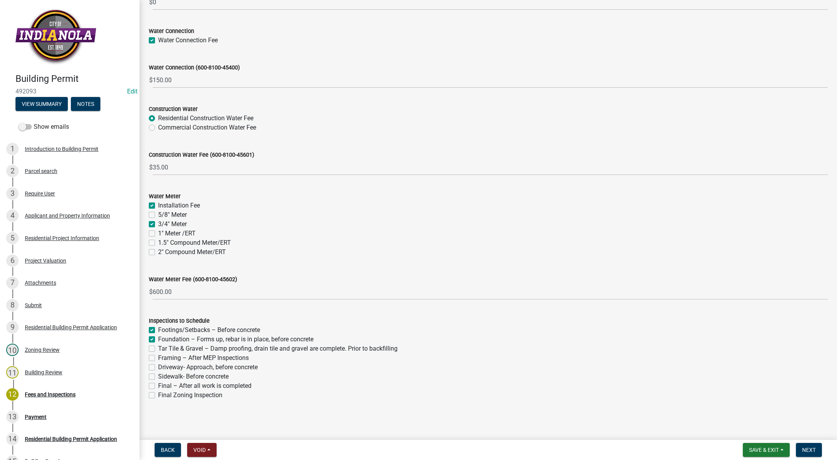
checkbox input "false"
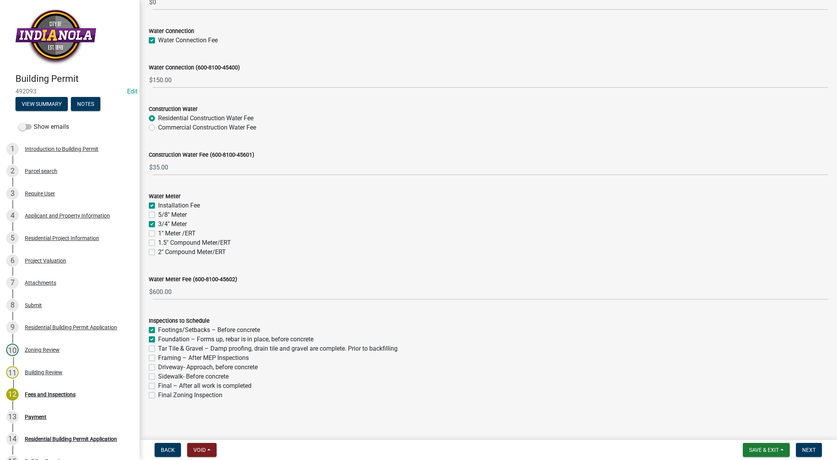
checkbox input "false"
click at [158, 348] on label "Tar Tile & Gravel – Damp proofing, drain tile and gravel are complete. Prior to…" at bounding box center [278, 348] width 240 height 9
click at [158, 348] on input "Tar Tile & Gravel – Damp proofing, drain tile and gravel are complete. Prior to…" at bounding box center [160, 346] width 5 height 5
checkbox input "true"
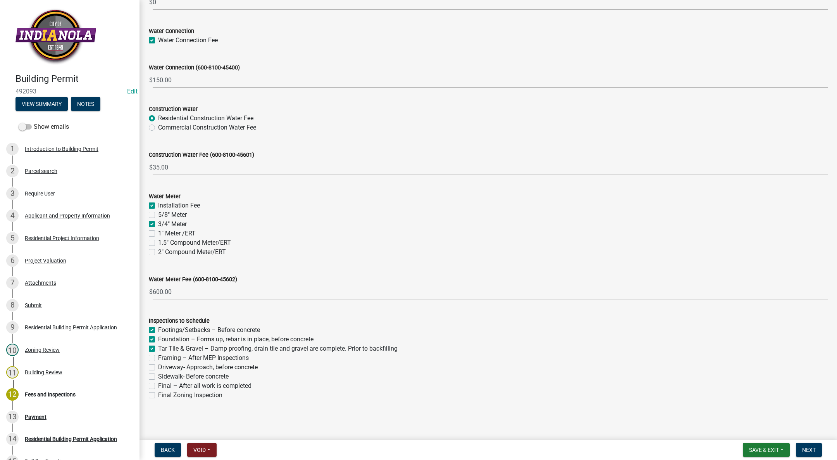
checkbox input "true"
checkbox input "false"
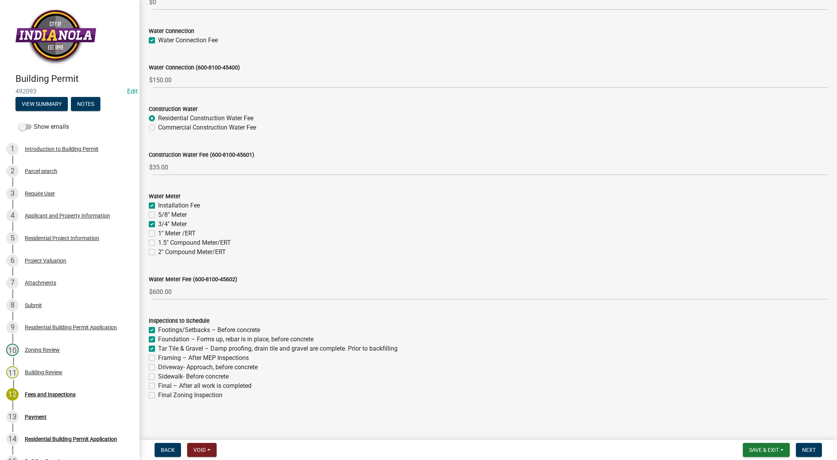
checkbox input "false"
click at [158, 358] on label "Framing – After MEP Inspections" at bounding box center [203, 357] width 91 height 9
click at [158, 358] on input "Framing – After MEP Inspections" at bounding box center [160, 355] width 5 height 5
checkbox input "true"
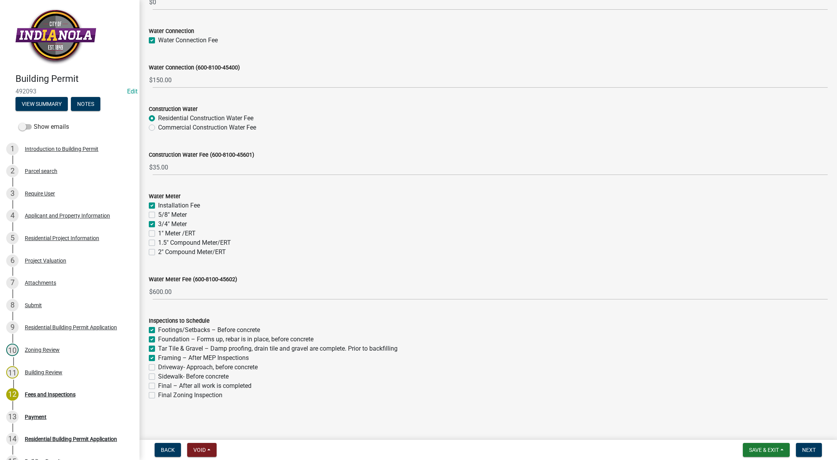
checkbox input "true"
checkbox input "false"
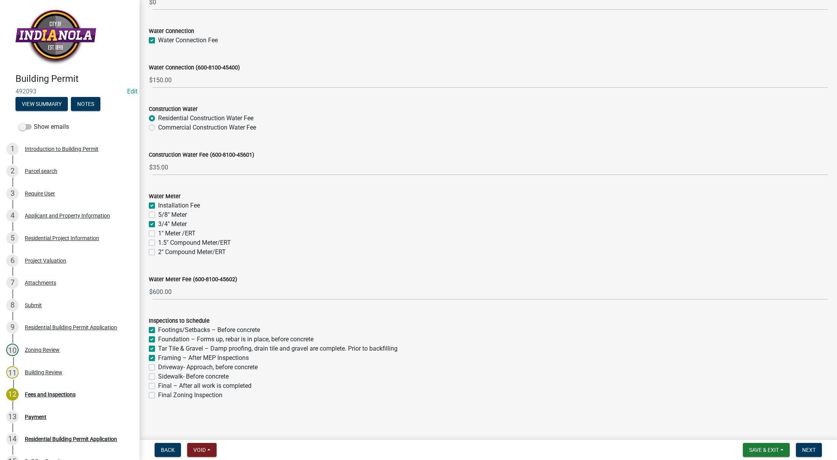
checkbox input "false"
click at [158, 369] on label "Driveway- Approach, before concrete" at bounding box center [208, 366] width 100 height 9
click at [158, 367] on input "Driveway- Approach, before concrete" at bounding box center [160, 364] width 5 height 5
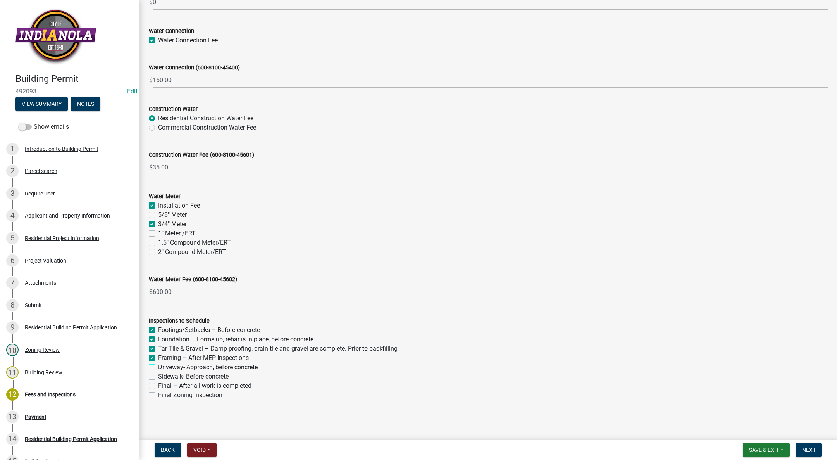
checkbox input "true"
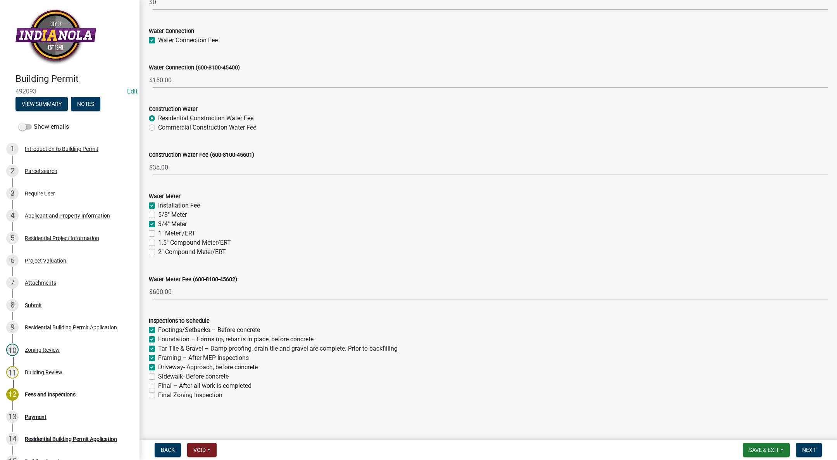
checkbox input "true"
checkbox input "false"
click at [158, 378] on label "Sidewalk- Before concrete" at bounding box center [193, 376] width 71 height 9
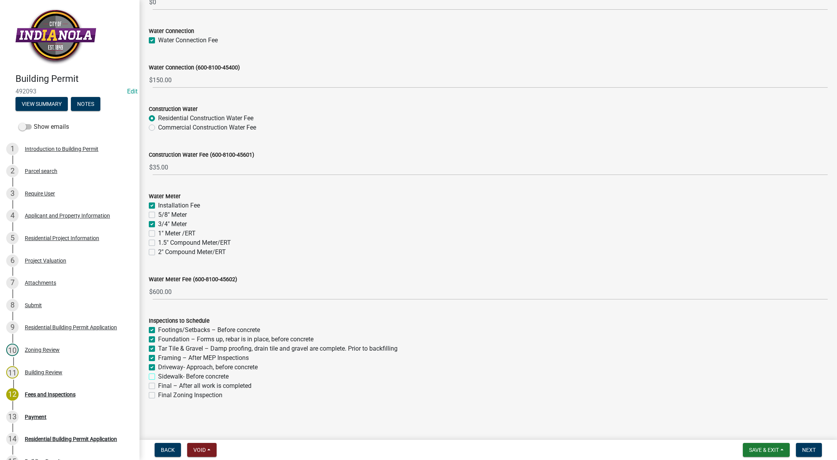
click at [158, 377] on input "Sidewalk- Before concrete" at bounding box center [160, 374] width 5 height 5
checkbox input "true"
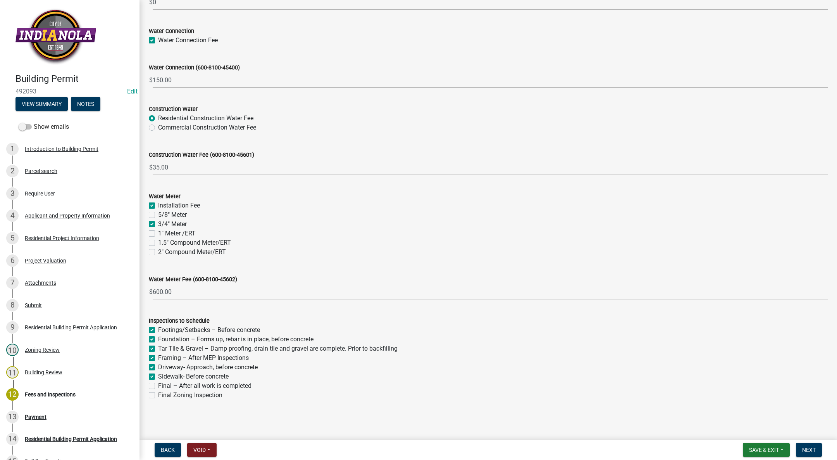
checkbox input "true"
checkbox input "false"
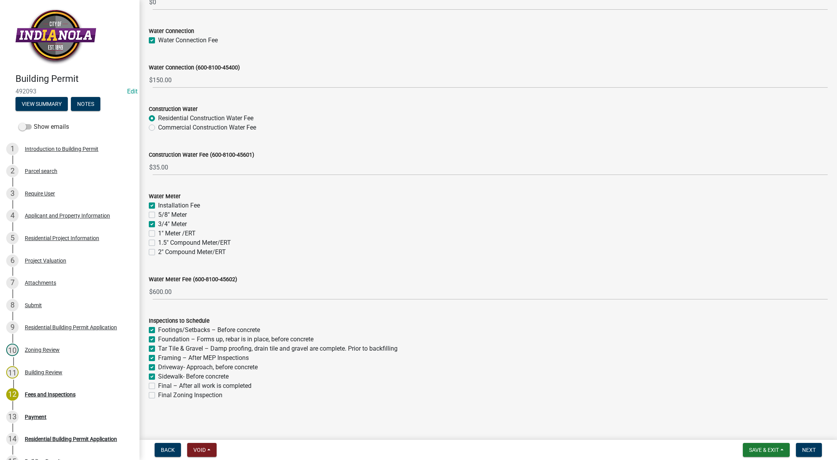
click at [158, 383] on label "Final – After all work is completed" at bounding box center [204, 385] width 93 height 9
click at [158, 383] on input "Final – After all work is completed" at bounding box center [160, 383] width 5 height 5
checkbox input "true"
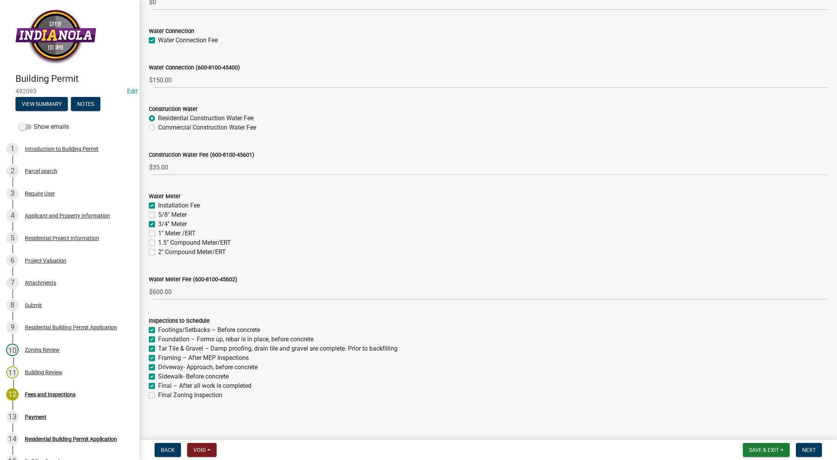
checkbox input "true"
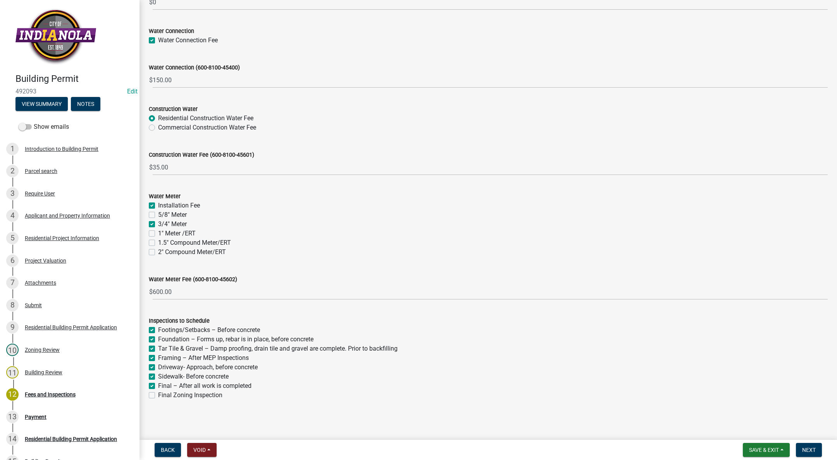
checkbox input "false"
click at [808, 450] on span "Next" at bounding box center [809, 450] width 14 height 6
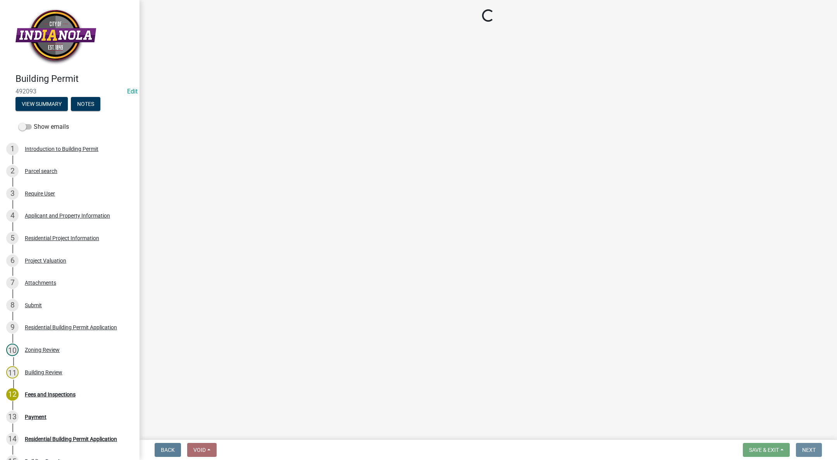
scroll to position [0, 0]
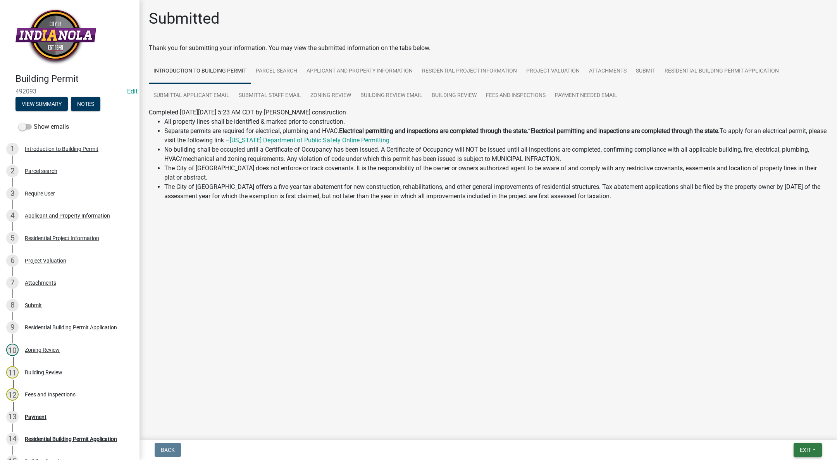
click at [802, 448] on span "Exit" at bounding box center [805, 450] width 11 height 6
click at [804, 435] on button "Save & Exit" at bounding box center [791, 429] width 62 height 19
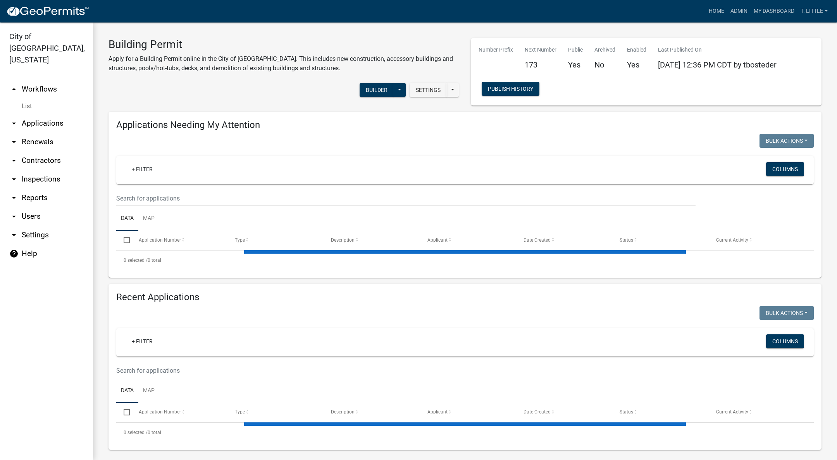
select select "3: 100"
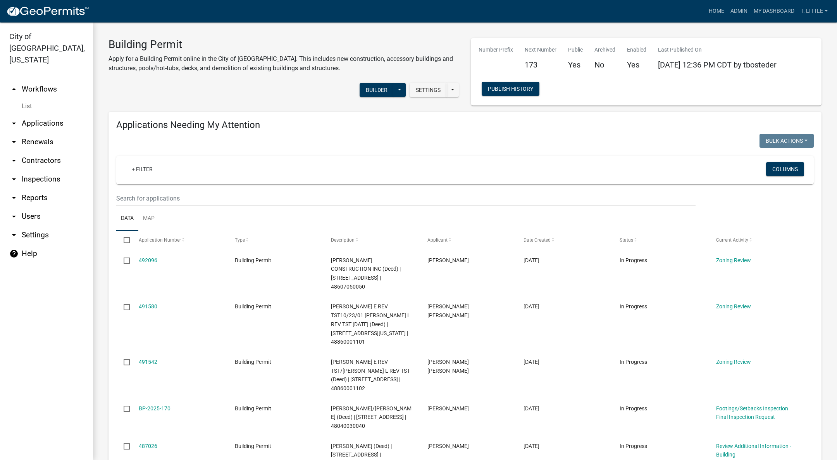
click at [147, 259] on link "492096" at bounding box center [148, 260] width 19 height 6
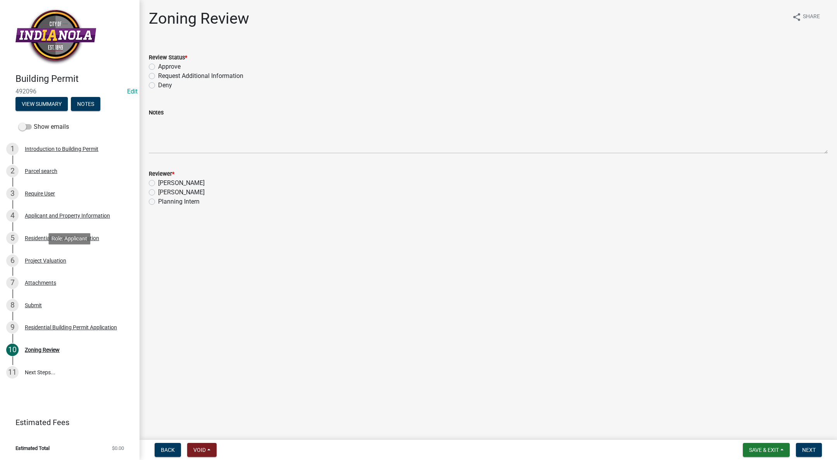
click at [56, 258] on div "Project Valuation" at bounding box center [45, 260] width 41 height 5
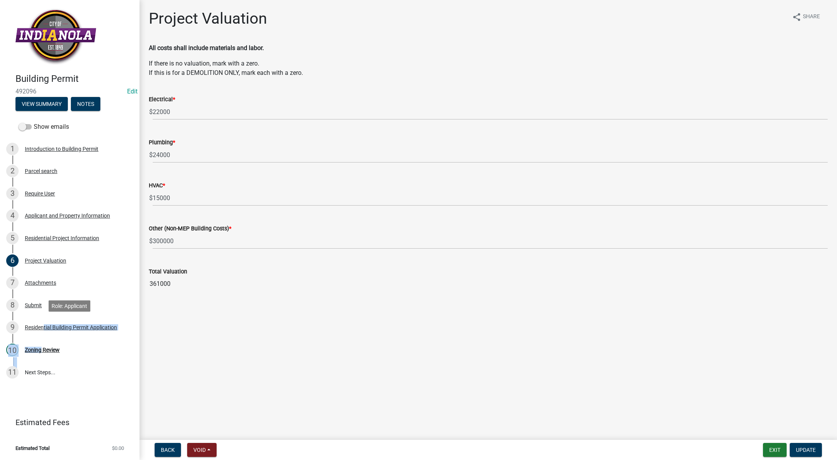
click at [40, 338] on ul "1 Introduction to Building Permit 2 Parcel search 3 Require User 4 Applicant an…" at bounding box center [70, 261] width 140 height 252
click at [38, 347] on div "Zoning Review" at bounding box center [42, 349] width 35 height 5
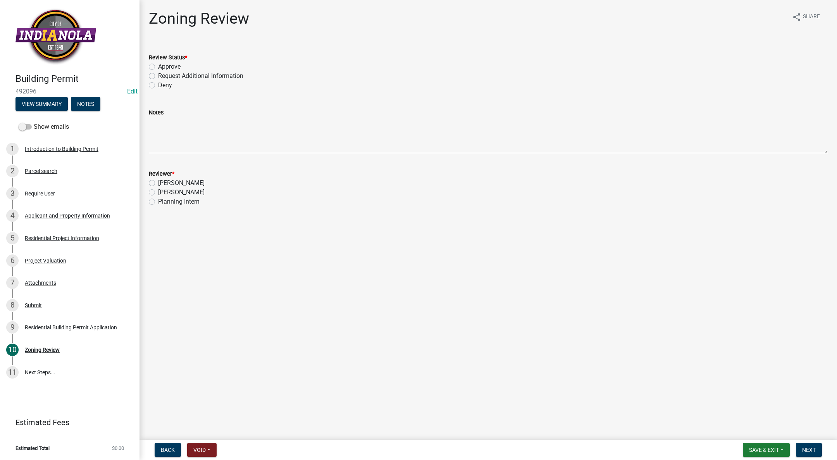
click at [158, 64] on label "Approve" at bounding box center [169, 66] width 22 height 9
click at [158, 64] on input "Approve" at bounding box center [160, 64] width 5 height 5
radio input "true"
click at [158, 191] on label "[PERSON_NAME]" at bounding box center [181, 192] width 47 height 9
click at [158, 191] on input "[PERSON_NAME]" at bounding box center [160, 190] width 5 height 5
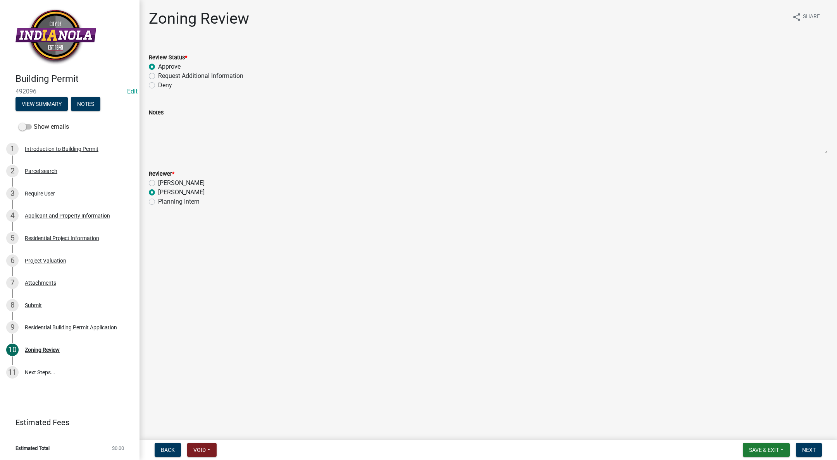
radio input "true"
click at [816, 448] on button "Next" at bounding box center [809, 450] width 26 height 14
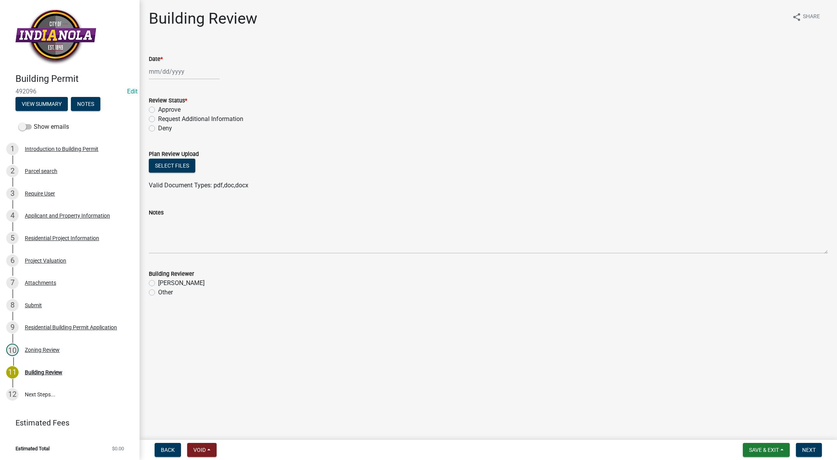
select select "10"
select select "2025"
click at [171, 68] on div "[PERSON_NAME] Feb Mar Apr [PERSON_NAME][DATE] Oct Nov [DATE] 1526 1527 1528 152…" at bounding box center [184, 72] width 71 height 16
click at [165, 138] on div "14" at bounding box center [169, 137] width 12 height 12
type input "[DATE]"
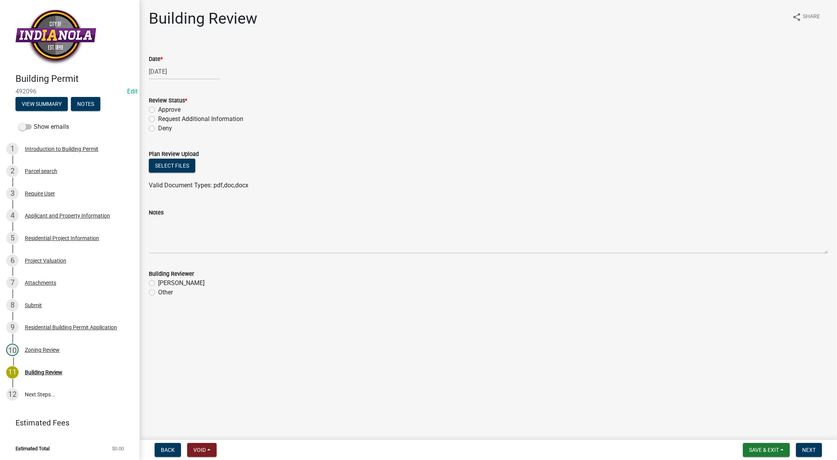
click at [158, 112] on label "Approve" at bounding box center [169, 109] width 22 height 9
click at [158, 110] on input "Approve" at bounding box center [160, 107] width 5 height 5
radio input "true"
click at [158, 281] on label "[PERSON_NAME]" at bounding box center [181, 282] width 47 height 9
click at [158, 281] on input "[PERSON_NAME]" at bounding box center [160, 280] width 5 height 5
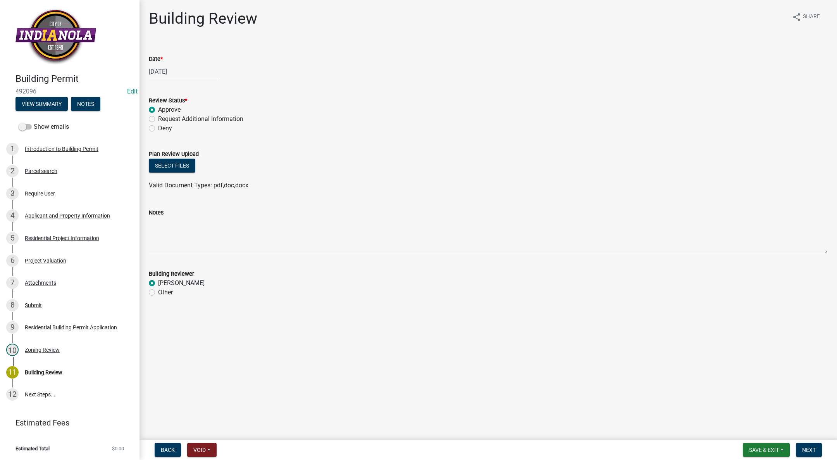
radio input "true"
click at [813, 447] on span "Next" at bounding box center [809, 450] width 14 height 6
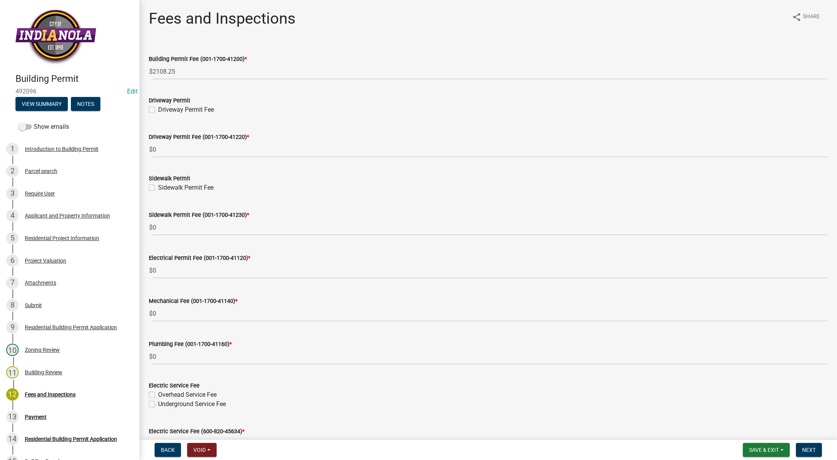
click at [158, 109] on label "Driveway Permit Fee" at bounding box center [186, 109] width 56 height 9
click at [158, 109] on input "Driveway Permit Fee" at bounding box center [160, 107] width 5 height 5
checkbox input "true"
click at [158, 188] on label "Sidewalk Permit Fee" at bounding box center [185, 187] width 55 height 9
click at [158, 188] on input "Sidewalk Permit Fee" at bounding box center [160, 185] width 5 height 5
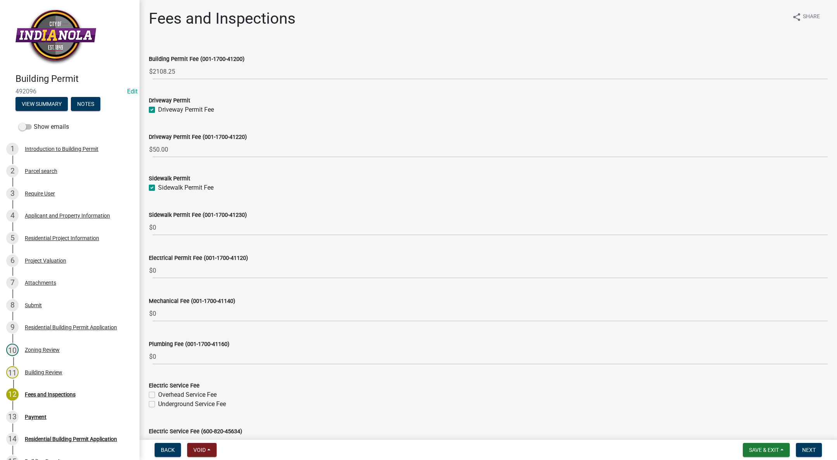
checkbox input "true"
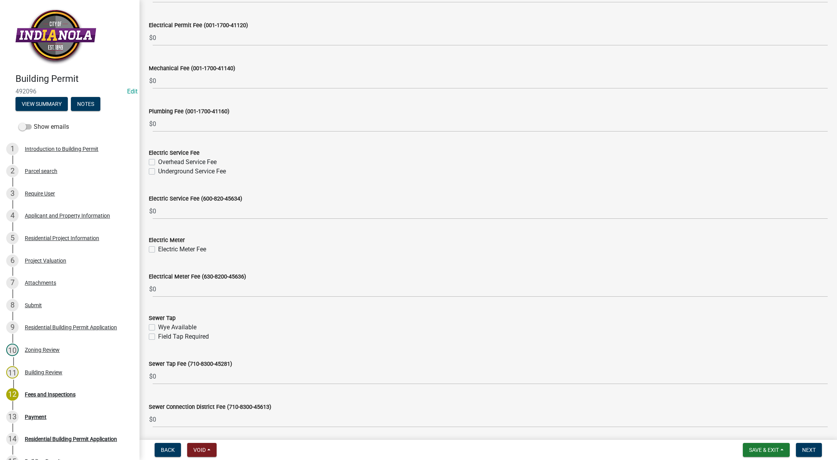
scroll to position [262, 0]
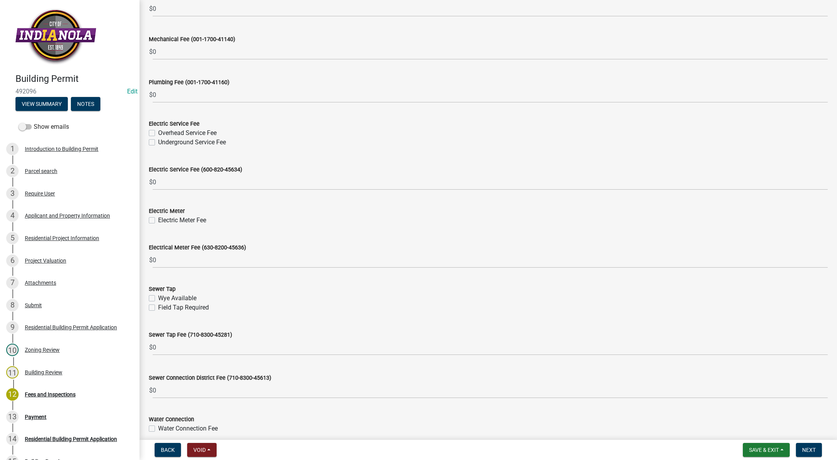
click at [158, 143] on label "Underground Service Fee" at bounding box center [192, 142] width 68 height 9
click at [158, 143] on input "Underground Service Fee" at bounding box center [160, 140] width 5 height 5
checkbox input "true"
checkbox input "false"
checkbox input "true"
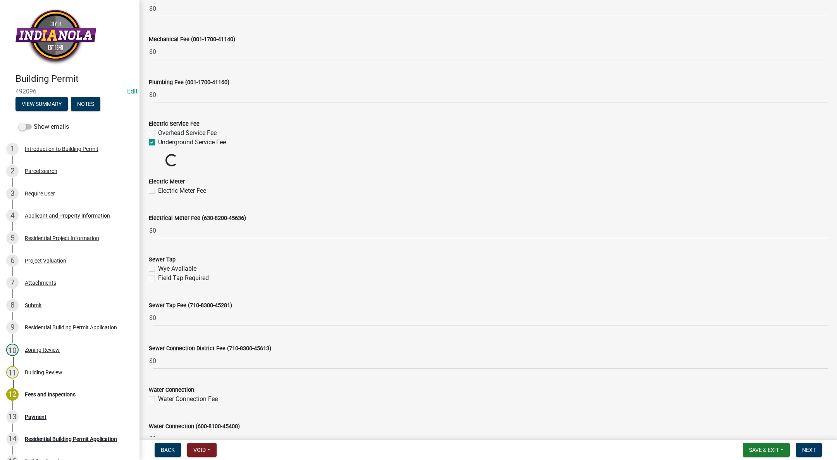
click at [158, 188] on label "Electric Meter Fee" at bounding box center [182, 190] width 48 height 9
click at [158, 188] on input "Electric Meter Fee" at bounding box center [160, 188] width 5 height 5
checkbox input "true"
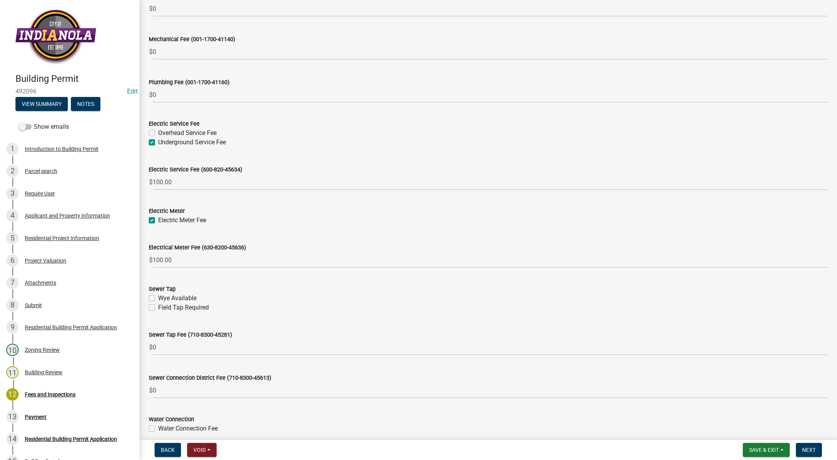
click at [158, 297] on label "Wye Available" at bounding box center [177, 297] width 38 height 9
click at [158, 297] on input "Wye Available" at bounding box center [160, 295] width 5 height 5
checkbox input "true"
checkbox input "false"
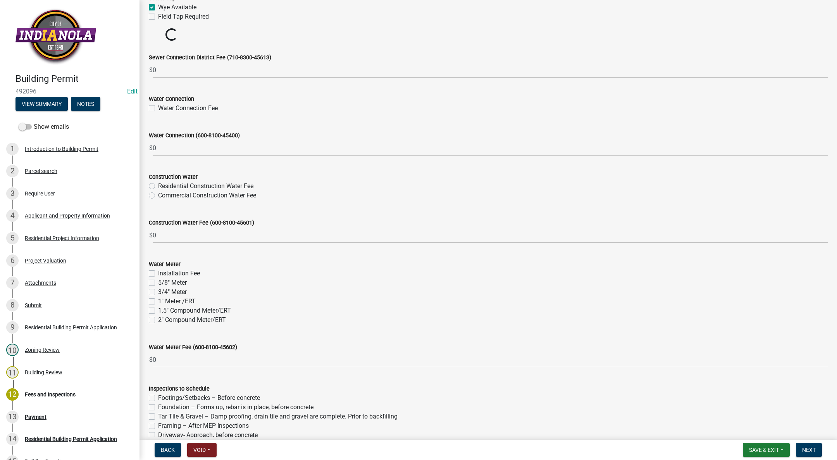
scroll to position [552, 0]
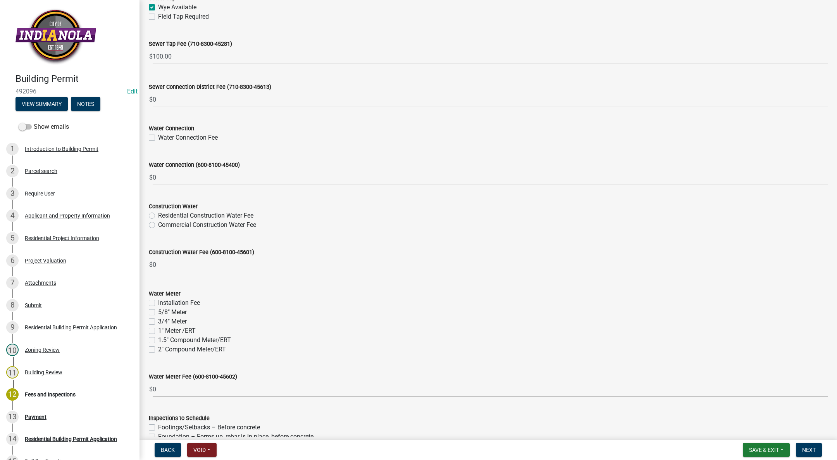
click at [158, 136] on label "Water Connection Fee" at bounding box center [188, 137] width 60 height 9
click at [158, 136] on input "Water Connection Fee" at bounding box center [160, 135] width 5 height 5
checkbox input "true"
click at [158, 217] on label "Residential Construction Water Fee" at bounding box center [205, 215] width 95 height 9
click at [158, 216] on input "Residential Construction Water Fee" at bounding box center [160, 213] width 5 height 5
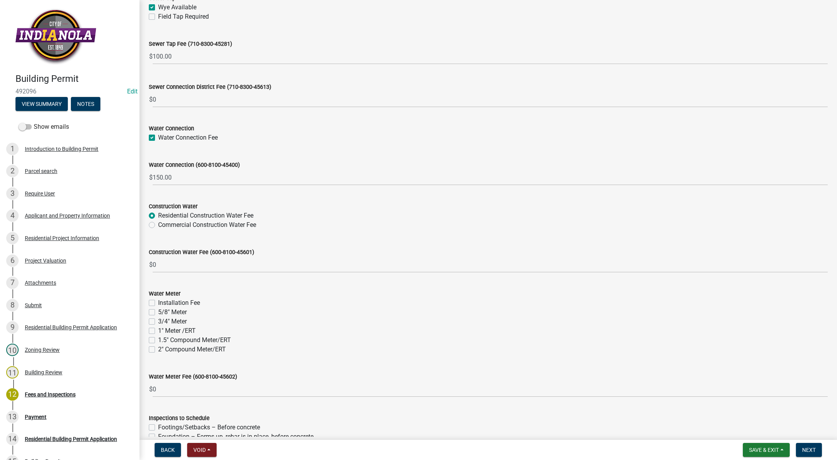
radio input "true"
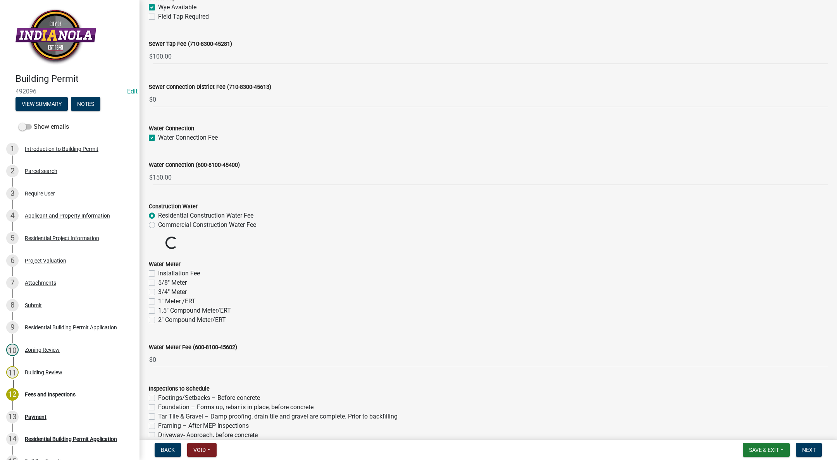
click at [158, 271] on label "Installation Fee" at bounding box center [179, 273] width 42 height 9
click at [158, 271] on input "Installation Fee" at bounding box center [160, 271] width 5 height 5
checkbox input "true"
checkbox input "false"
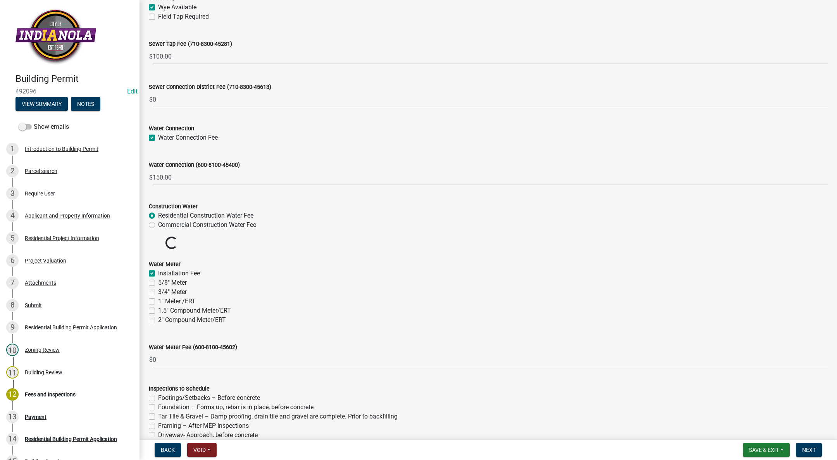
checkbox input "false"
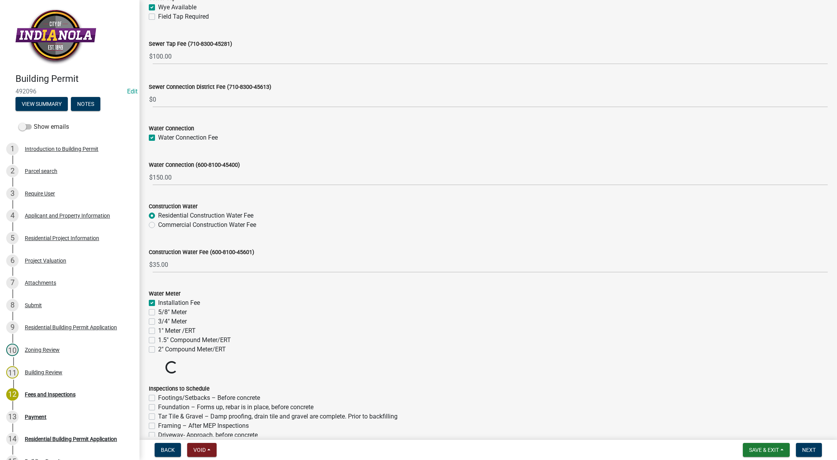
click at [158, 321] on label "3/4" Meter" at bounding box center [172, 321] width 29 height 9
click at [158, 321] on input "3/4" Meter" at bounding box center [160, 319] width 5 height 5
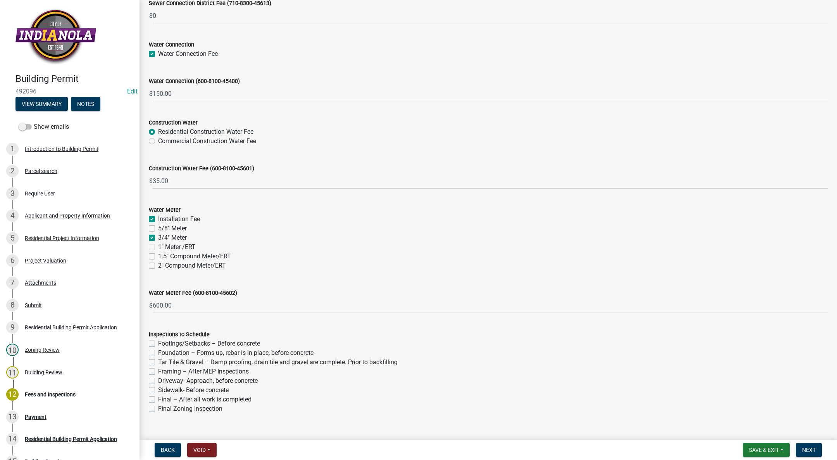
scroll to position [650, 0]
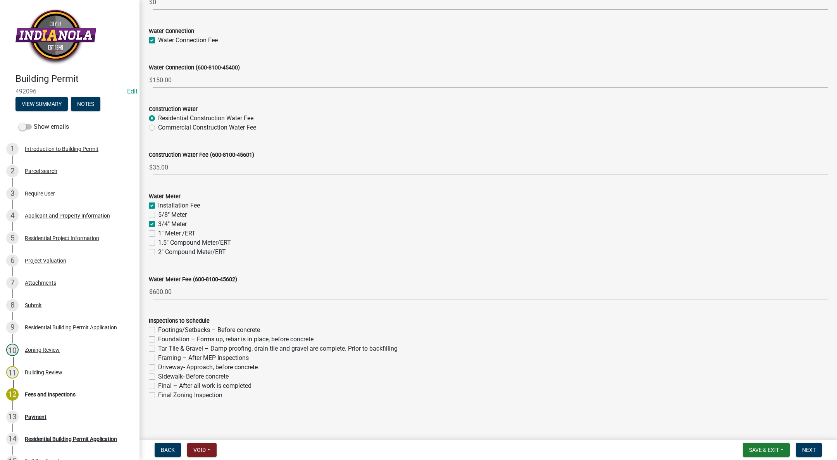
click at [158, 329] on label "Footings/Setbacks – Before concrete" at bounding box center [209, 329] width 102 height 9
click at [158, 329] on input "Footings/Setbacks – Before concrete" at bounding box center [160, 327] width 5 height 5
click at [153, 342] on div "Foundation – Forms up, rebar is in place, before concrete" at bounding box center [488, 339] width 679 height 9
click at [158, 338] on label "Foundation – Forms up, rebar is in place, before concrete" at bounding box center [235, 339] width 155 height 9
click at [158, 338] on input "Foundation – Forms up, rebar is in place, before concrete" at bounding box center [160, 337] width 5 height 5
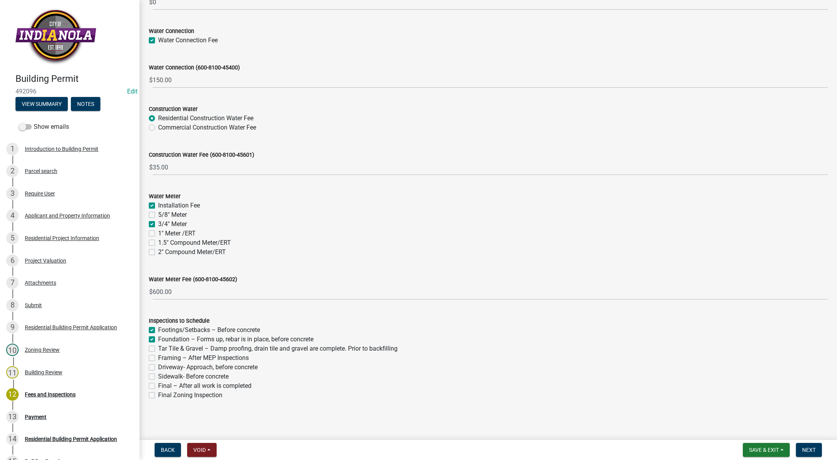
click at [158, 347] on label "Tar Tile & Gravel – Damp proofing, drain tile and gravel are complete. Prior to…" at bounding box center [278, 348] width 240 height 9
click at [158, 347] on input "Tar Tile & Gravel – Damp proofing, drain tile and gravel are complete. Prior to…" at bounding box center [160, 346] width 5 height 5
click at [158, 358] on label "Framing – After MEP Inspections" at bounding box center [203, 357] width 91 height 9
click at [158, 358] on input "Framing – After MEP Inspections" at bounding box center [160, 355] width 5 height 5
click at [158, 368] on label "Driveway- Approach, before concrete" at bounding box center [208, 366] width 100 height 9
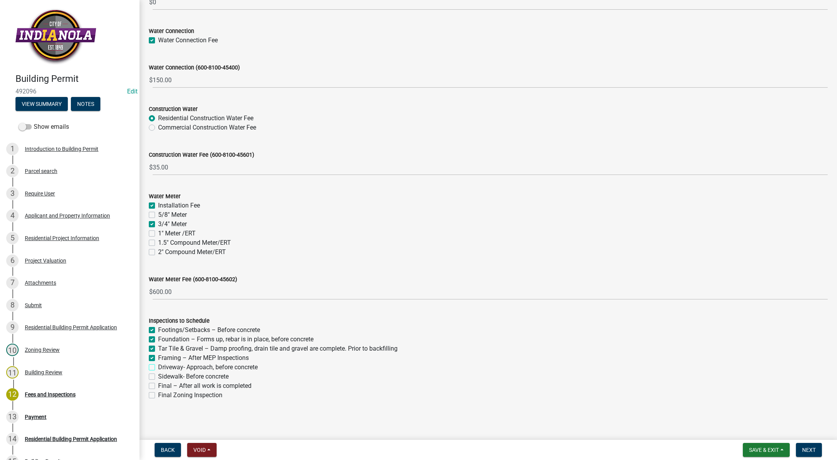
click at [158, 367] on input "Driveway- Approach, before concrete" at bounding box center [160, 364] width 5 height 5
click at [158, 378] on label "Sidewalk- Before concrete" at bounding box center [193, 376] width 71 height 9
click at [158, 377] on input "Sidewalk- Before concrete" at bounding box center [160, 374] width 5 height 5
click at [158, 384] on label "Final – After all work is completed" at bounding box center [204, 385] width 93 height 9
click at [158, 384] on input "Final – After all work is completed" at bounding box center [160, 383] width 5 height 5
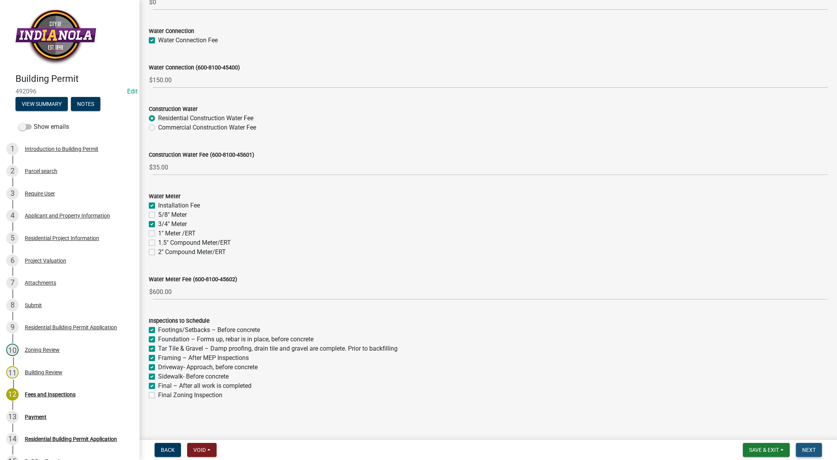
click at [815, 449] on span "Next" at bounding box center [809, 450] width 14 height 6
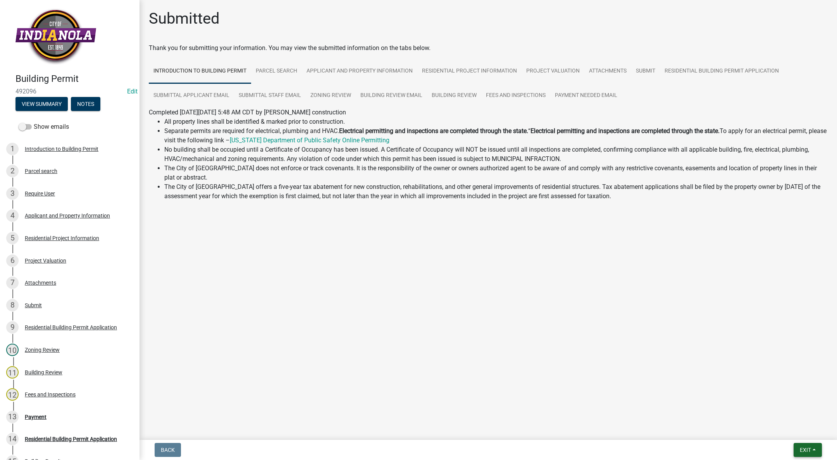
click at [804, 448] on span "Exit" at bounding box center [805, 450] width 11 height 6
click at [798, 431] on button "Save & Exit" at bounding box center [791, 429] width 62 height 19
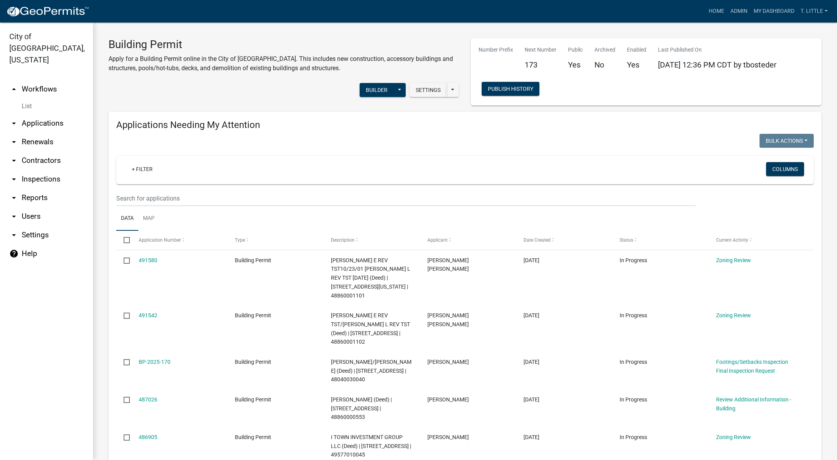
click at [152, 312] on link "491542" at bounding box center [148, 315] width 19 height 6
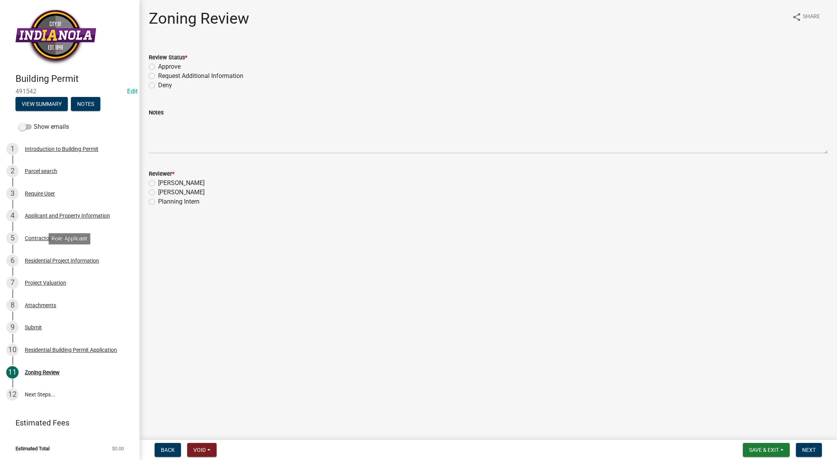
click at [38, 258] on div "Residential Project Information" at bounding box center [62, 260] width 74 height 5
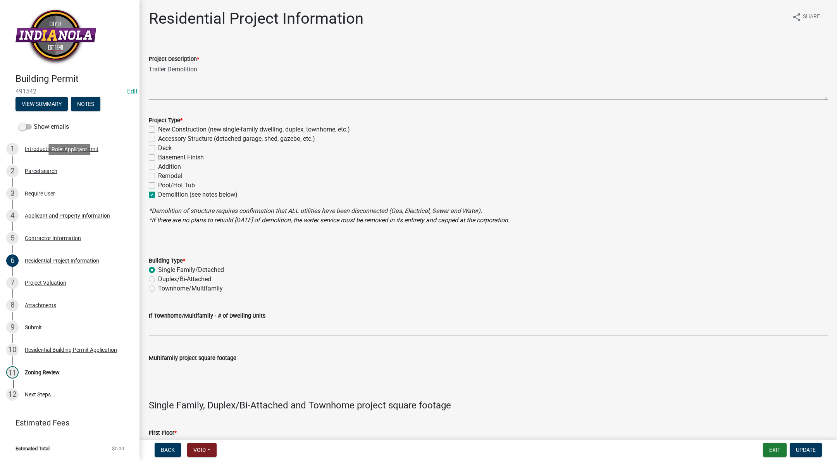
click at [37, 168] on div "Parcel search" at bounding box center [41, 170] width 33 height 5
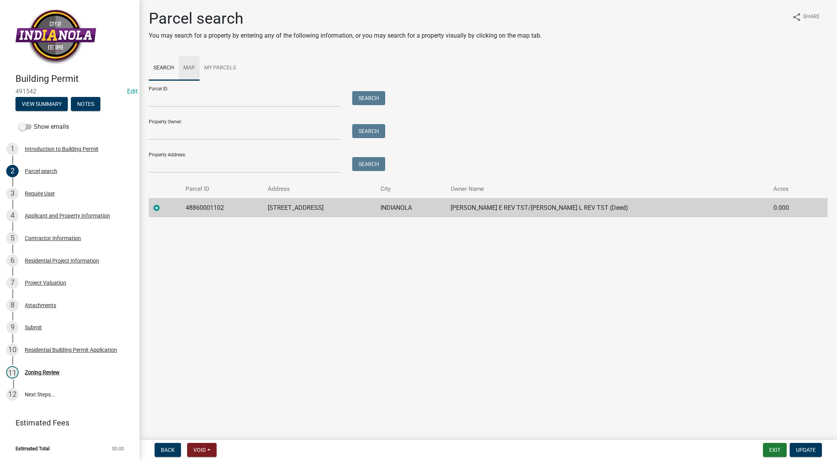
click at [197, 63] on link "Map" at bounding box center [189, 68] width 21 height 25
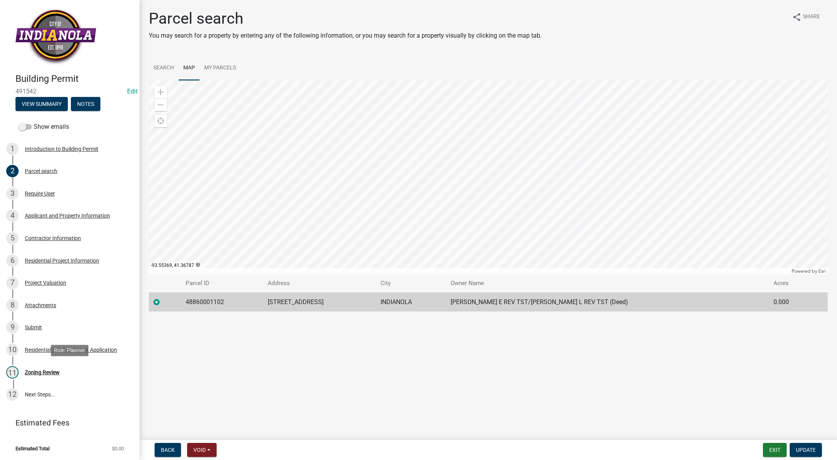
click at [57, 369] on div "Zoning Review" at bounding box center [42, 371] width 35 height 5
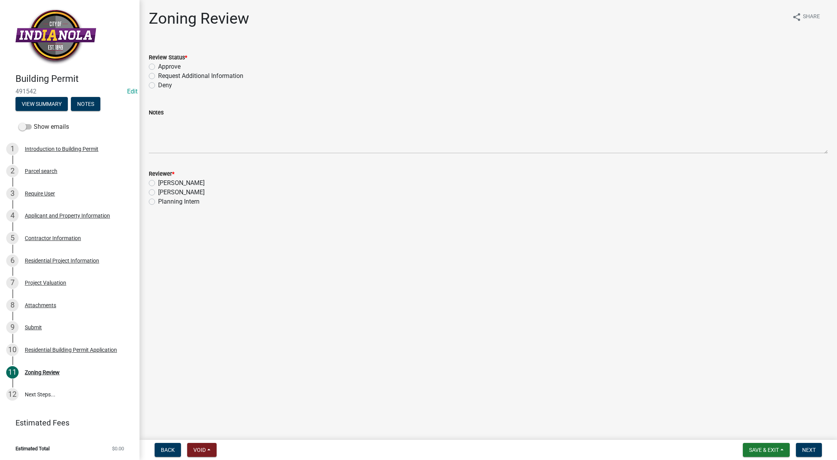
click at [158, 66] on label "Approve" at bounding box center [169, 66] width 22 height 9
click at [158, 66] on input "Approve" at bounding box center [160, 64] width 5 height 5
click at [158, 193] on label "[PERSON_NAME]" at bounding box center [181, 192] width 47 height 9
click at [158, 193] on input "[PERSON_NAME]" at bounding box center [160, 190] width 5 height 5
click at [812, 441] on nav "Back Void Withdraw Lock Expire Void Save & Exit Save Save & Exit Next" at bounding box center [489, 450] width 698 height 20
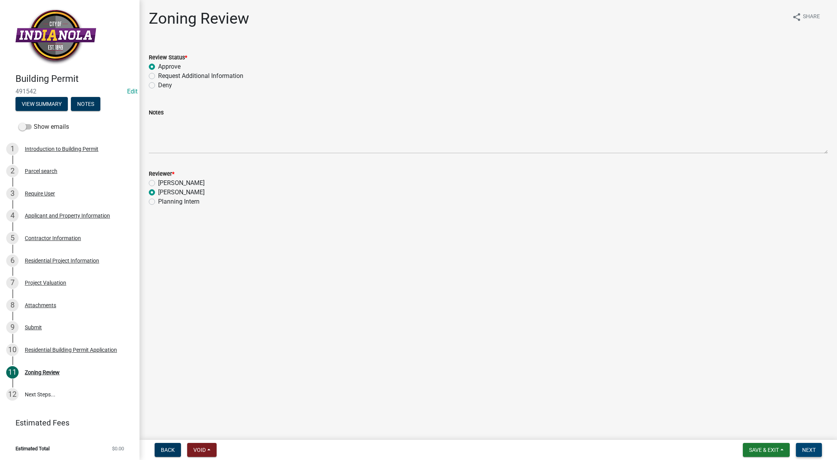
click at [808, 447] on span "Next" at bounding box center [809, 450] width 14 height 6
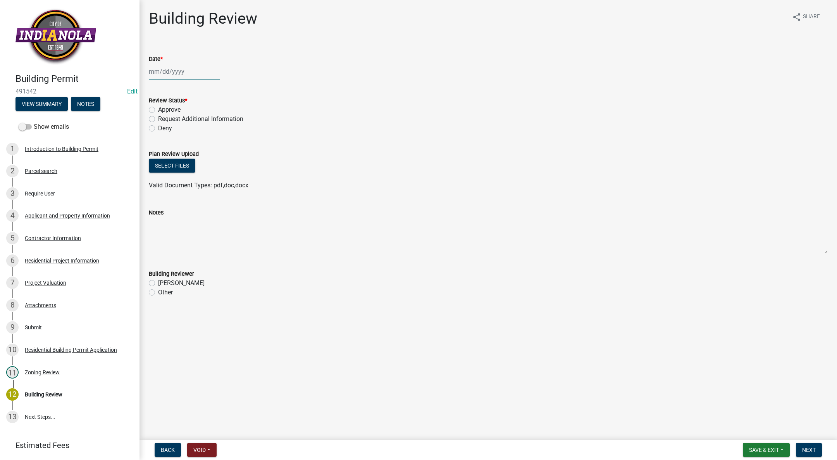
click at [157, 71] on div at bounding box center [184, 72] width 71 height 16
click at [167, 138] on div "14" at bounding box center [169, 137] width 12 height 12
click at [158, 110] on label "Approve" at bounding box center [169, 109] width 22 height 9
click at [158, 110] on input "Approve" at bounding box center [160, 107] width 5 height 5
click at [158, 283] on label "[PERSON_NAME]" at bounding box center [181, 282] width 47 height 9
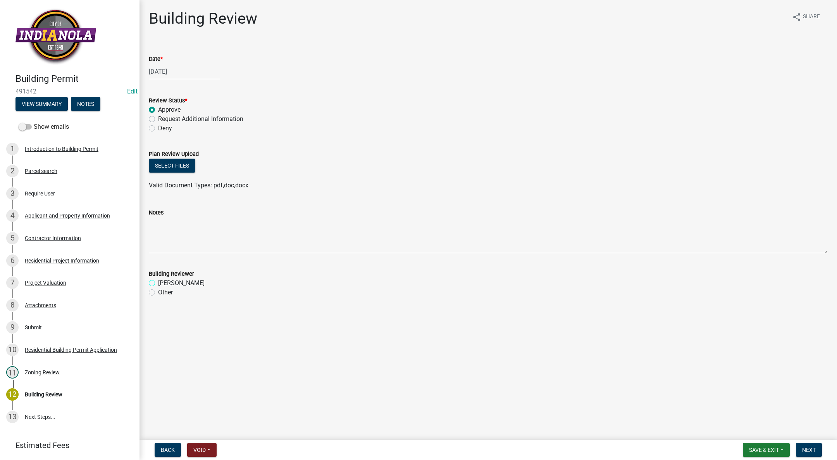
click at [158, 283] on input "[PERSON_NAME]" at bounding box center [160, 280] width 5 height 5
click at [814, 447] on span "Next" at bounding box center [809, 450] width 14 height 6
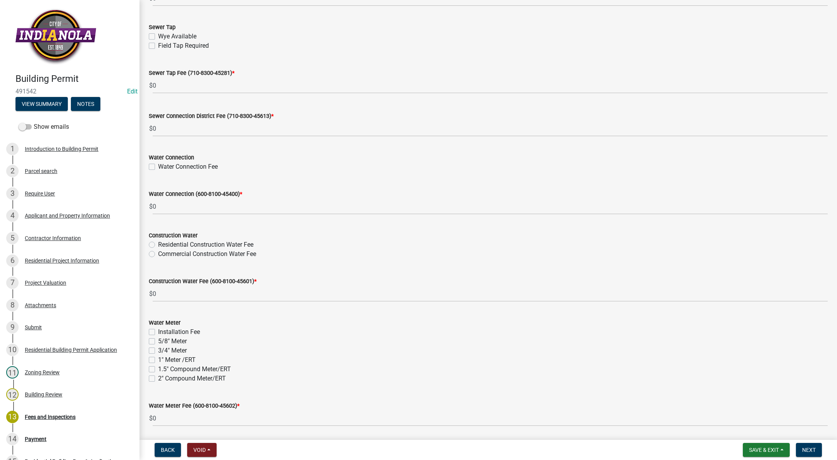
scroll to position [650, 0]
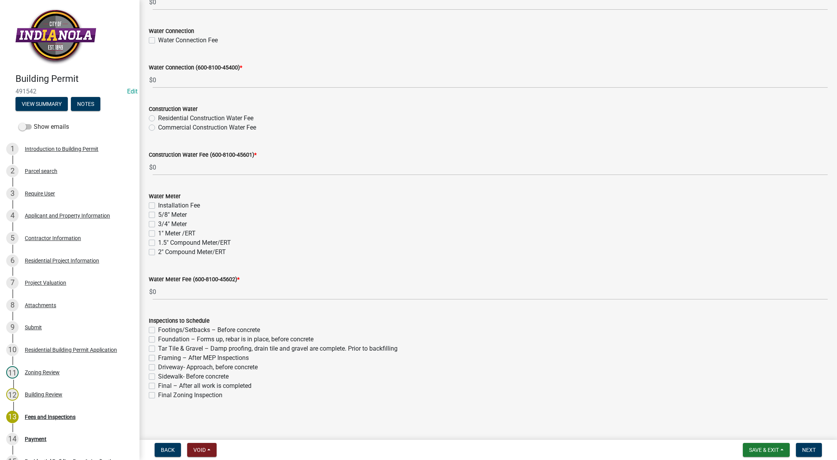
click at [158, 385] on label "Final – After all work is completed" at bounding box center [204, 385] width 93 height 9
click at [158, 385] on input "Final – After all work is completed" at bounding box center [160, 383] width 5 height 5
click at [810, 447] on span "Next" at bounding box center [809, 450] width 14 height 6
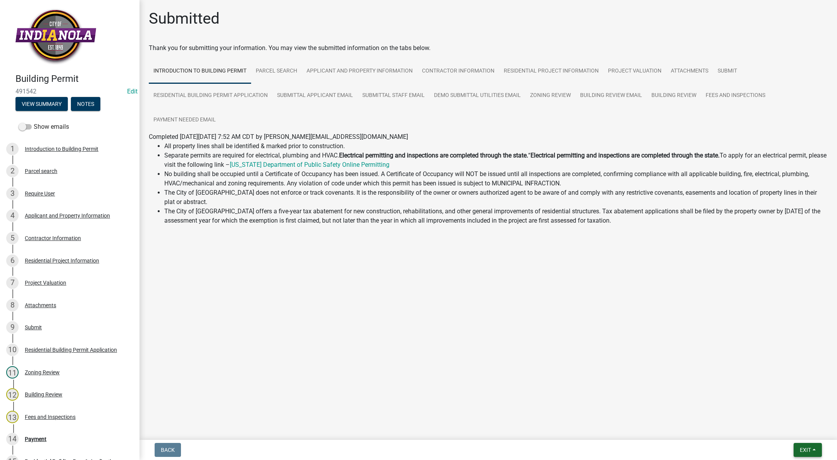
click at [807, 450] on span "Exit" at bounding box center [805, 450] width 11 height 6
click at [794, 427] on button "Save & Exit" at bounding box center [791, 429] width 62 height 19
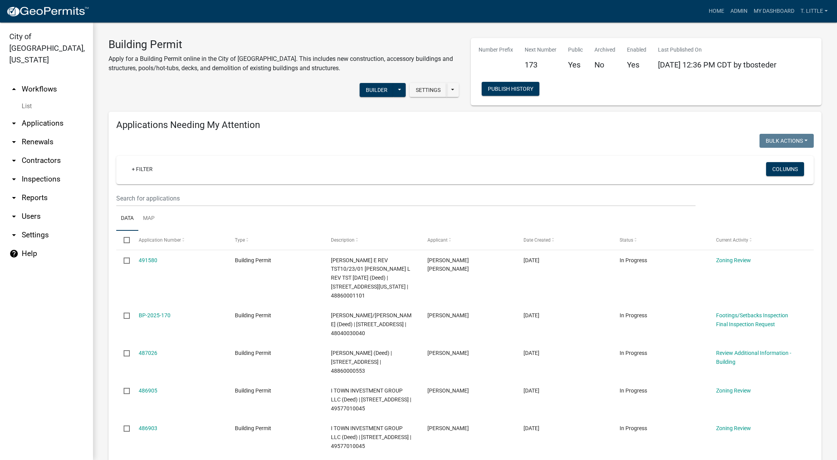
click at [143, 255] on datatable-body-cell "491580" at bounding box center [179, 277] width 96 height 55
click at [145, 258] on link "491580" at bounding box center [148, 260] width 19 height 6
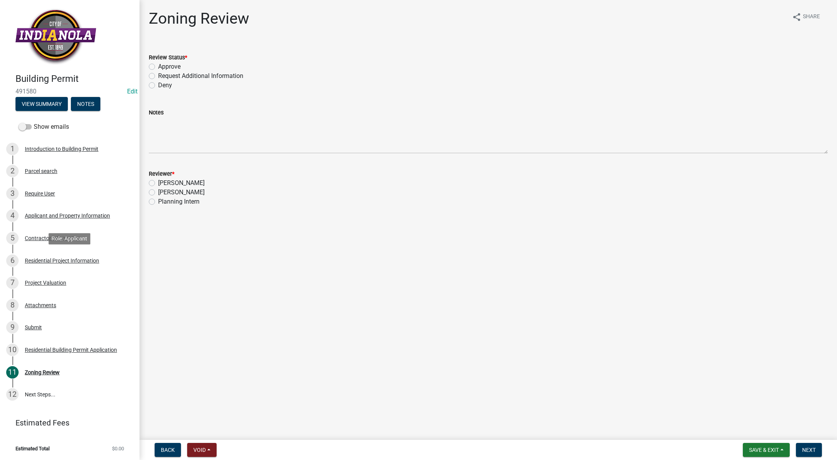
click at [38, 258] on div "Residential Project Information" at bounding box center [62, 260] width 74 height 5
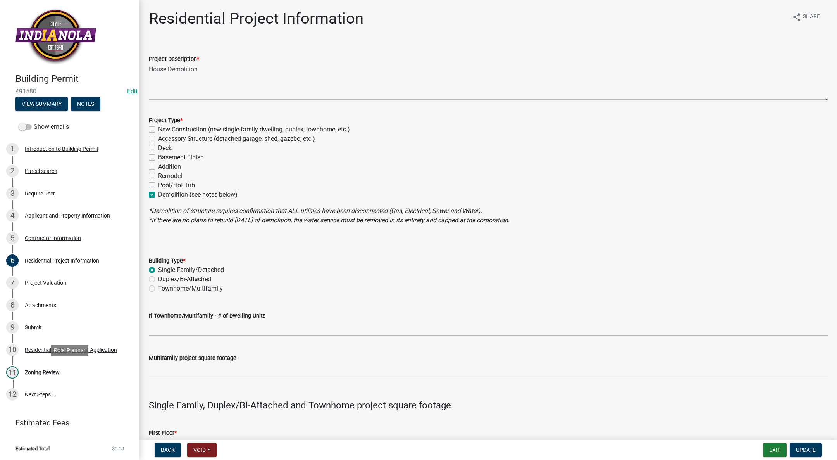
click at [40, 371] on div "Zoning Review" at bounding box center [42, 371] width 35 height 5
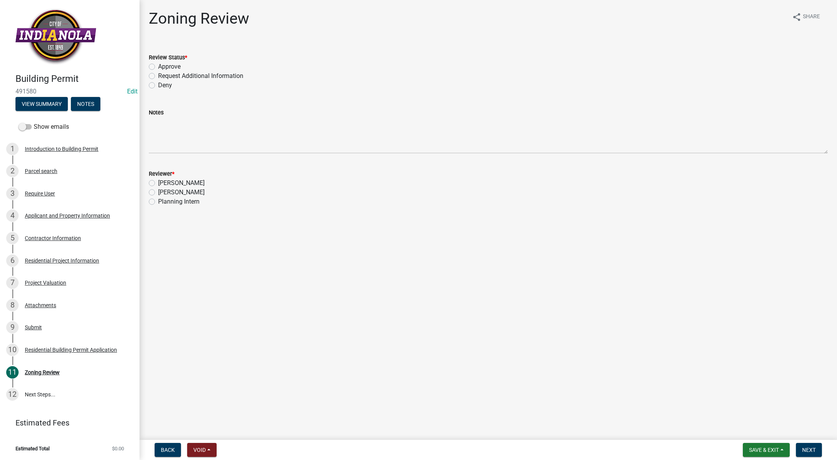
click at [158, 68] on label "Approve" at bounding box center [169, 66] width 22 height 9
click at [158, 67] on input "Approve" at bounding box center [160, 64] width 5 height 5
drag, startPoint x: 152, startPoint y: 193, endPoint x: 156, endPoint y: 195, distance: 4.9
click at [158, 193] on label "[PERSON_NAME]" at bounding box center [181, 192] width 47 height 9
click at [158, 193] on input "[PERSON_NAME]" at bounding box center [160, 190] width 5 height 5
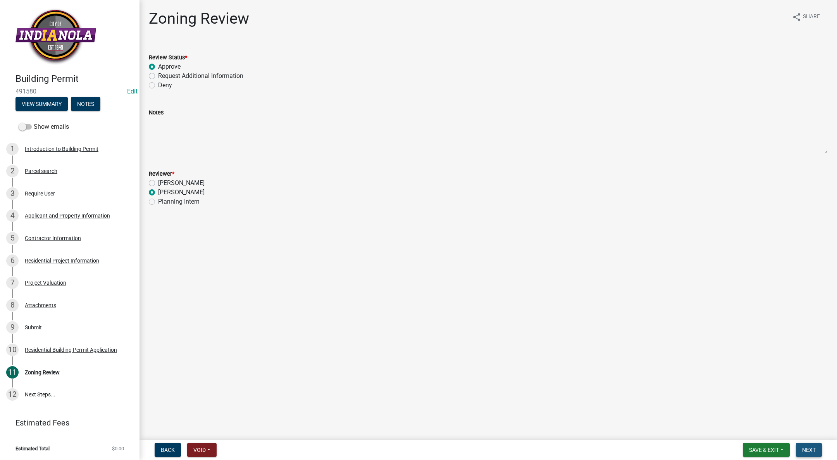
drag, startPoint x: 809, startPoint y: 449, endPoint x: 785, endPoint y: 444, distance: 24.1
click at [808, 449] on span "Next" at bounding box center [809, 450] width 14 height 6
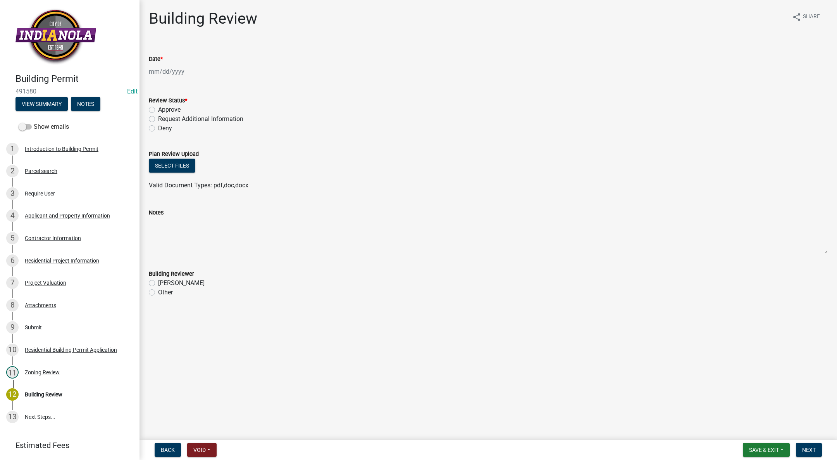
click at [169, 72] on div at bounding box center [184, 72] width 71 height 16
click at [168, 136] on div "14" at bounding box center [169, 137] width 12 height 12
click at [158, 110] on label "Approve" at bounding box center [169, 109] width 22 height 9
click at [158, 110] on input "Approve" at bounding box center [160, 107] width 5 height 5
click at [152, 278] on div "[PERSON_NAME]" at bounding box center [488, 282] width 679 height 9
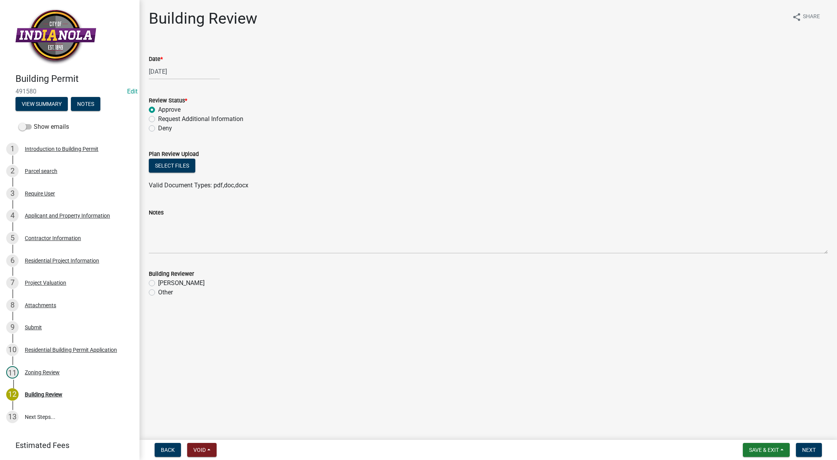
click at [149, 288] on div "Other" at bounding box center [488, 292] width 679 height 9
click at [158, 283] on label "[PERSON_NAME]" at bounding box center [181, 282] width 47 height 9
click at [158, 283] on input "[PERSON_NAME]" at bounding box center [160, 280] width 5 height 5
click at [815, 446] on button "Next" at bounding box center [809, 450] width 26 height 14
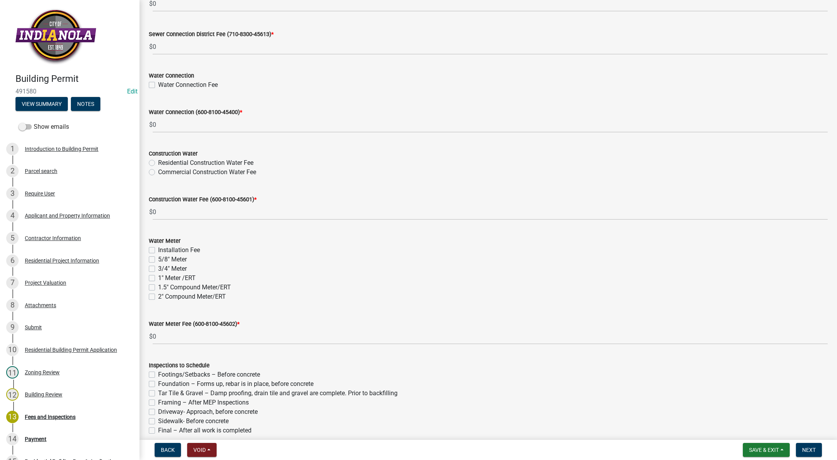
scroll to position [650, 0]
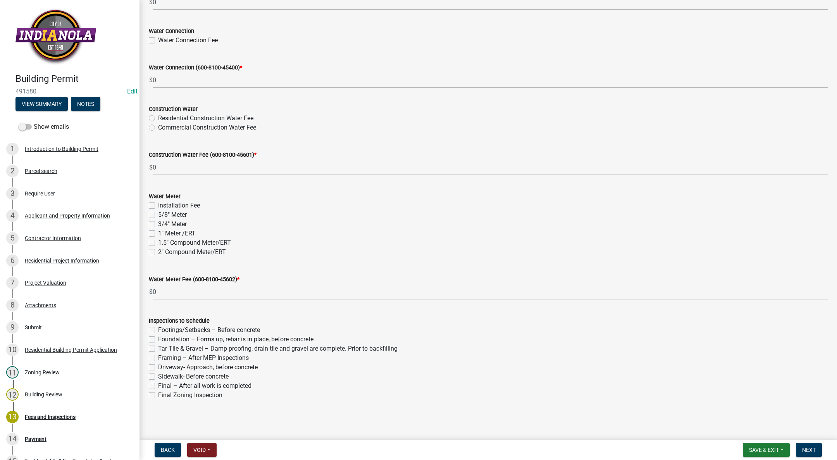
click at [158, 386] on label "Final – After all work is completed" at bounding box center [204, 385] width 93 height 9
click at [158, 386] on input "Final – After all work is completed" at bounding box center [160, 383] width 5 height 5
click at [809, 443] on button "Next" at bounding box center [809, 450] width 26 height 14
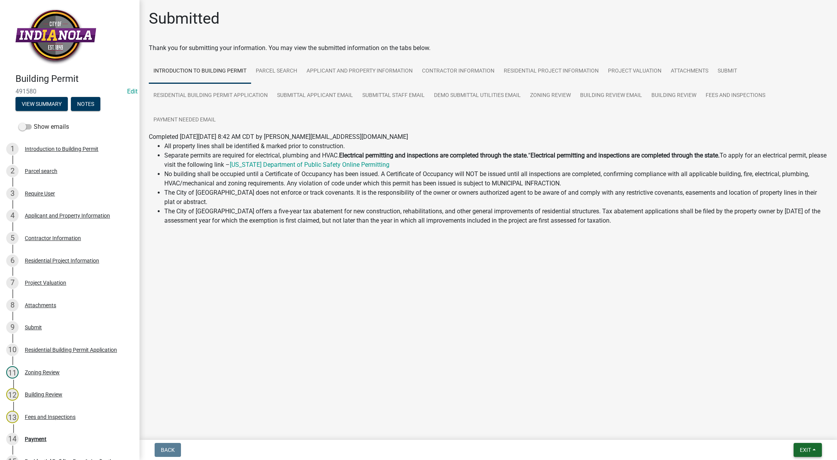
click at [812, 447] on button "Exit" at bounding box center [808, 450] width 28 height 14
click at [802, 423] on button "Save & Exit" at bounding box center [791, 429] width 62 height 19
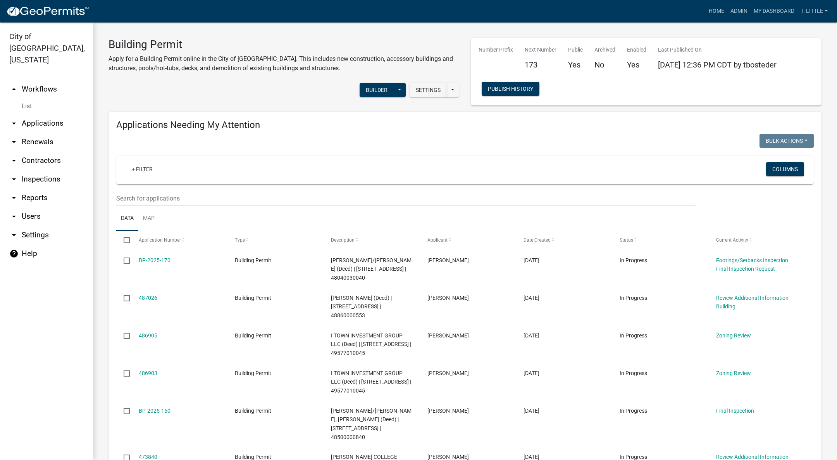
click at [161, 262] on link "BP-2025-170" at bounding box center [155, 260] width 32 height 6
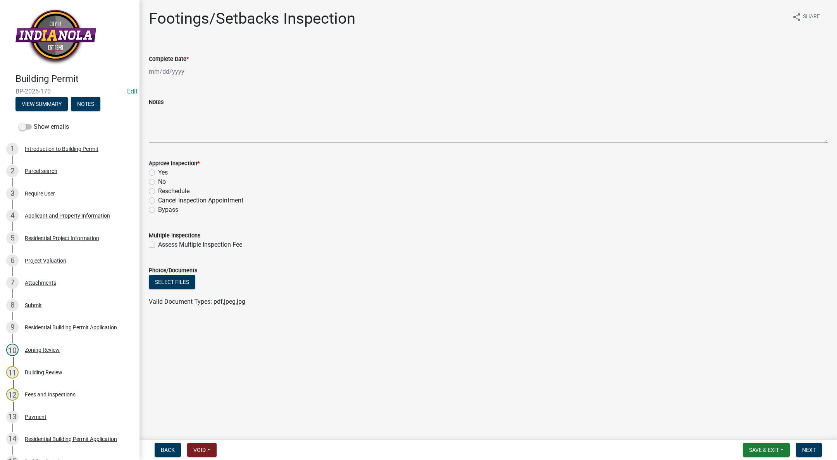
click at [169, 70] on div at bounding box center [184, 72] width 71 height 16
click at [167, 138] on div "14" at bounding box center [169, 137] width 12 height 12
click at [158, 172] on label "Yes" at bounding box center [163, 172] width 10 height 9
click at [158, 172] on input "Yes" at bounding box center [160, 170] width 5 height 5
click at [812, 447] on span "Next" at bounding box center [809, 450] width 14 height 6
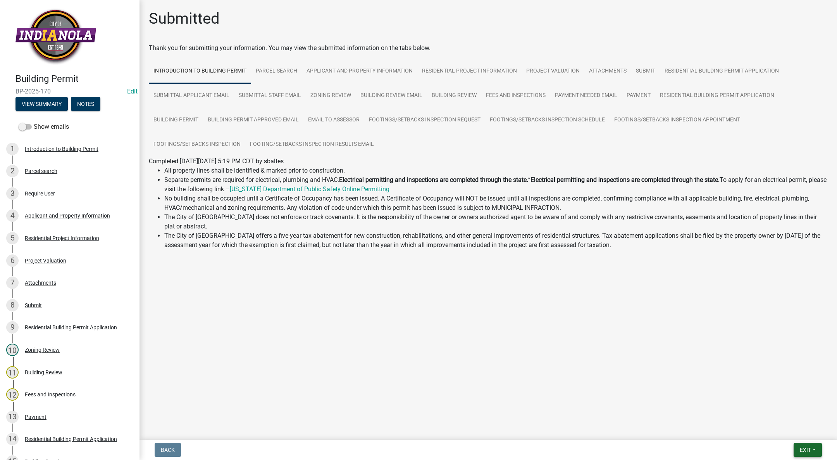
click at [816, 448] on button "Exit" at bounding box center [808, 450] width 28 height 14
click at [804, 432] on button "Save & Exit" at bounding box center [791, 429] width 62 height 19
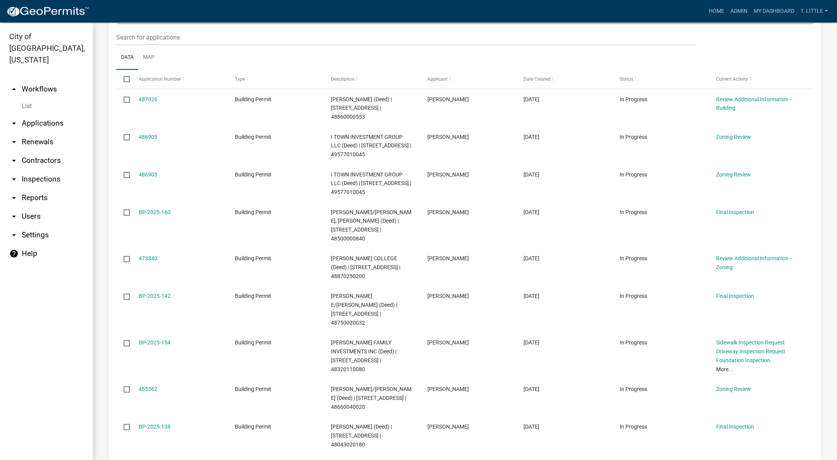
scroll to position [174, 0]
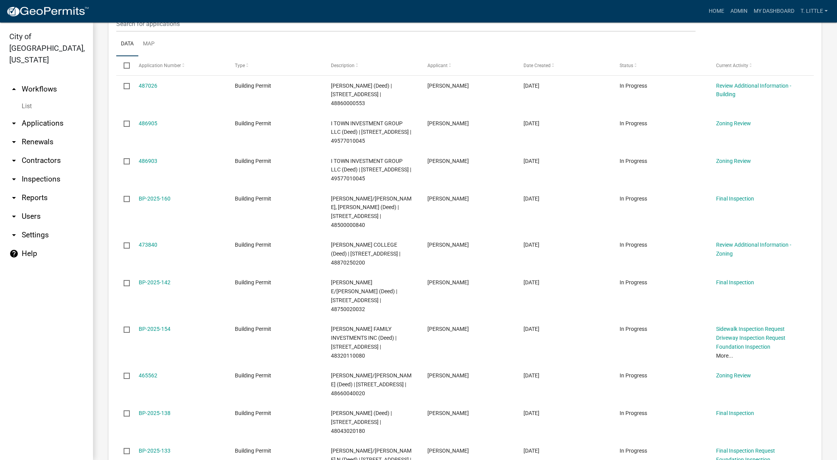
click at [148, 241] on link "473840" at bounding box center [148, 244] width 19 height 6
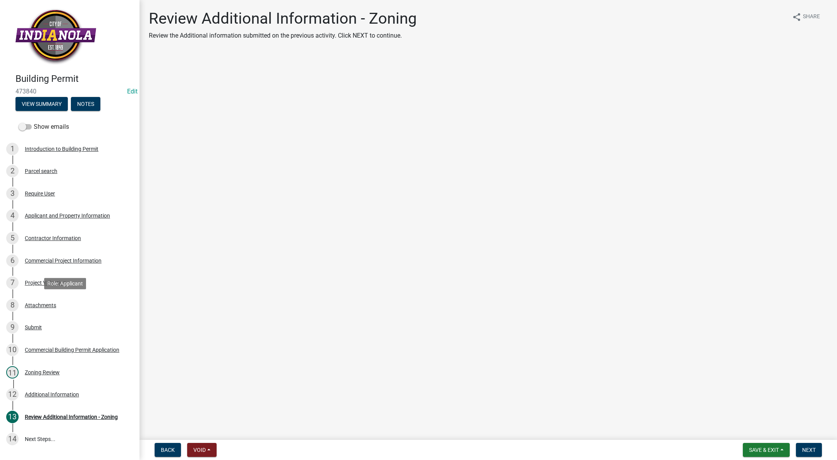
click at [55, 300] on div "8 Attachments" at bounding box center [66, 305] width 121 height 12
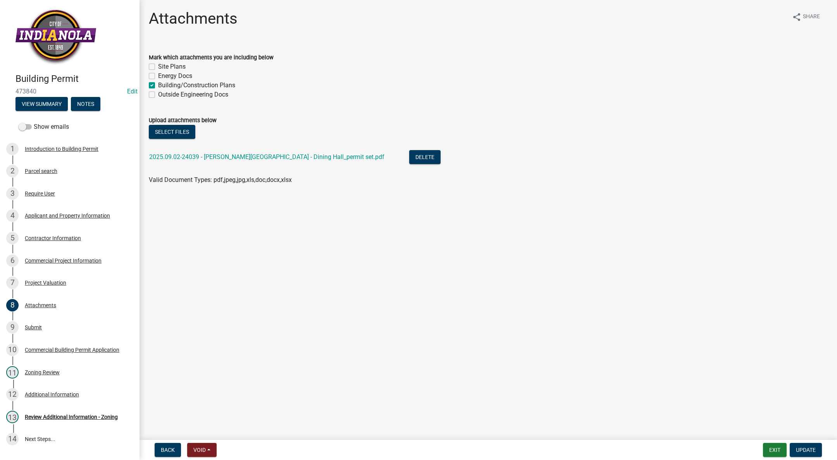
click at [190, 157] on link "2025.09.02-24039 - [PERSON_NAME][GEOGRAPHIC_DATA] - Dining Hall_permit set.pdf" at bounding box center [266, 156] width 235 height 7
